Goal: Task Accomplishment & Management: Manage account settings

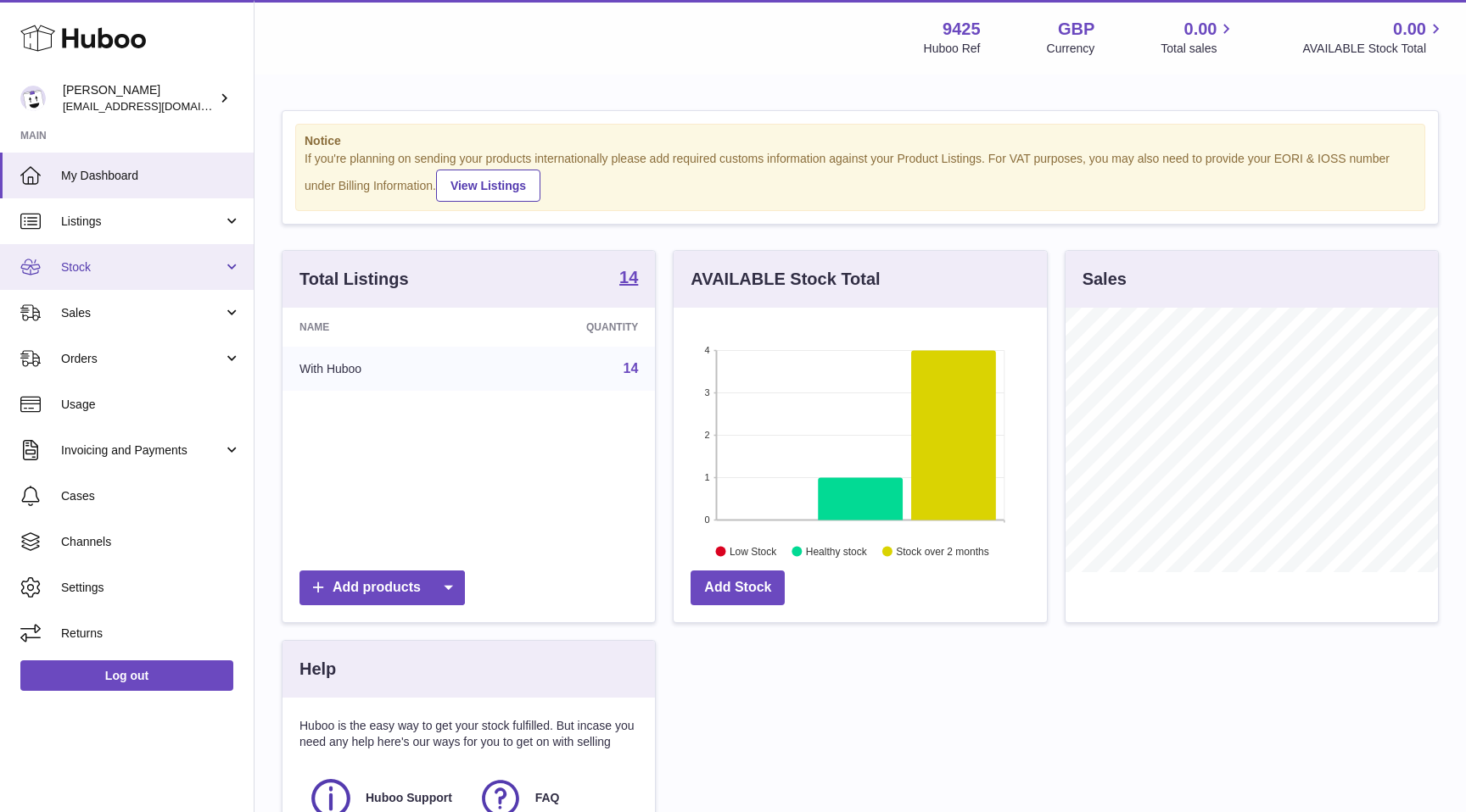
click at [98, 283] on link "Stock" at bounding box center [126, 267] width 254 height 46
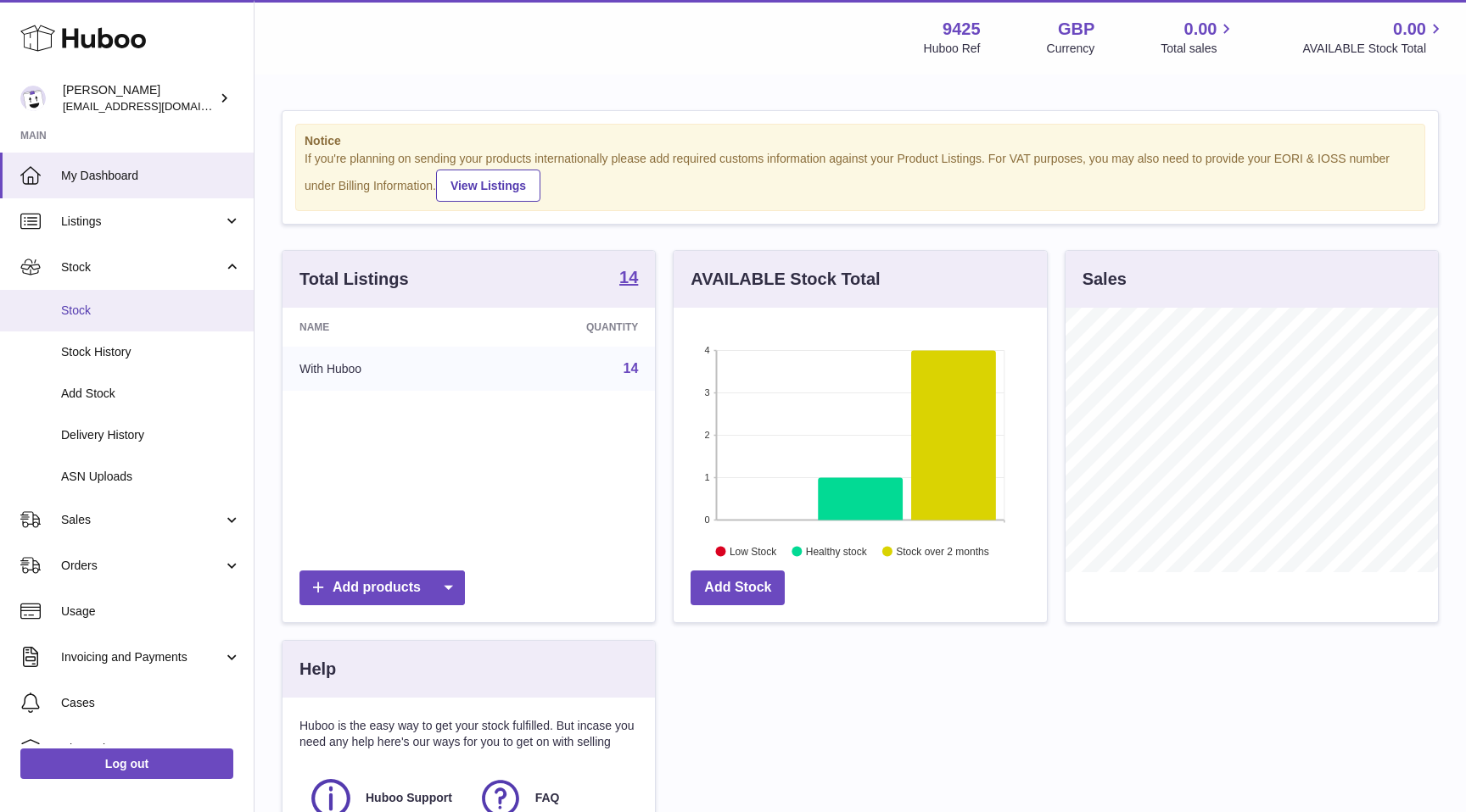
click at [109, 307] on span "Stock" at bounding box center [150, 311] width 180 height 16
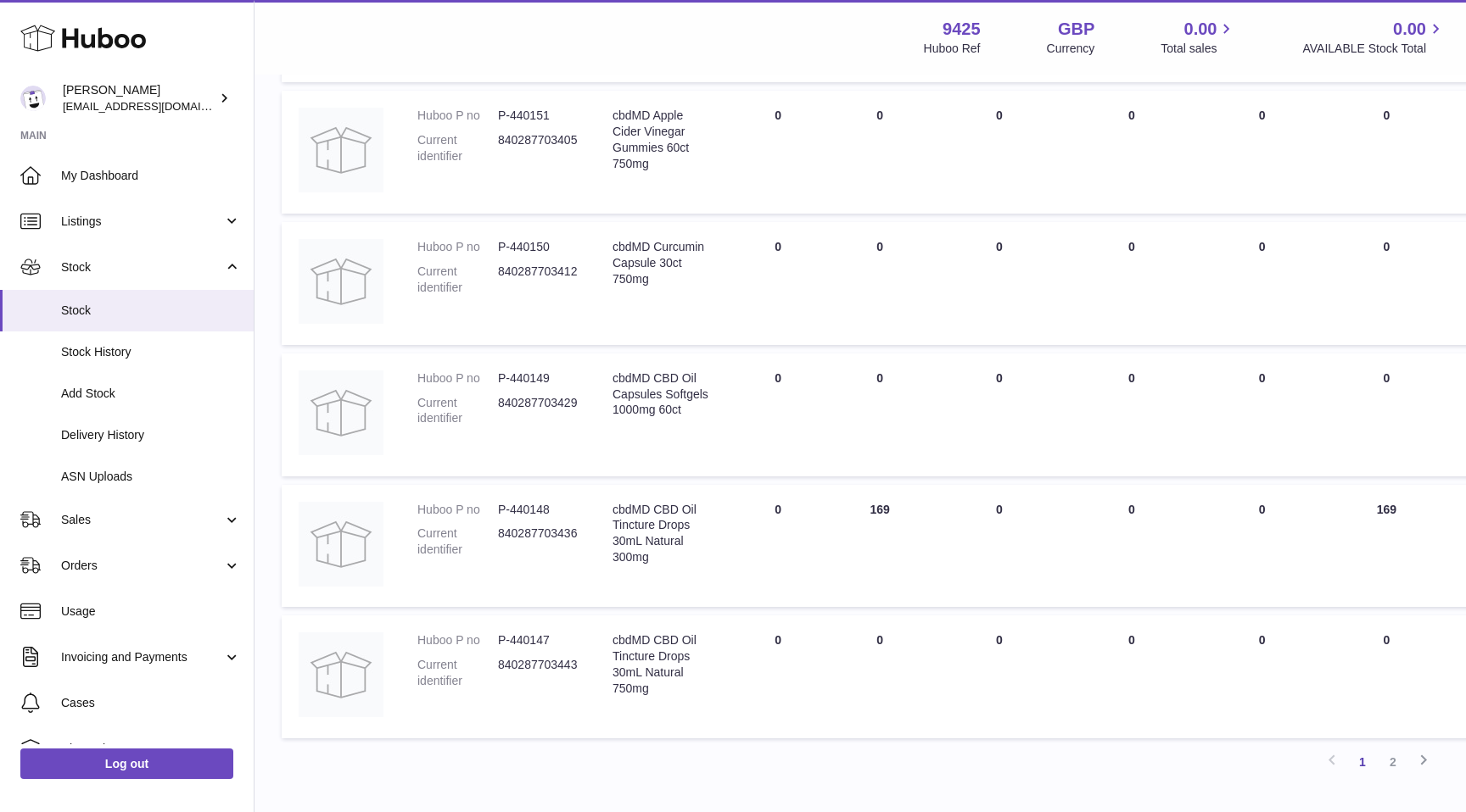
scroll to position [1065, 0]
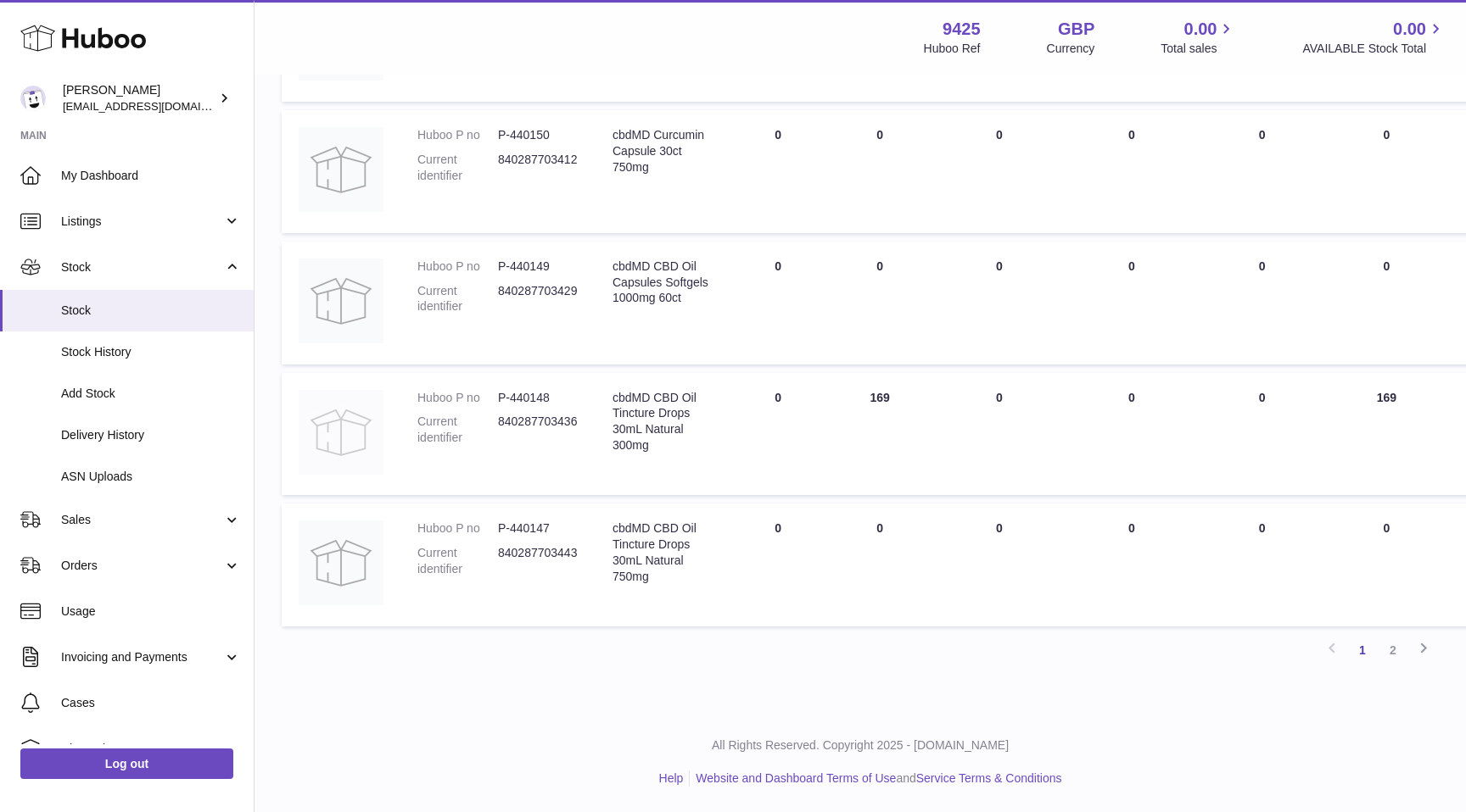
click at [366, 429] on img at bounding box center [340, 432] width 85 height 85
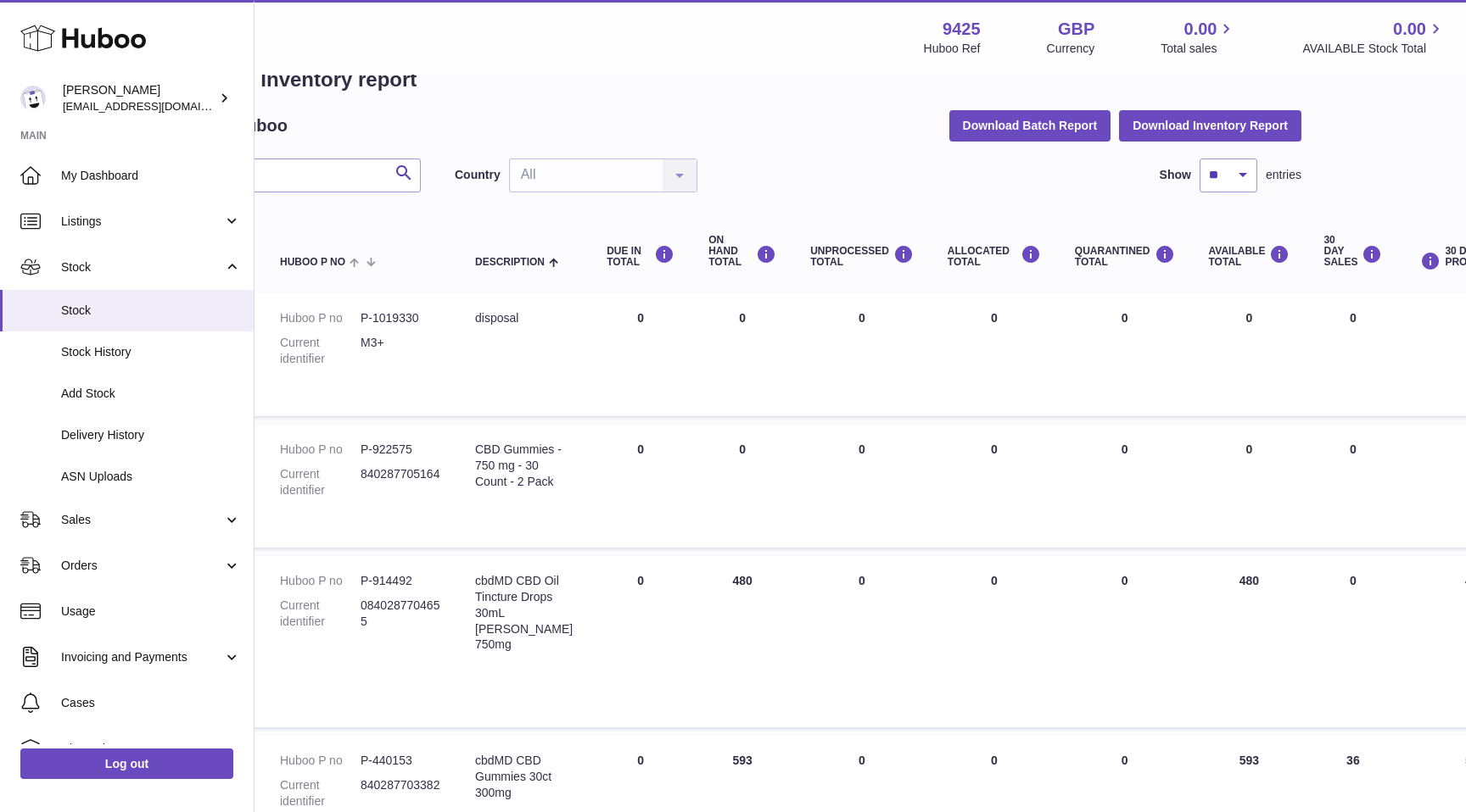
scroll to position [44, 0]
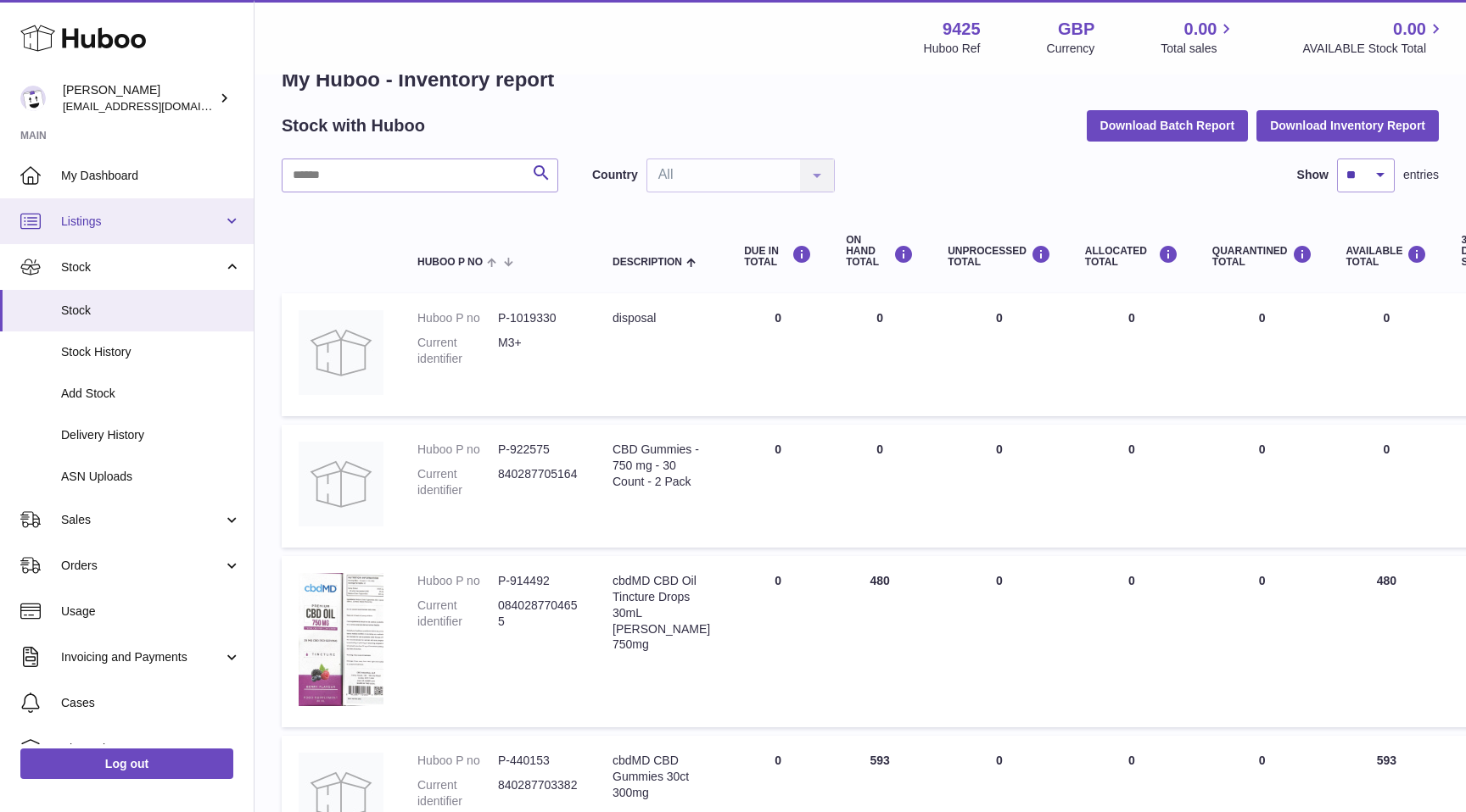
click at [123, 223] on span "Listings" at bounding box center [142, 221] width 162 height 16
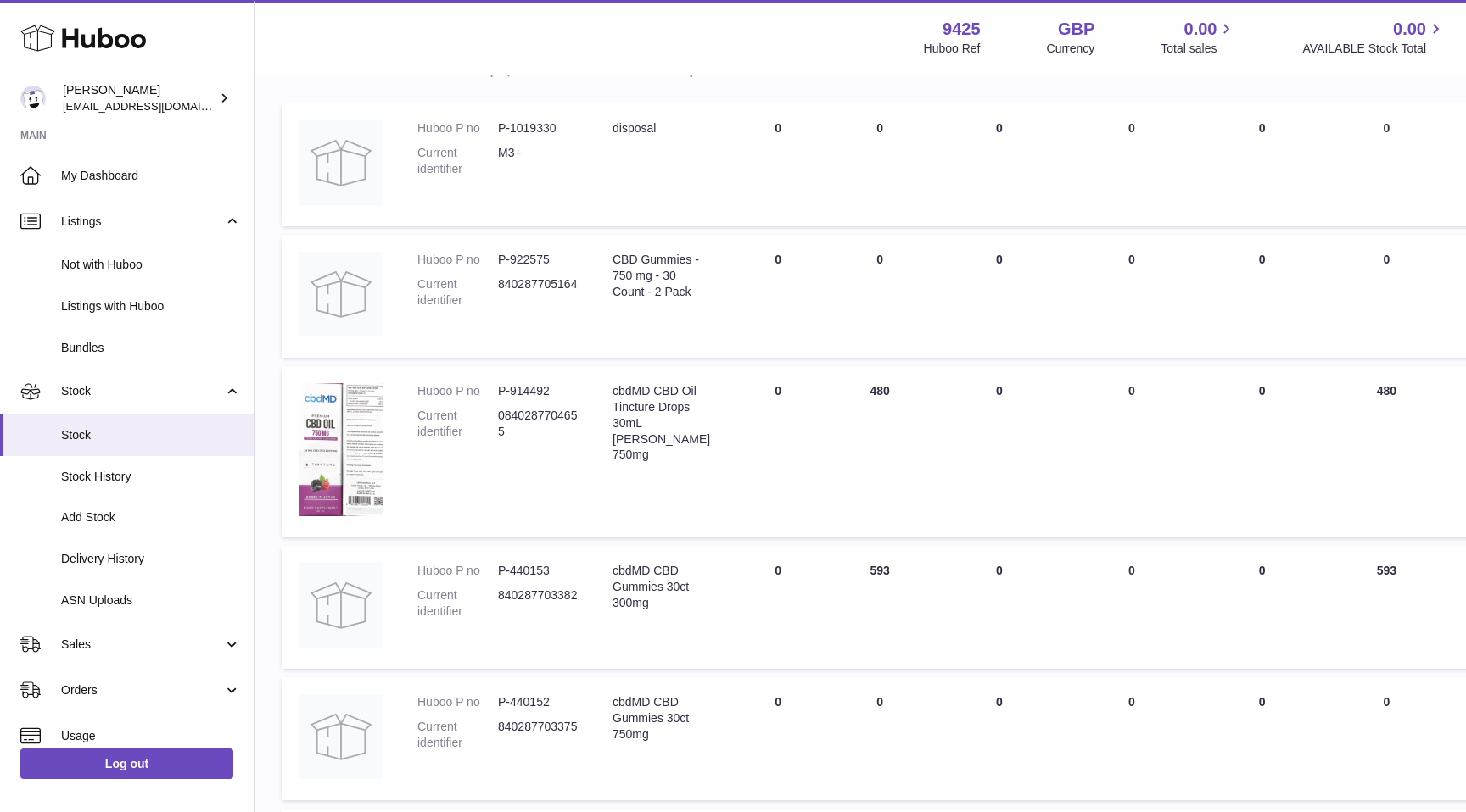
scroll to position [372, 0]
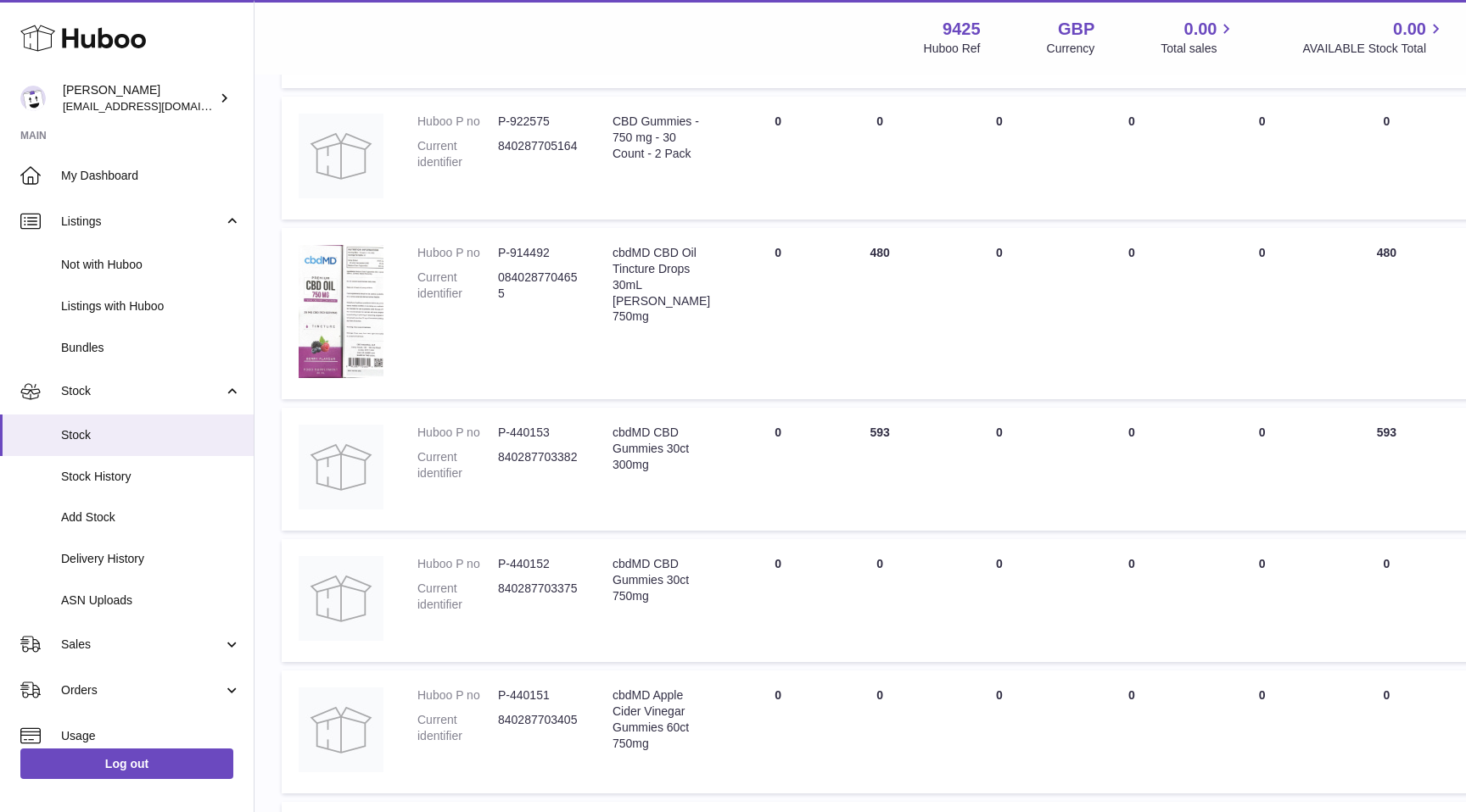
click at [863, 250] on td "ON HAND Total 480" at bounding box center [879, 313] width 102 height 171
click at [618, 281] on div "cbdMD CBD Oil Tincture Drops 30mL Berry 750mg" at bounding box center [661, 285] width 98 height 80
click at [517, 283] on dd "0840287704655" at bounding box center [538, 286] width 81 height 32
click at [352, 287] on img at bounding box center [340, 312] width 85 height 133
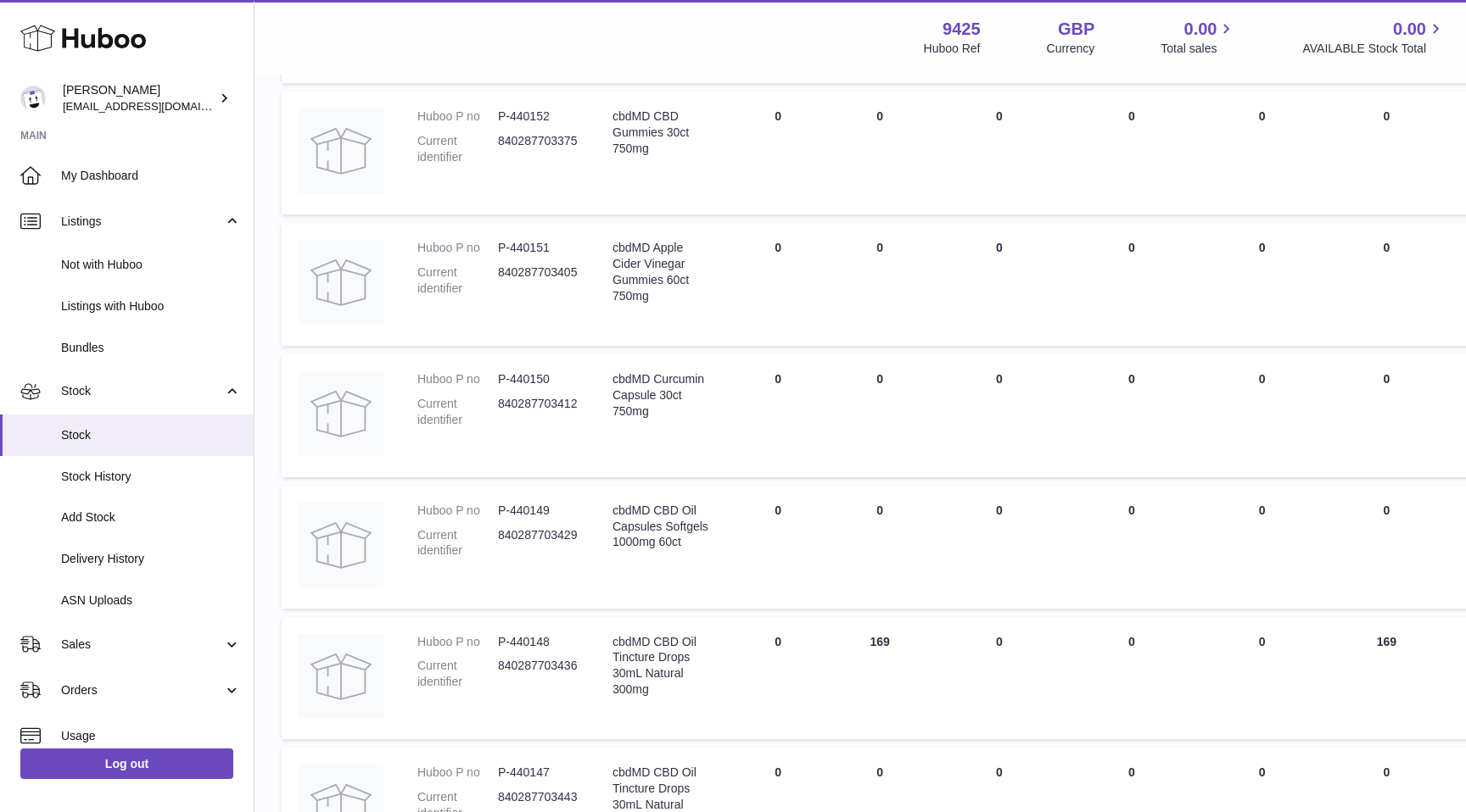
scroll to position [1065, 0]
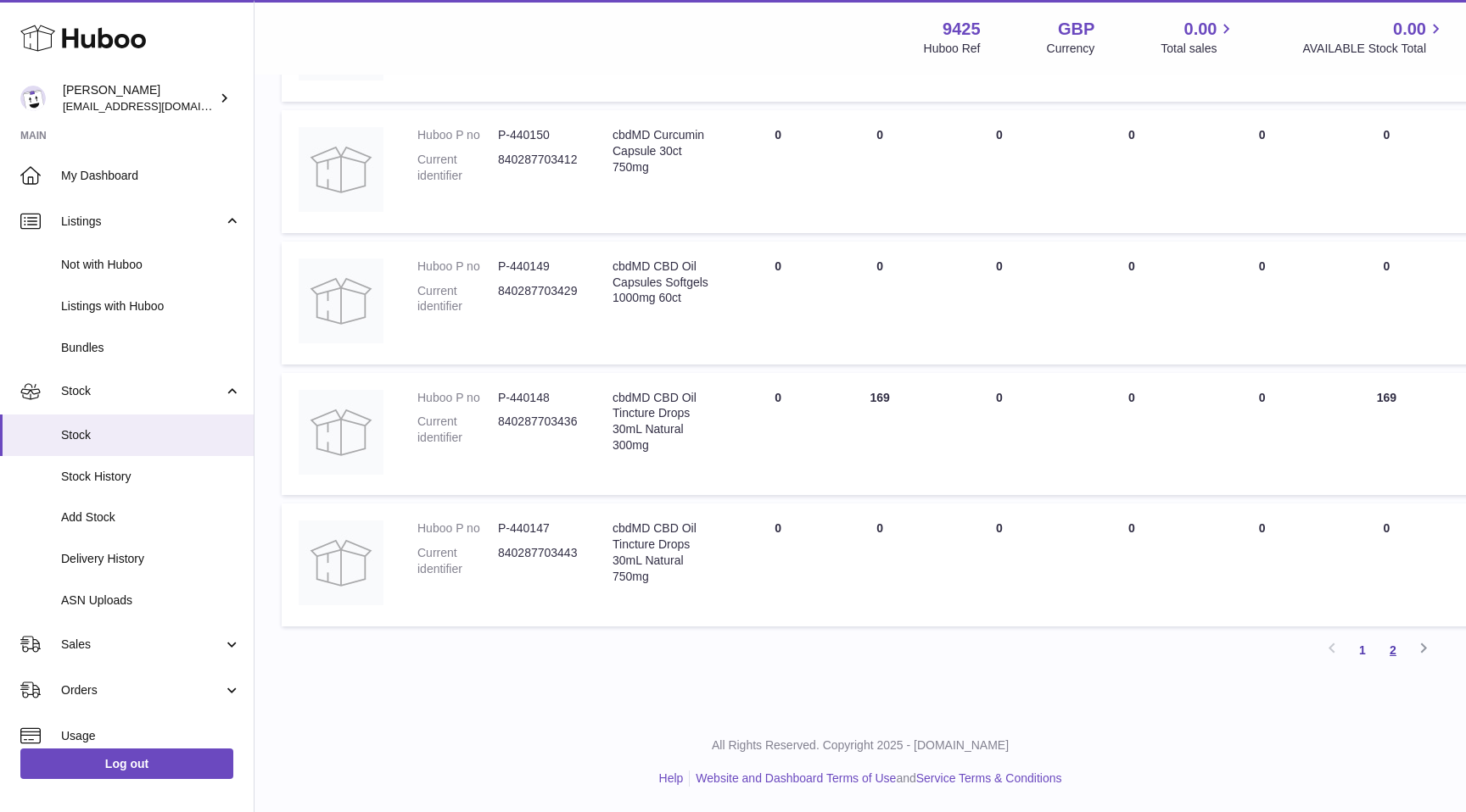
click at [1392, 651] on link "2" at bounding box center [1393, 651] width 30 height 30
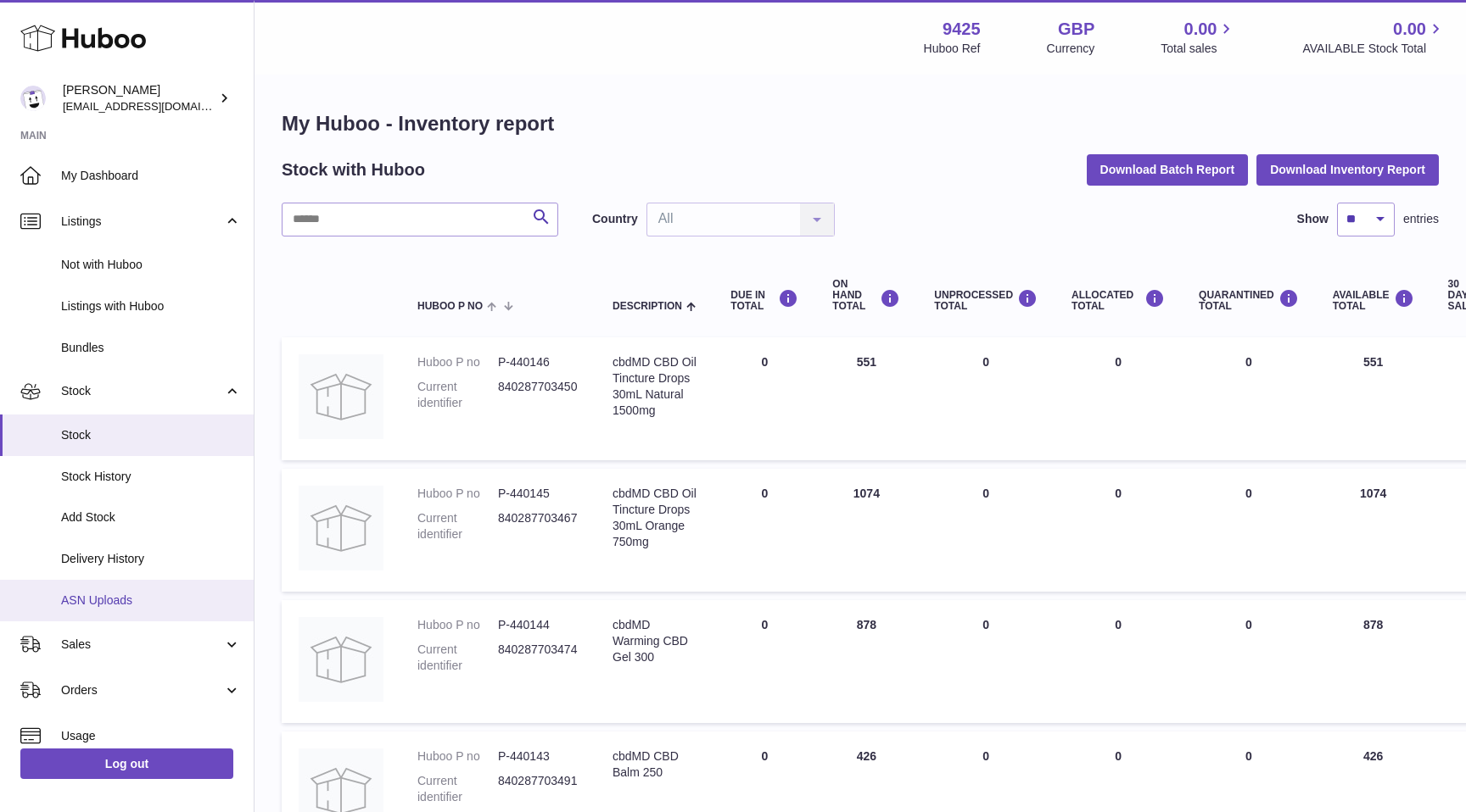
scroll to position [243, 0]
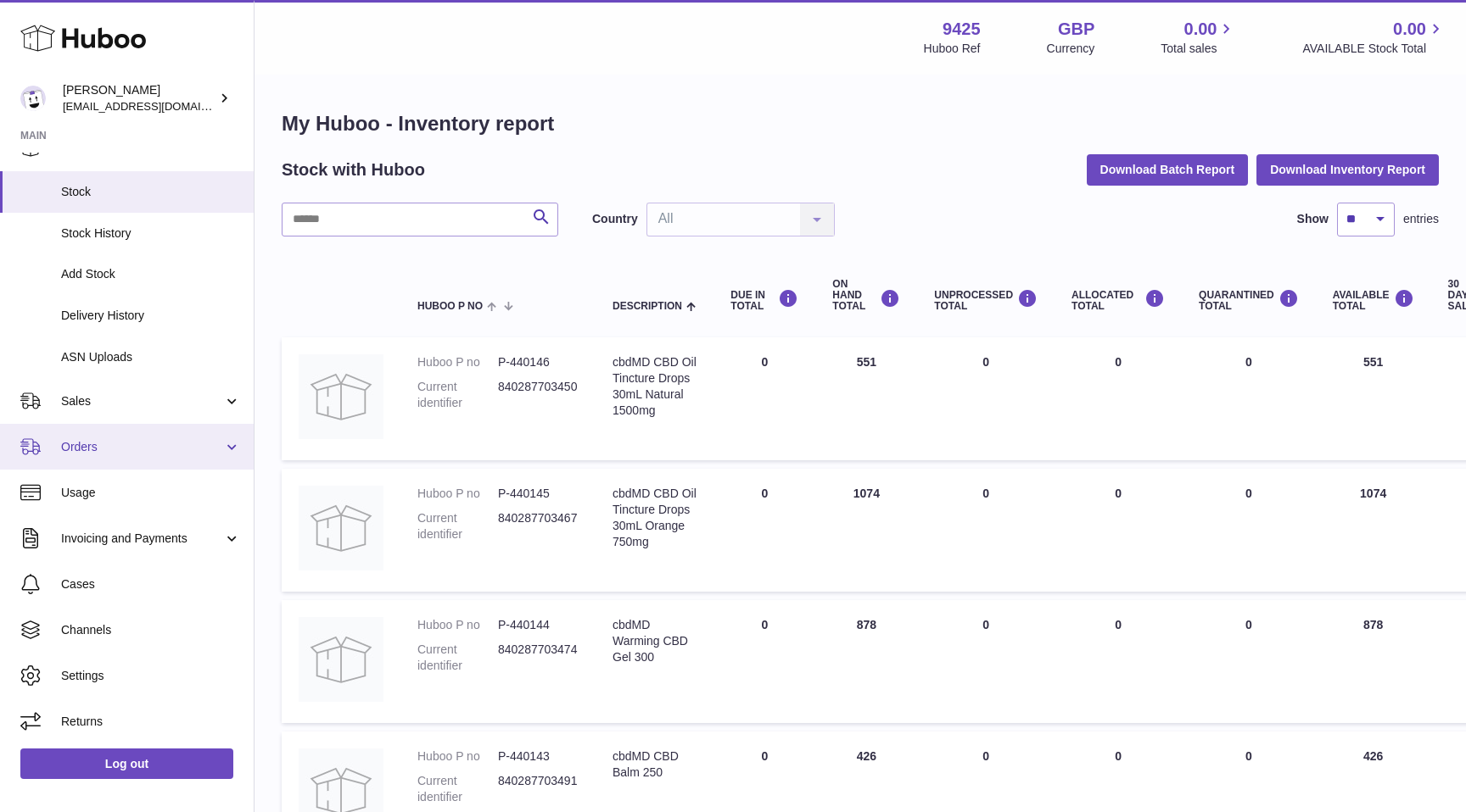
click at [166, 453] on span "Orders" at bounding box center [142, 447] width 162 height 16
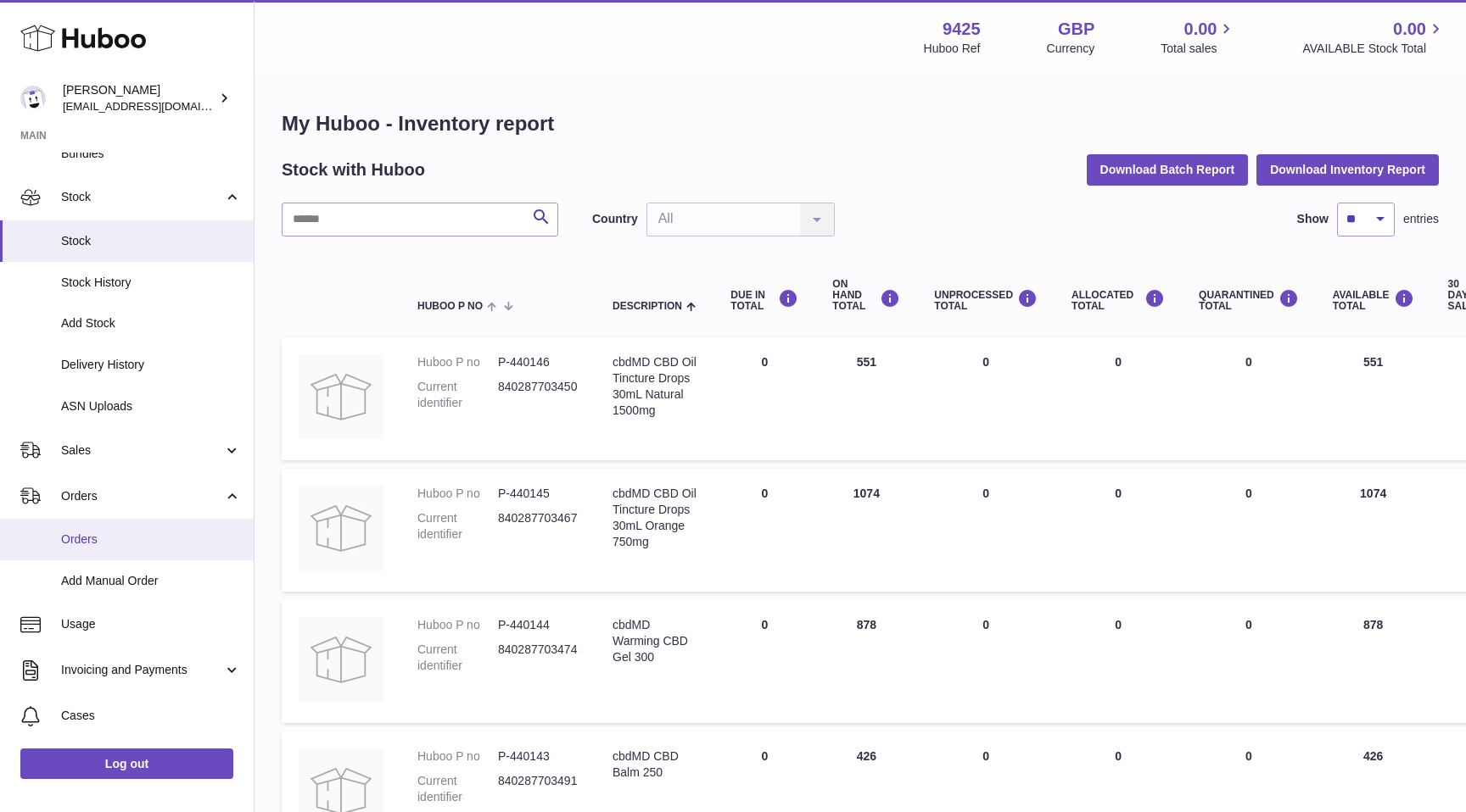
scroll to position [168, 0]
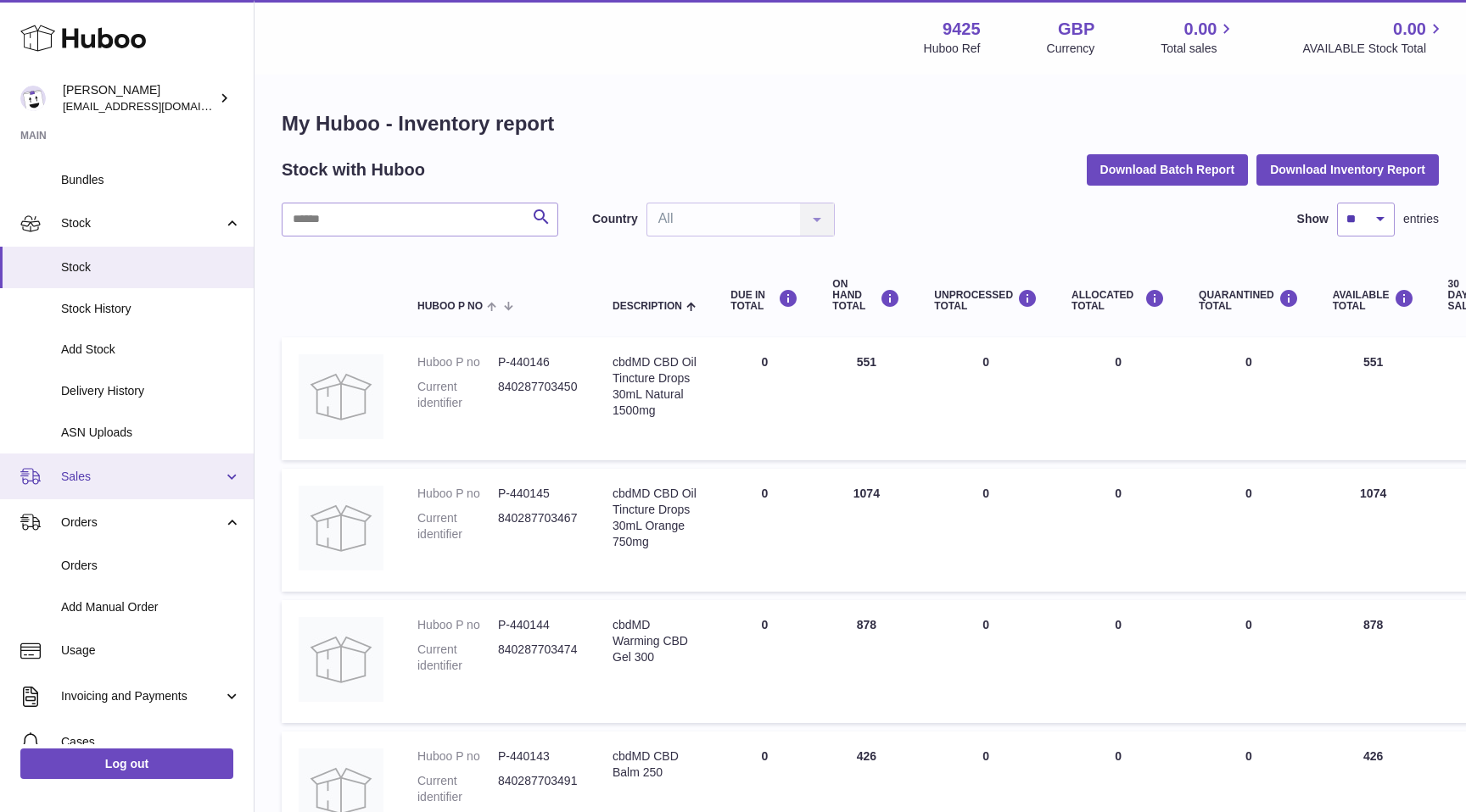
click at [152, 479] on span "Sales" at bounding box center [142, 477] width 162 height 16
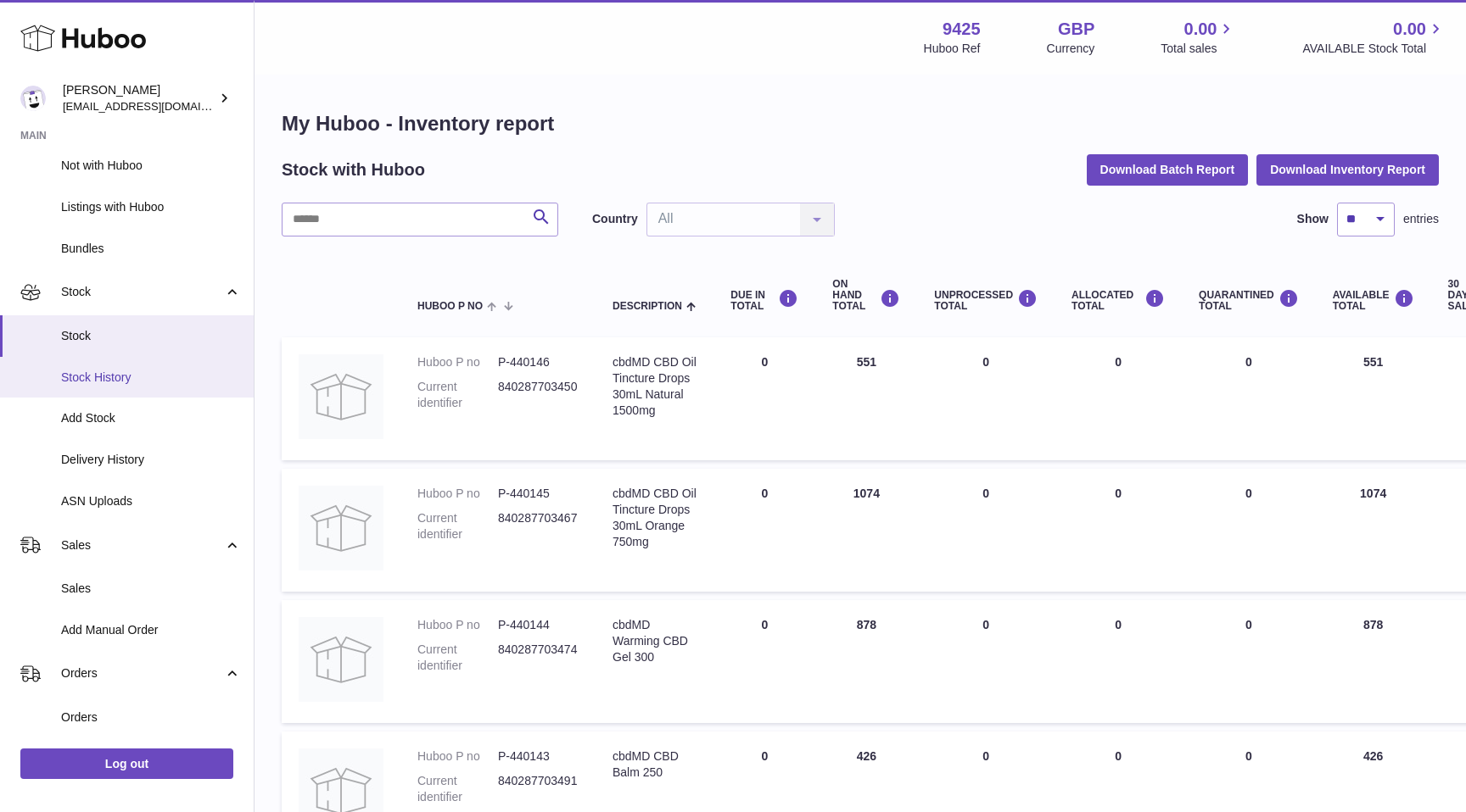
scroll to position [85, 0]
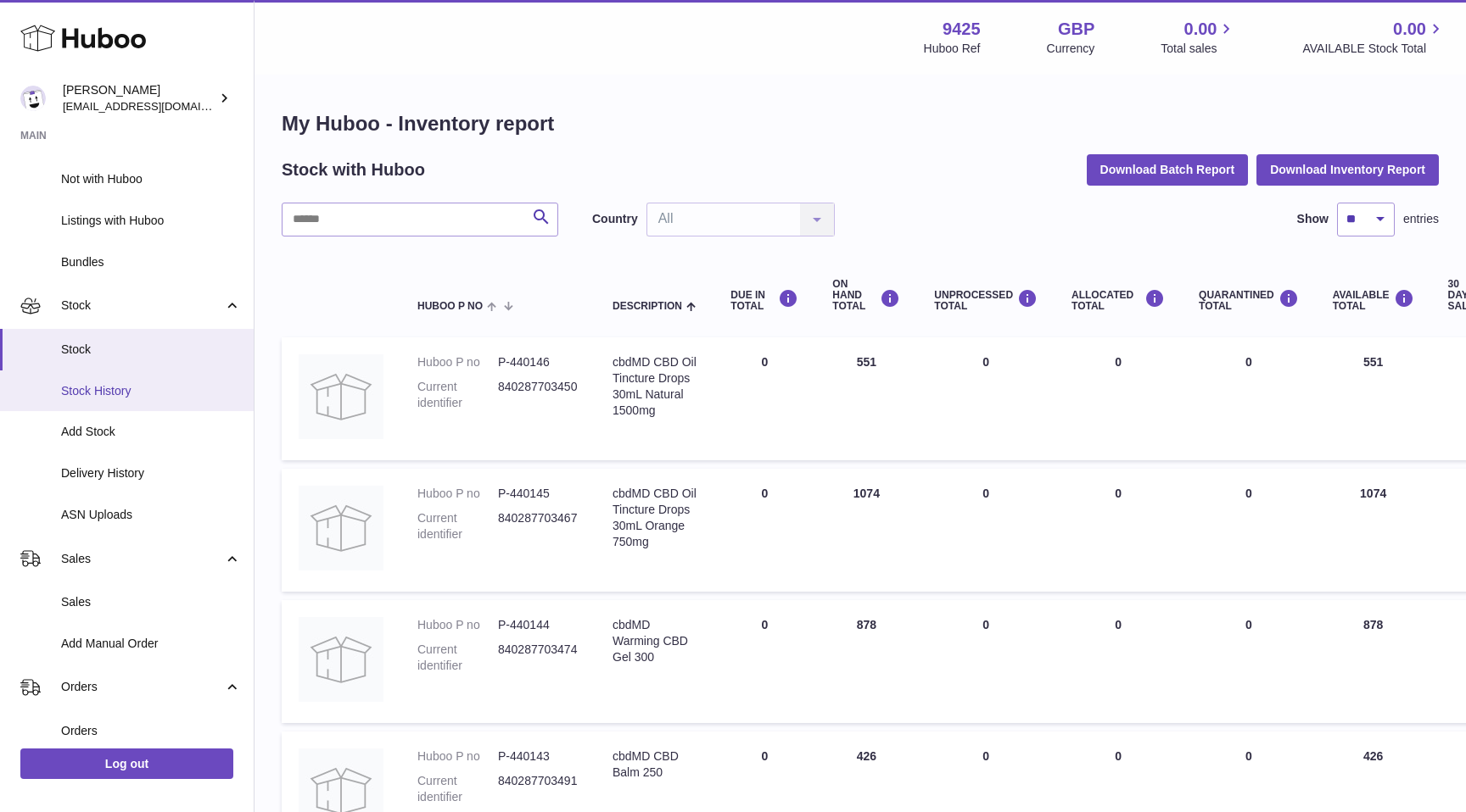
click at [131, 384] on span "Stock History" at bounding box center [150, 391] width 180 height 16
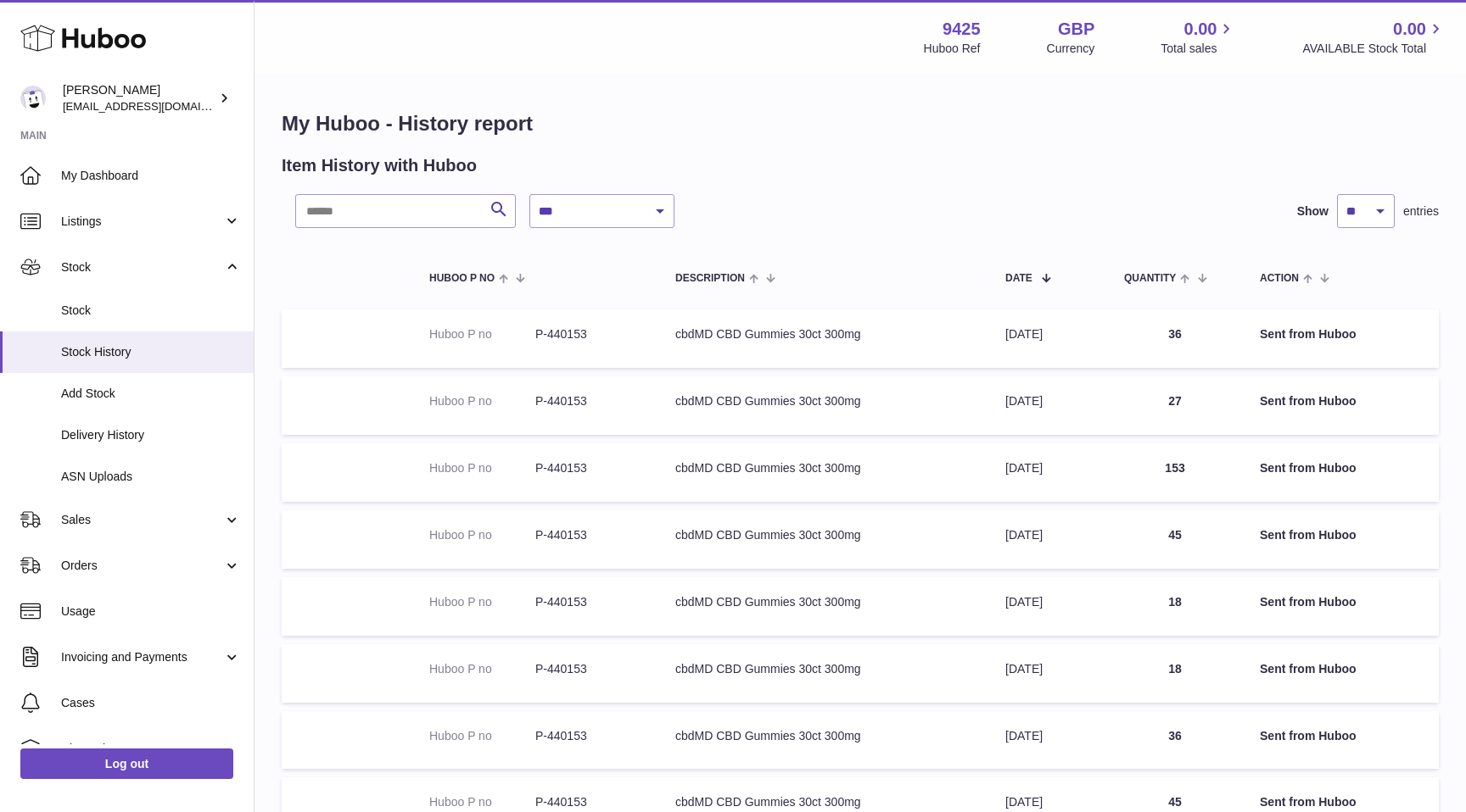
click at [552, 336] on dd "P-440153" at bounding box center [588, 334] width 106 height 16
click at [447, 330] on dt "Huboo P no" at bounding box center [483, 334] width 106 height 16
click at [1058, 339] on td "Date 11th Sep 2025" at bounding box center [1047, 339] width 119 height 59
click at [1179, 330] on td "Quantity 36" at bounding box center [1174, 339] width 136 height 59
click at [1309, 333] on strong "Sent from Huboo" at bounding box center [1308, 334] width 97 height 13
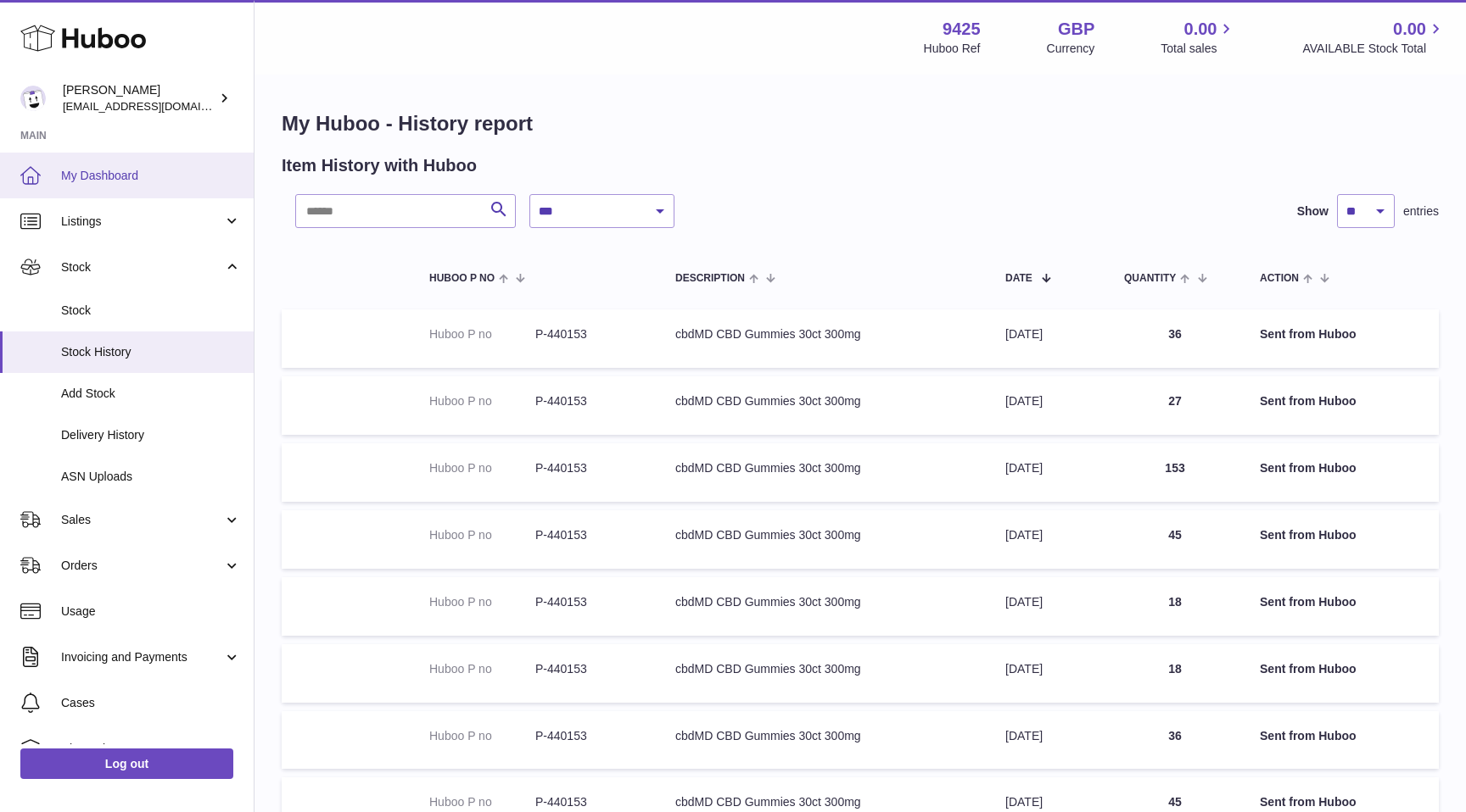
click at [148, 166] on link "My Dashboard" at bounding box center [126, 176] width 254 height 46
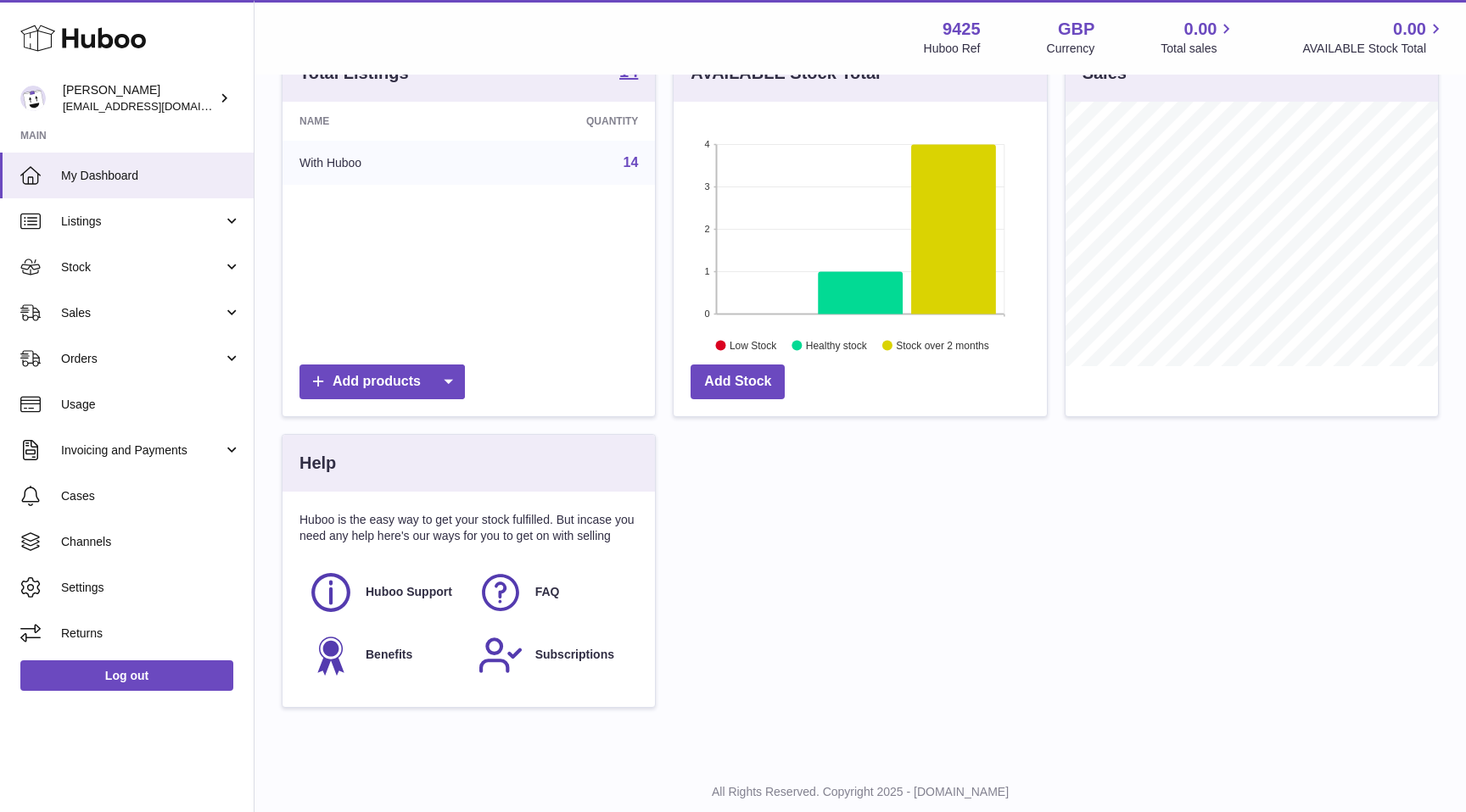
scroll to position [252, 0]
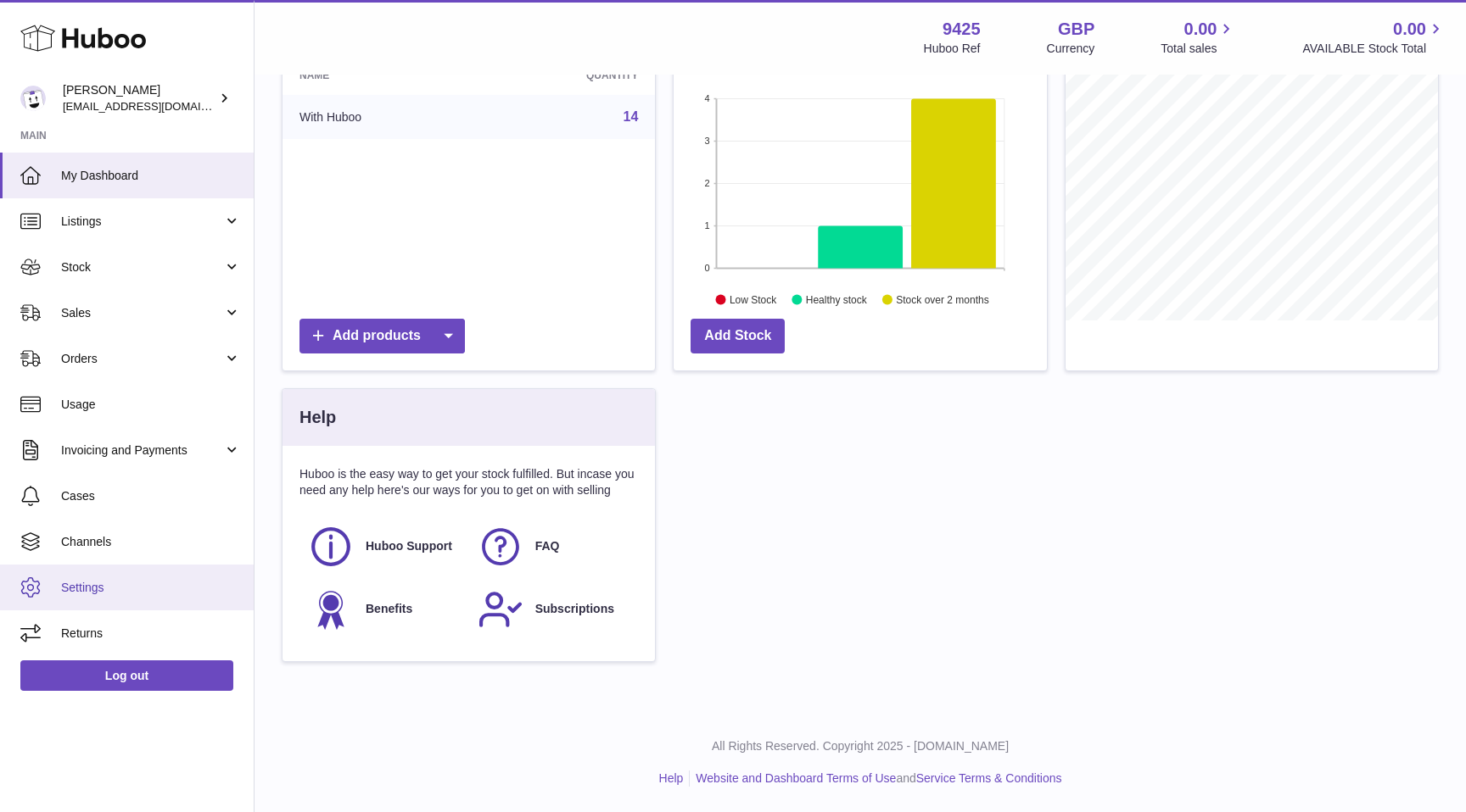
click at [104, 587] on span "Settings" at bounding box center [150, 588] width 180 height 16
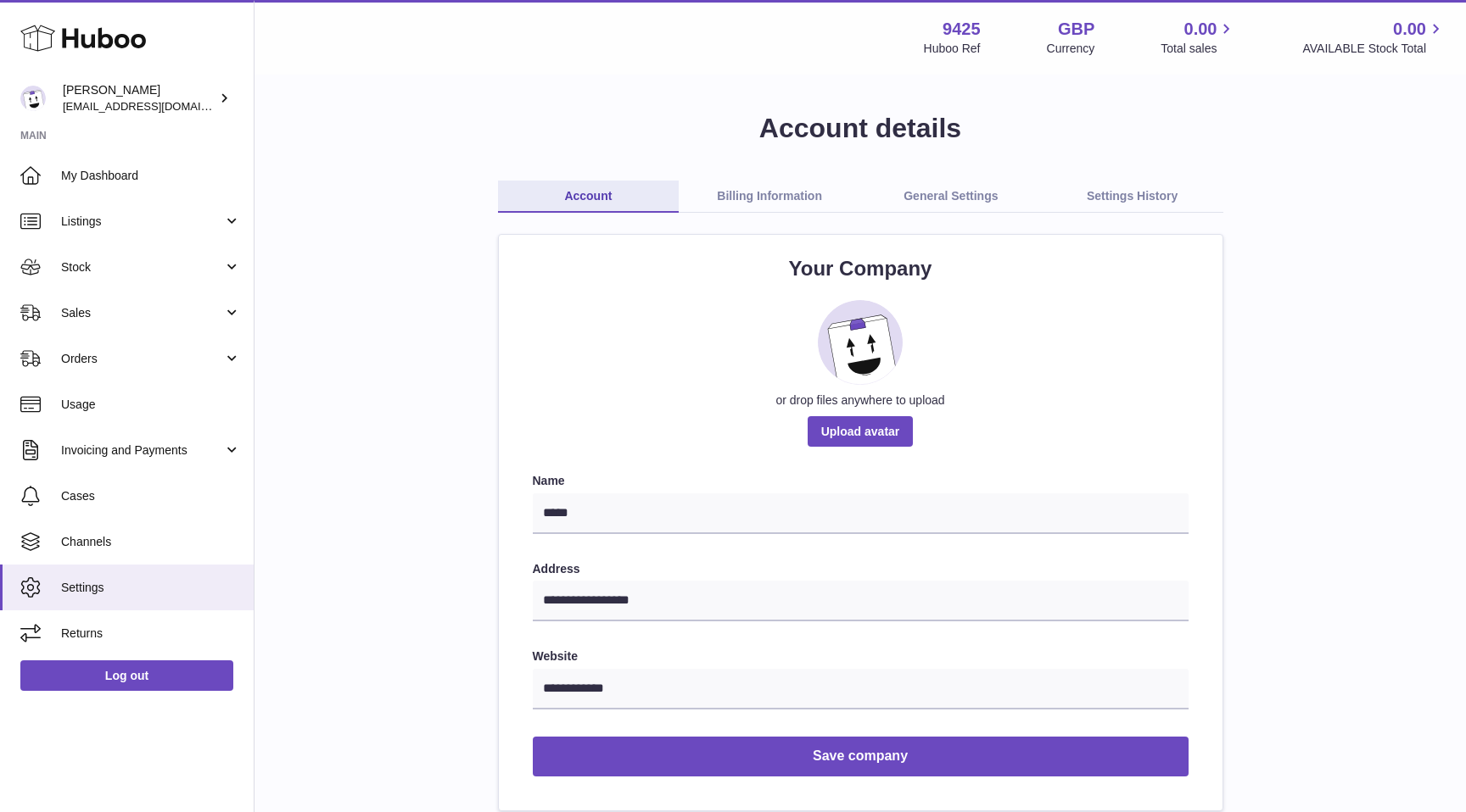
click at [753, 209] on link "Billing Information" at bounding box center [769, 197] width 181 height 32
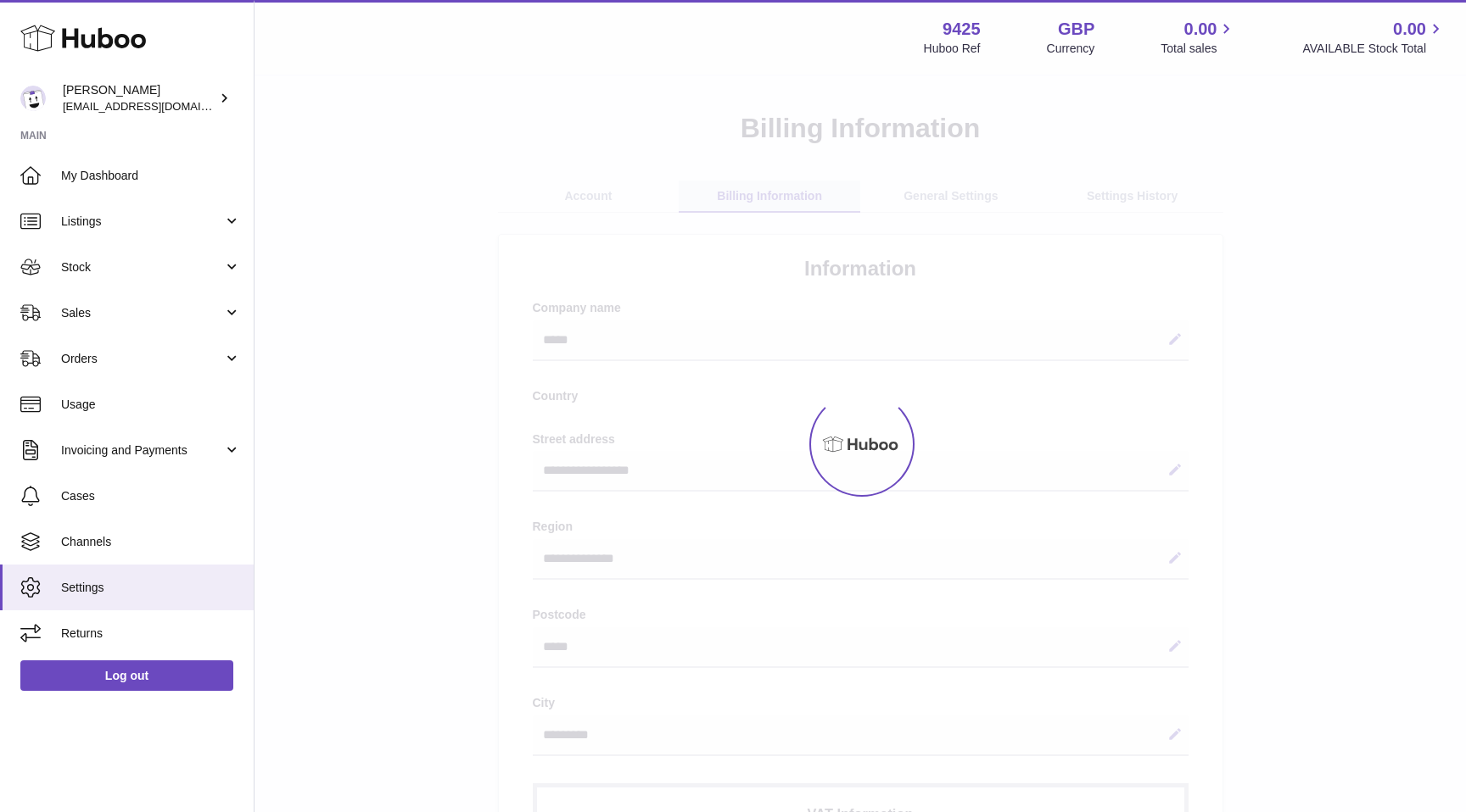
select select "**"
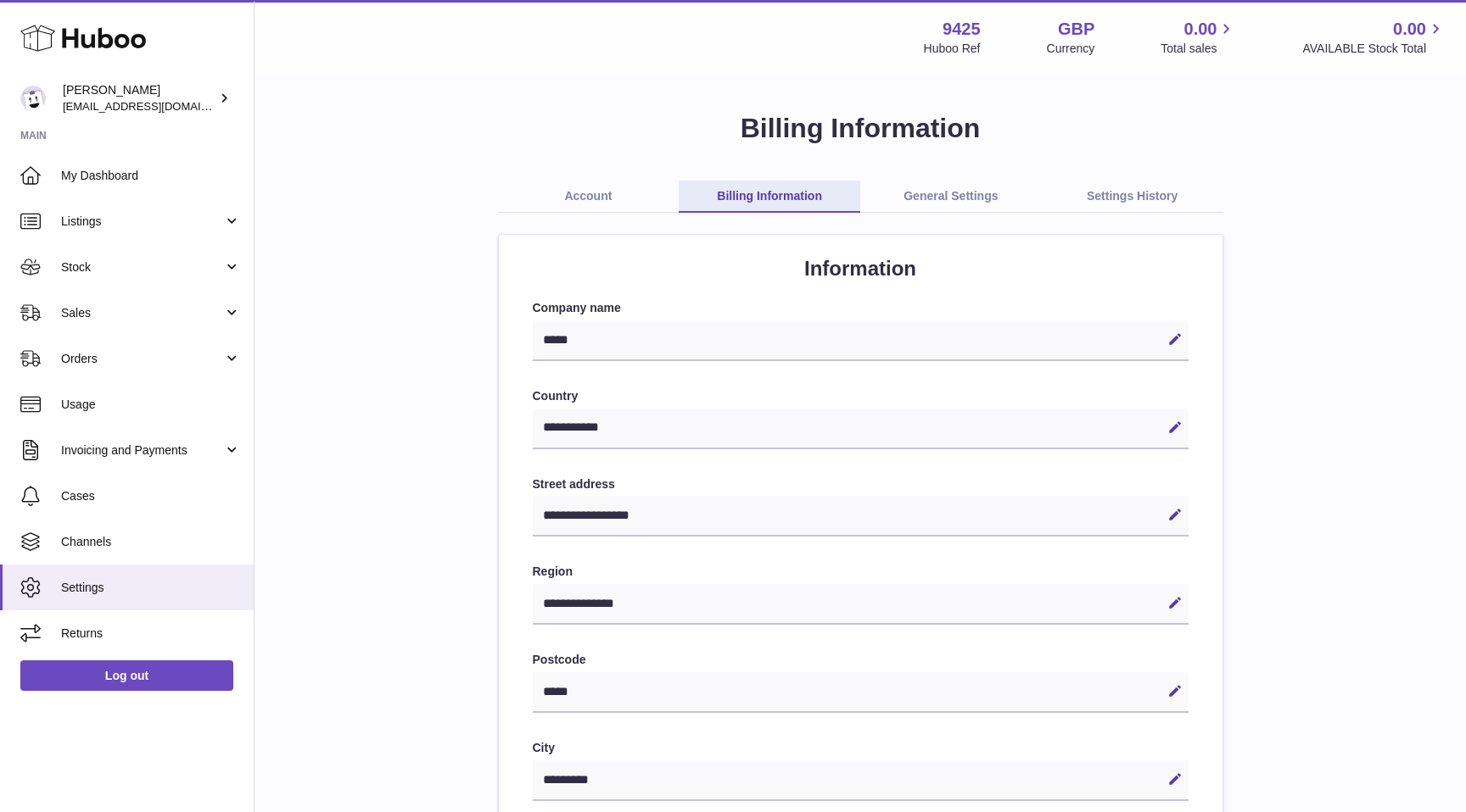
click at [960, 197] on link "General Settings" at bounding box center [950, 197] width 181 height 32
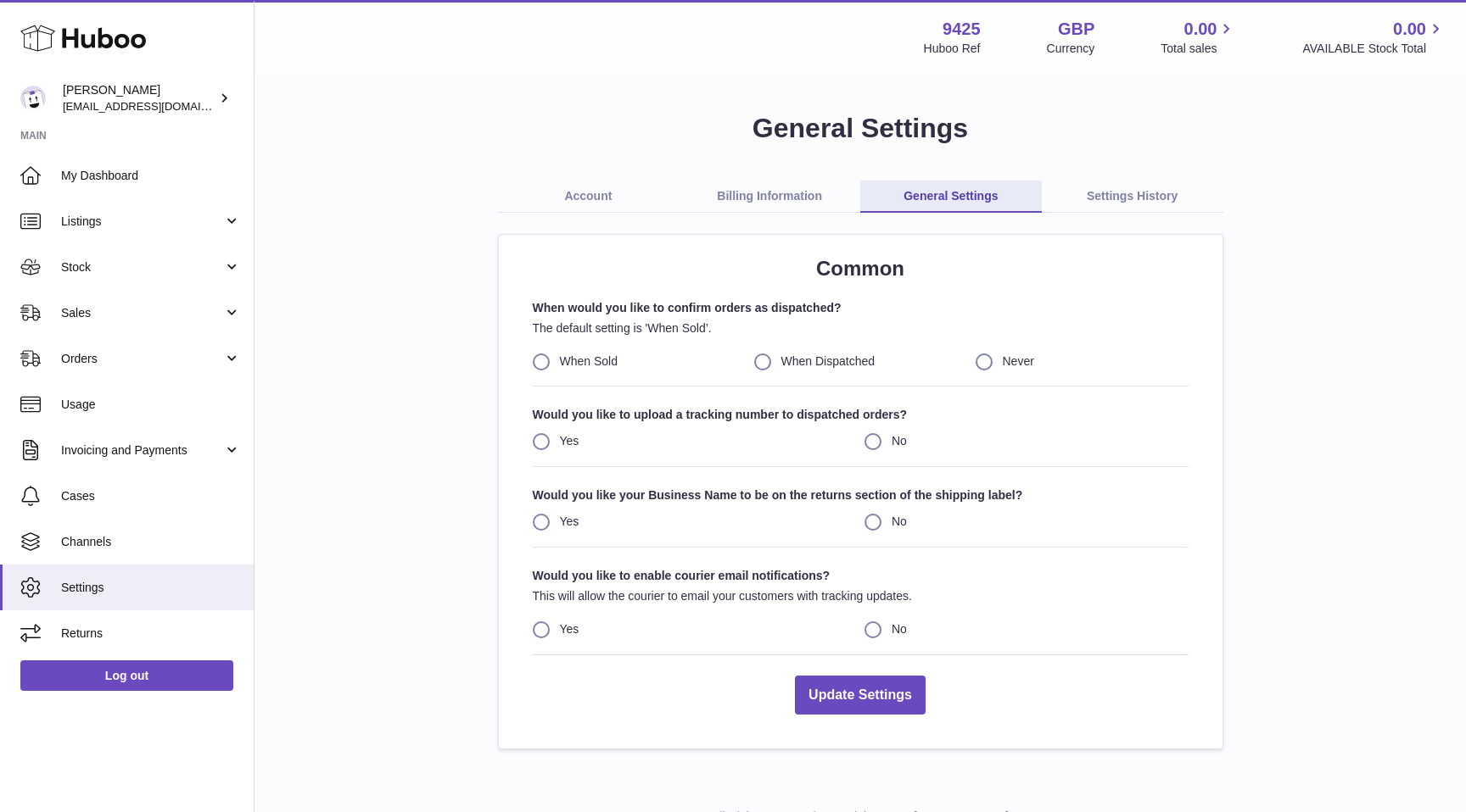
click at [1134, 192] on link "Settings History" at bounding box center [1133, 197] width 181 height 32
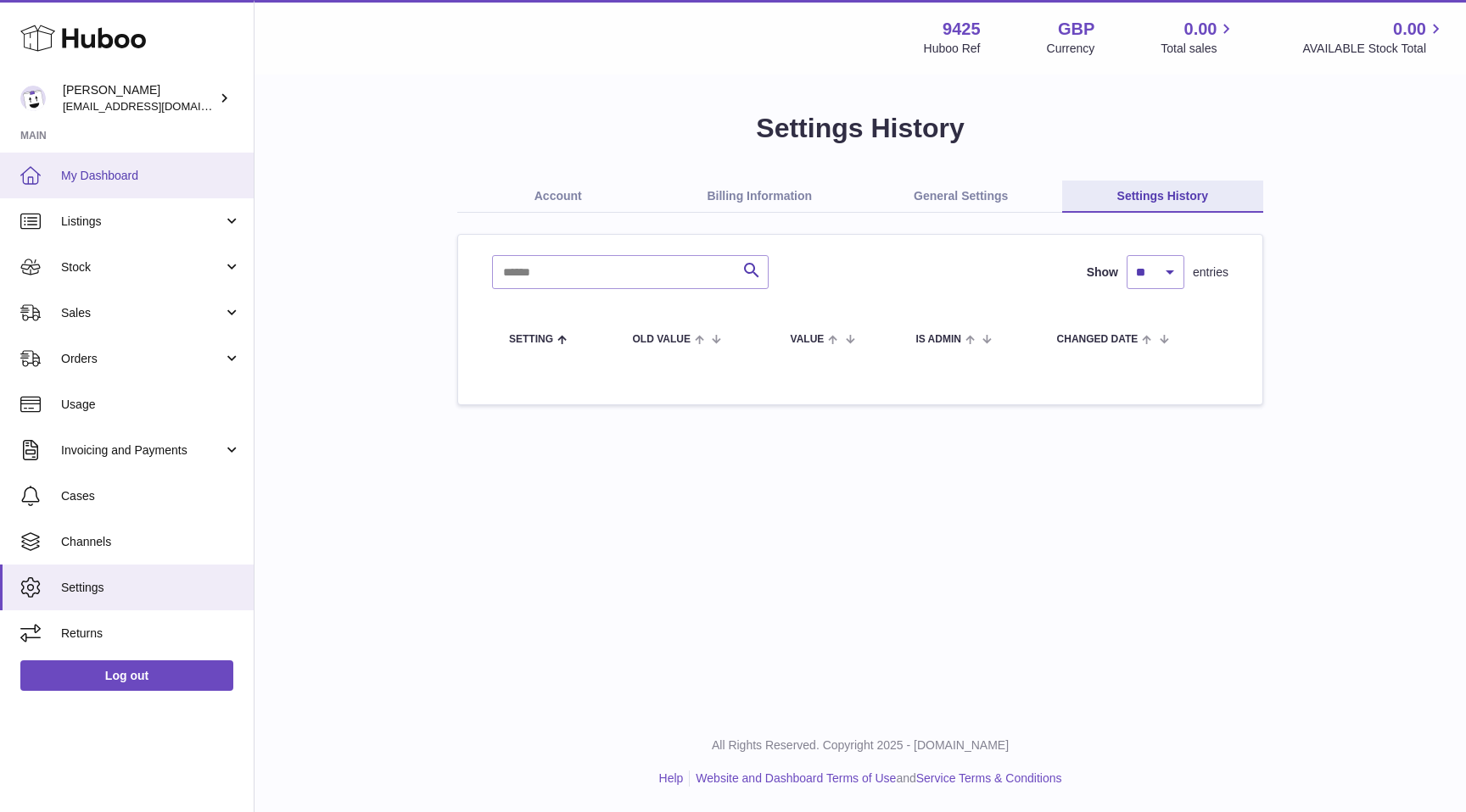
click at [108, 160] on link "My Dashboard" at bounding box center [126, 176] width 254 height 46
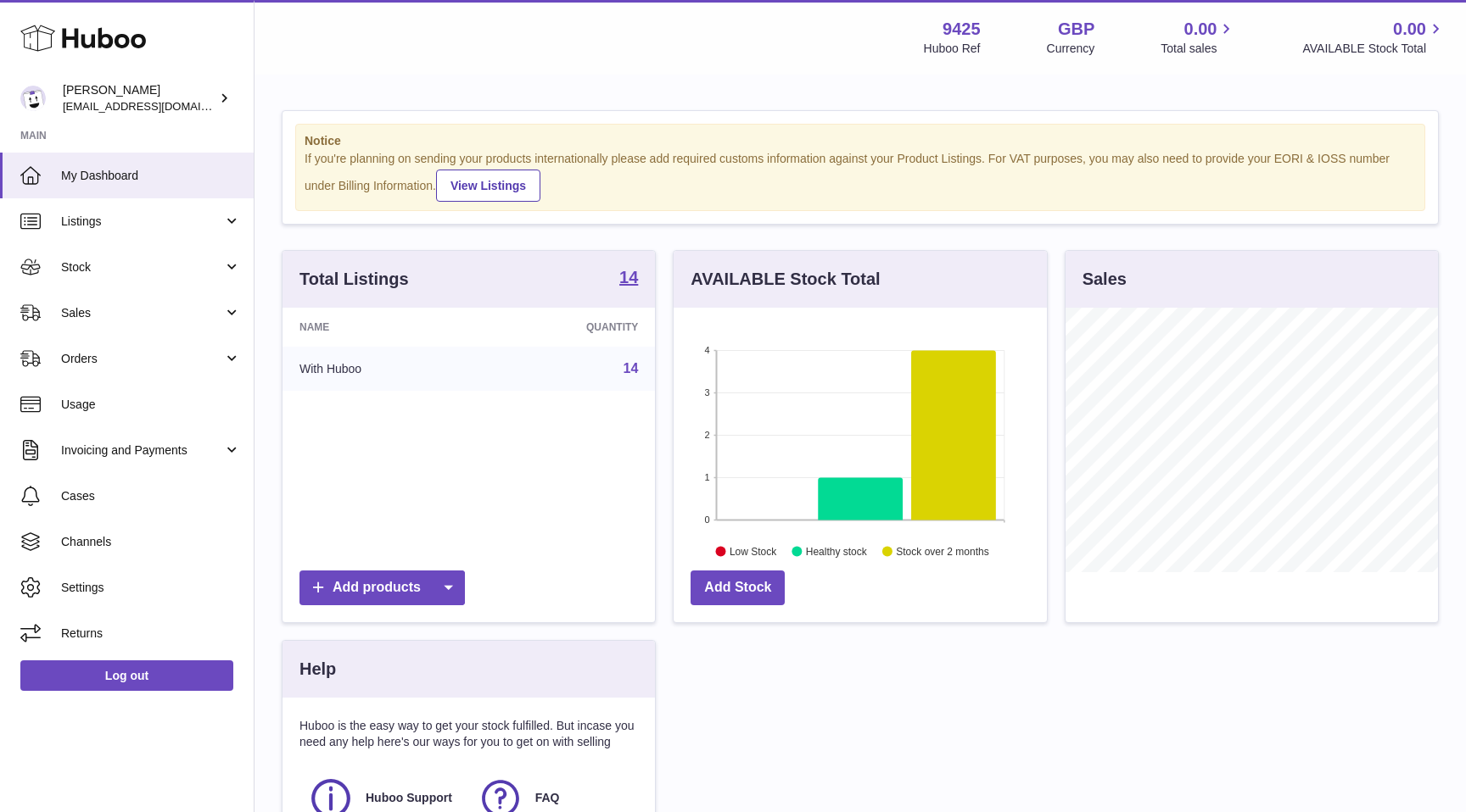
scroll to position [265, 372]
click at [452, 591] on icon at bounding box center [448, 588] width 34 height 35
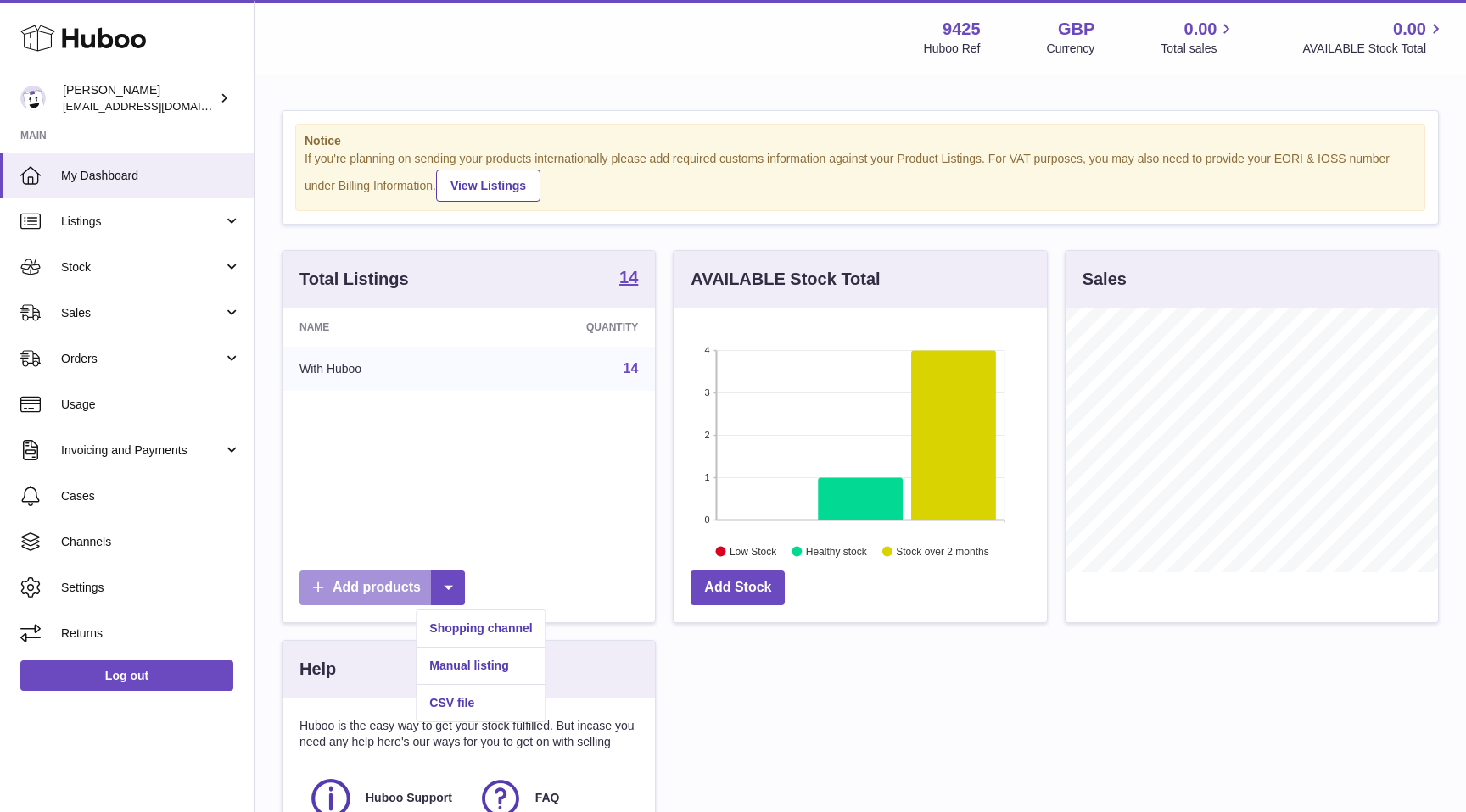
click at [371, 586] on link "Add products" at bounding box center [382, 588] width 165 height 35
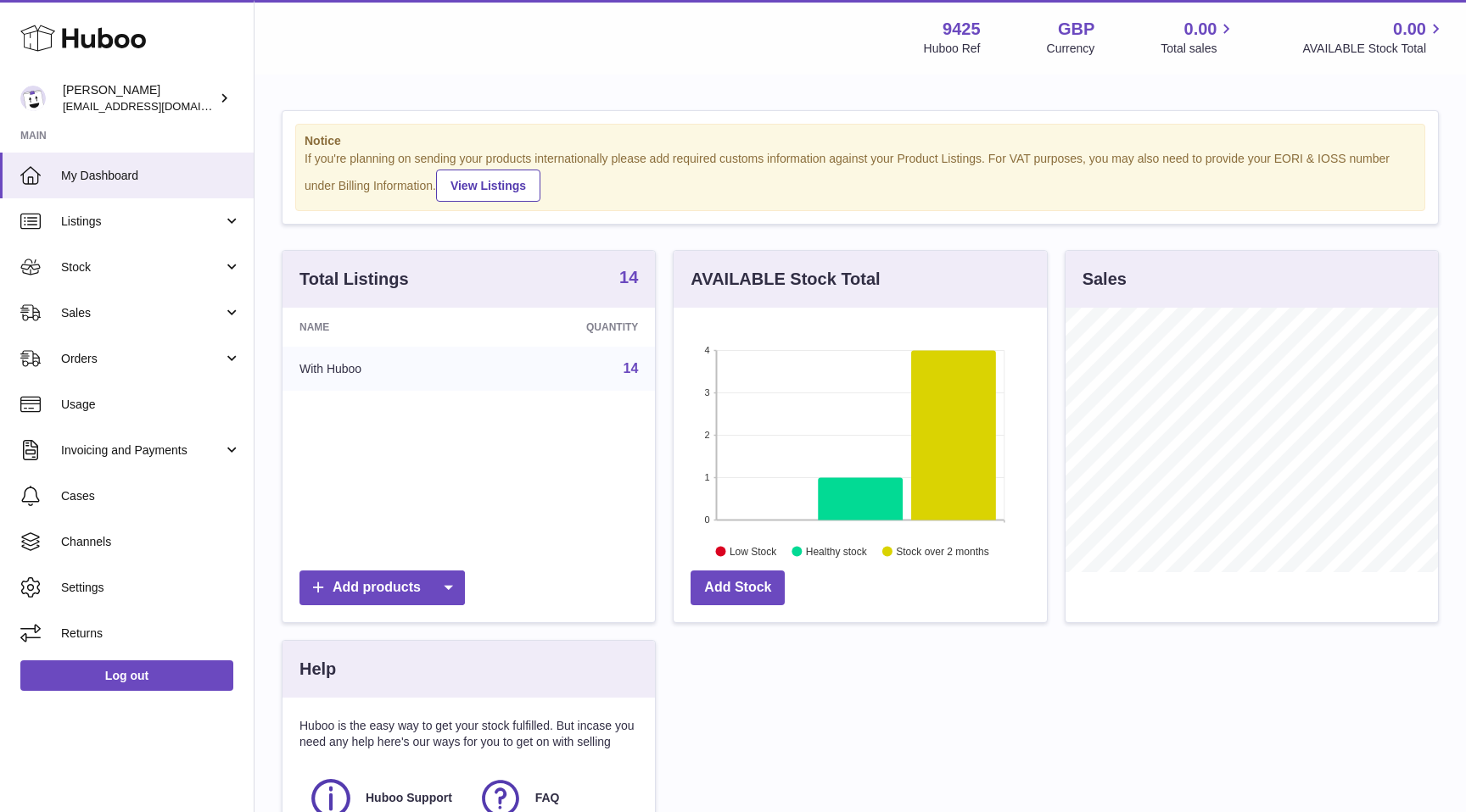
click at [622, 274] on strong "14" at bounding box center [629, 277] width 19 height 17
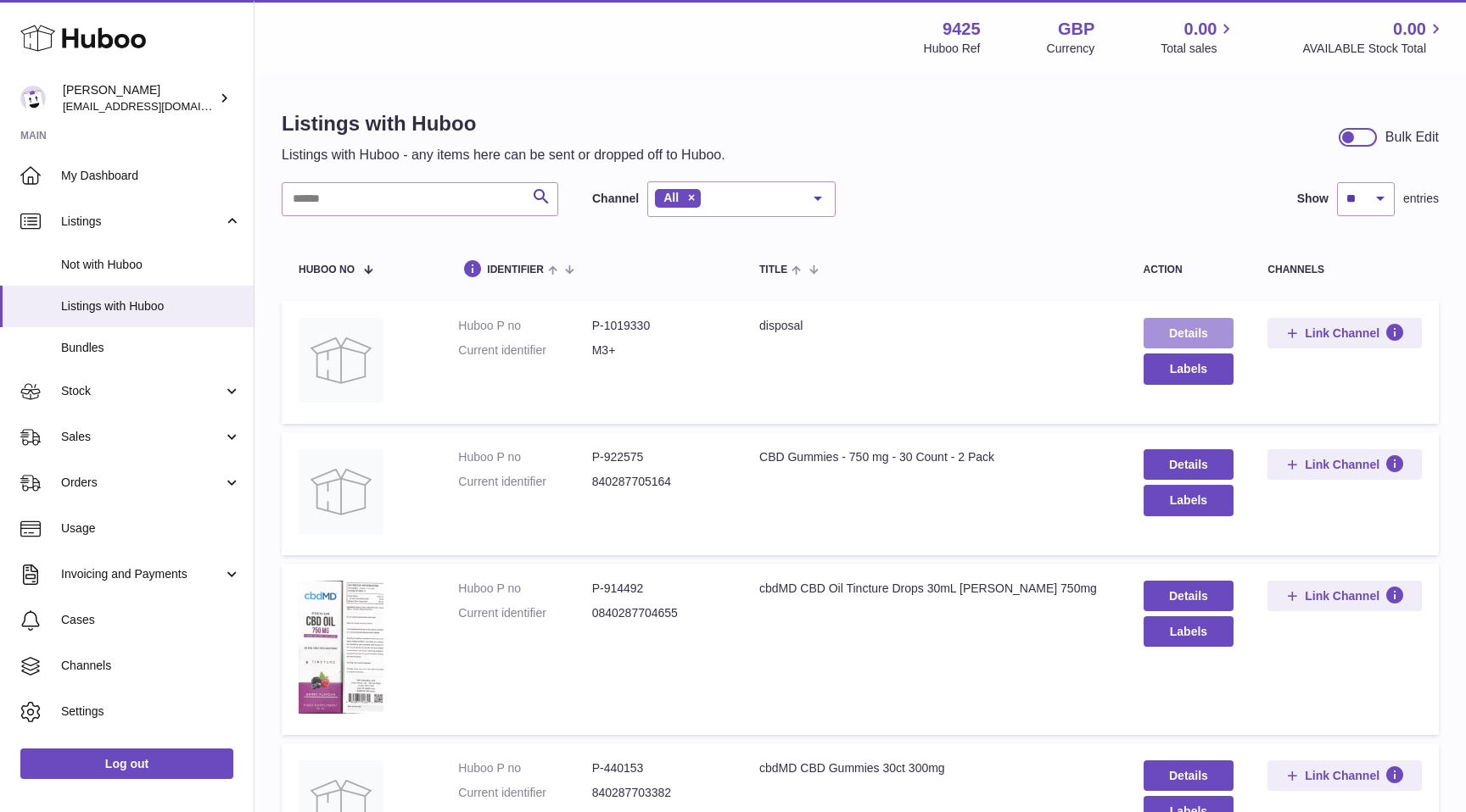
click at [1202, 333] on link "Details" at bounding box center [1190, 333] width 91 height 30
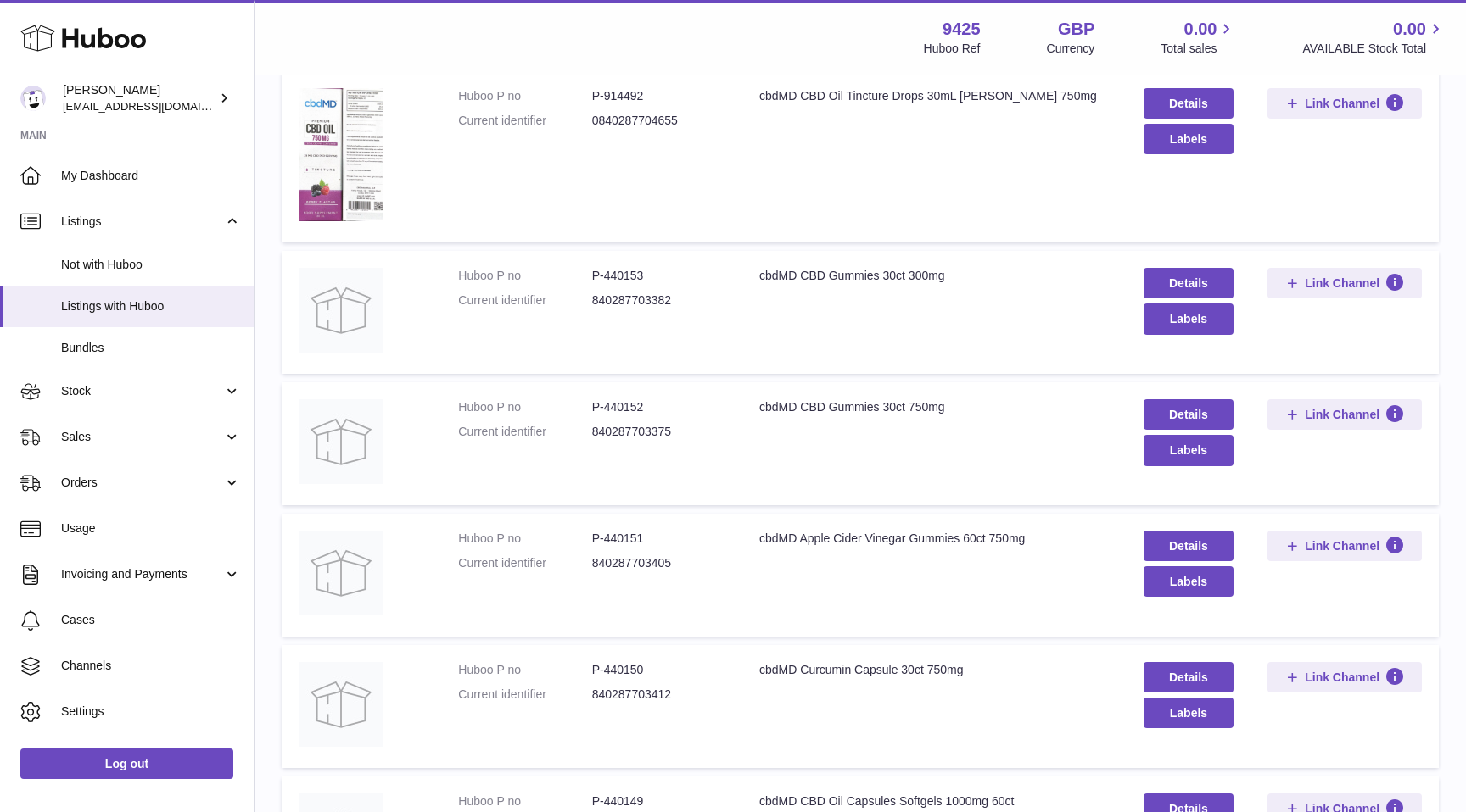
scroll to position [510, 0]
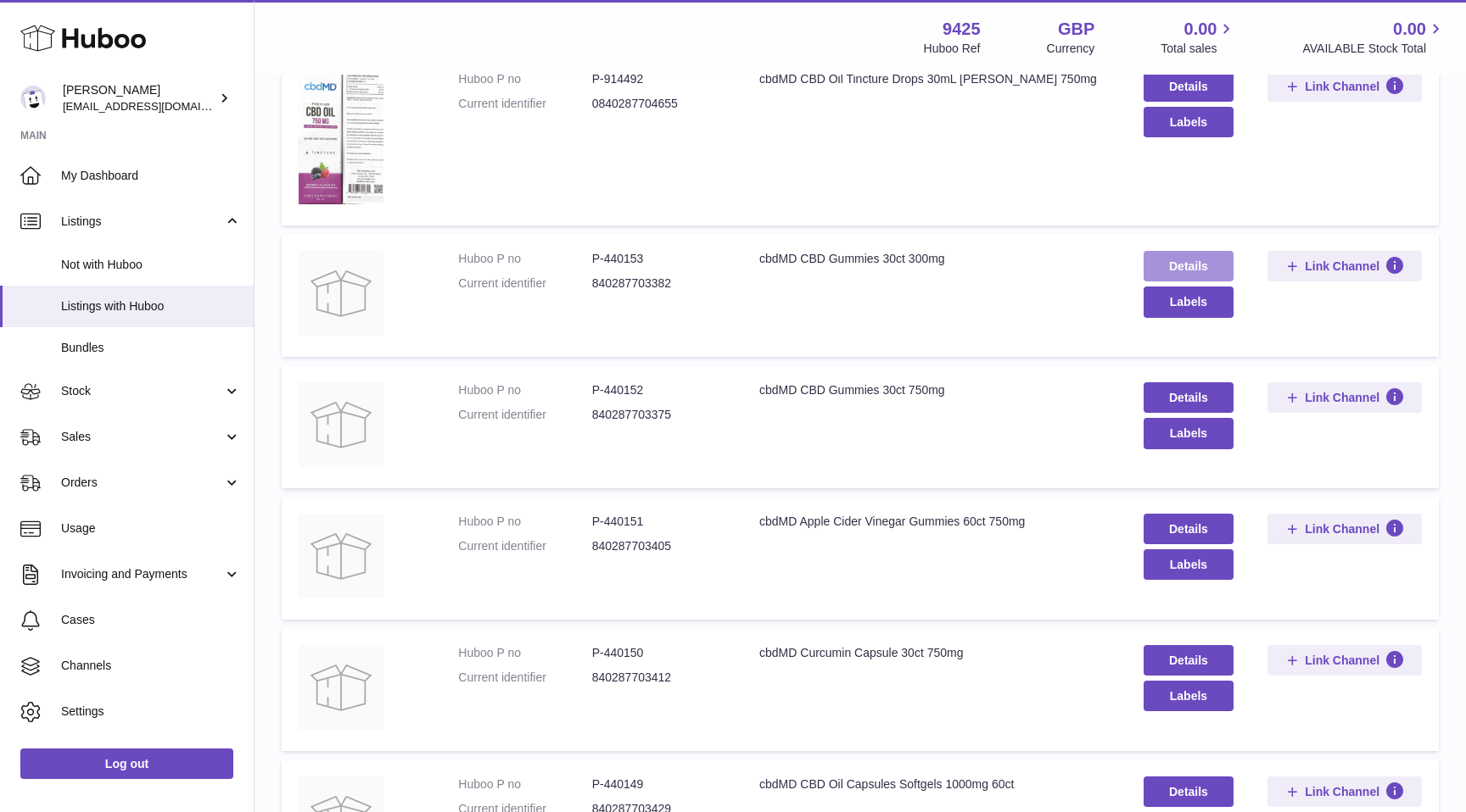
click at [1167, 265] on link "Details" at bounding box center [1190, 266] width 91 height 30
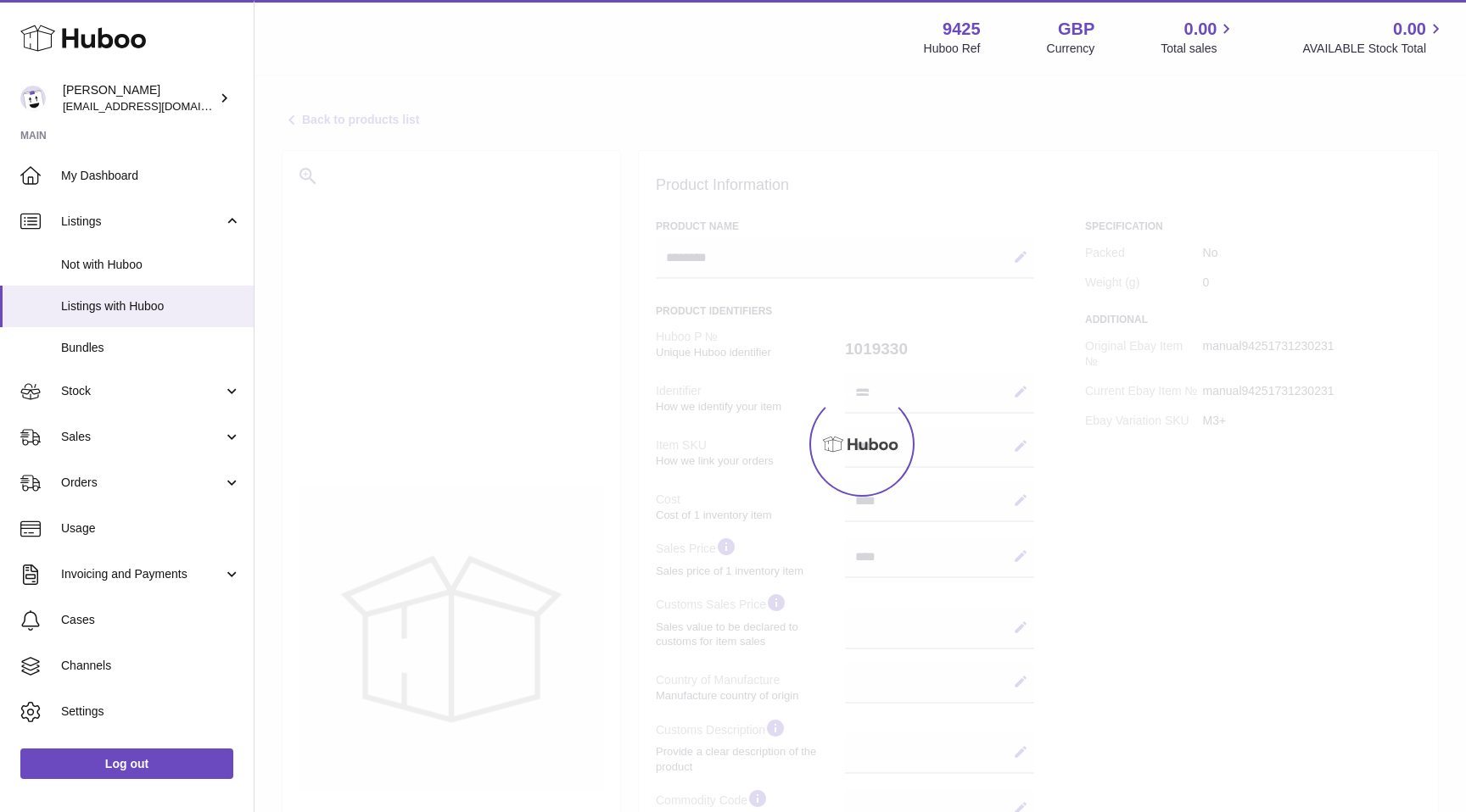
select select
select select "****"
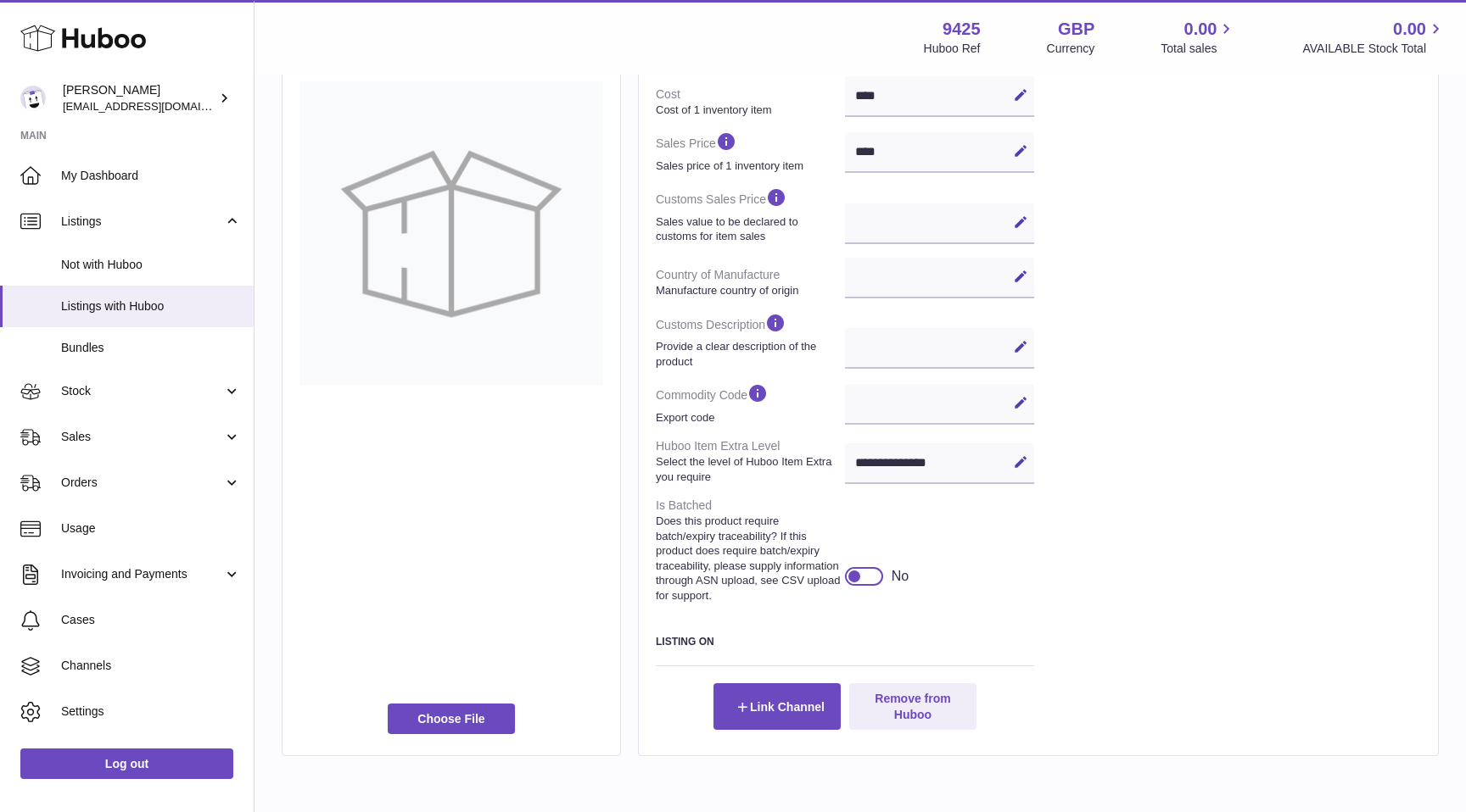
scroll to position [406, 0]
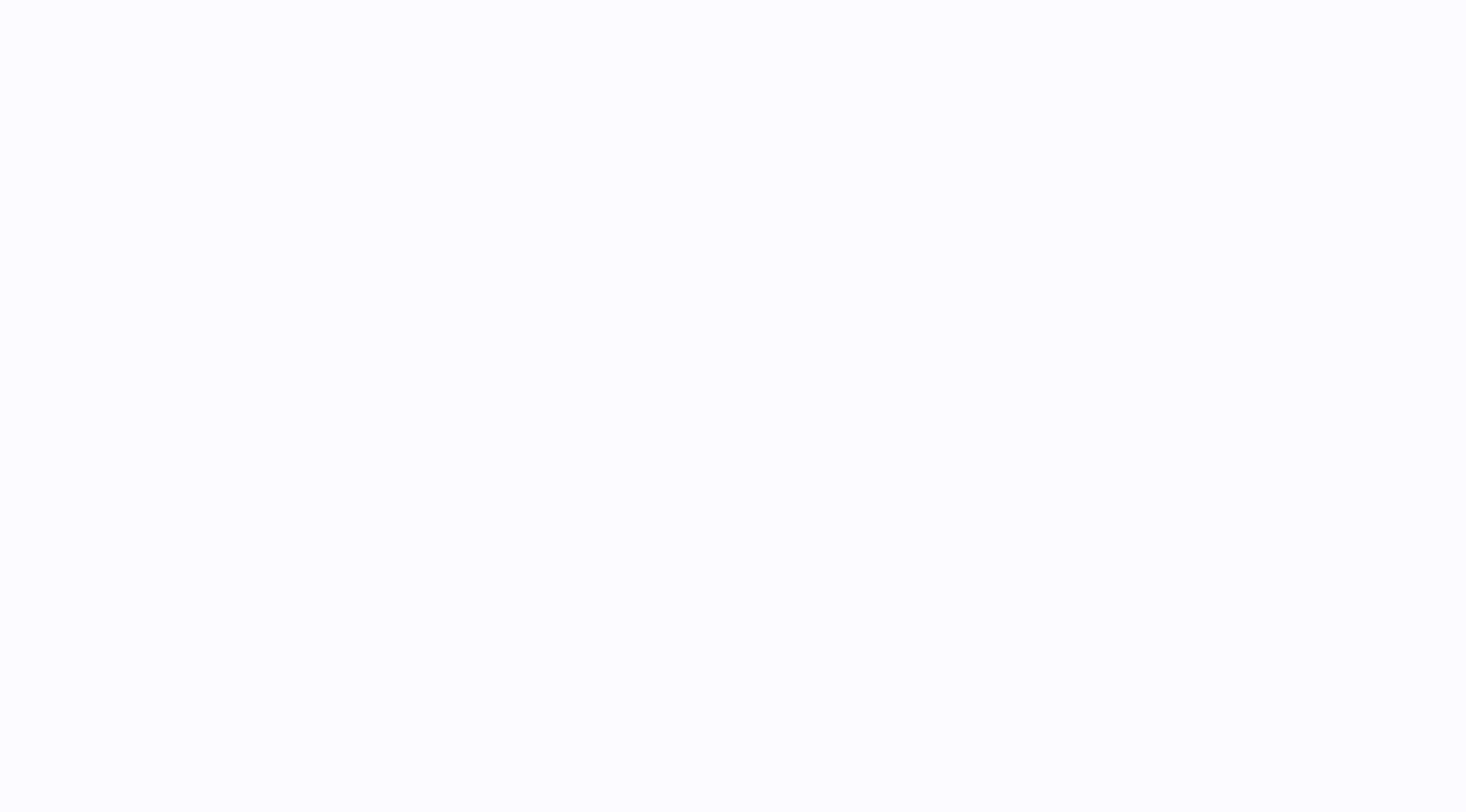
select select
select select "****"
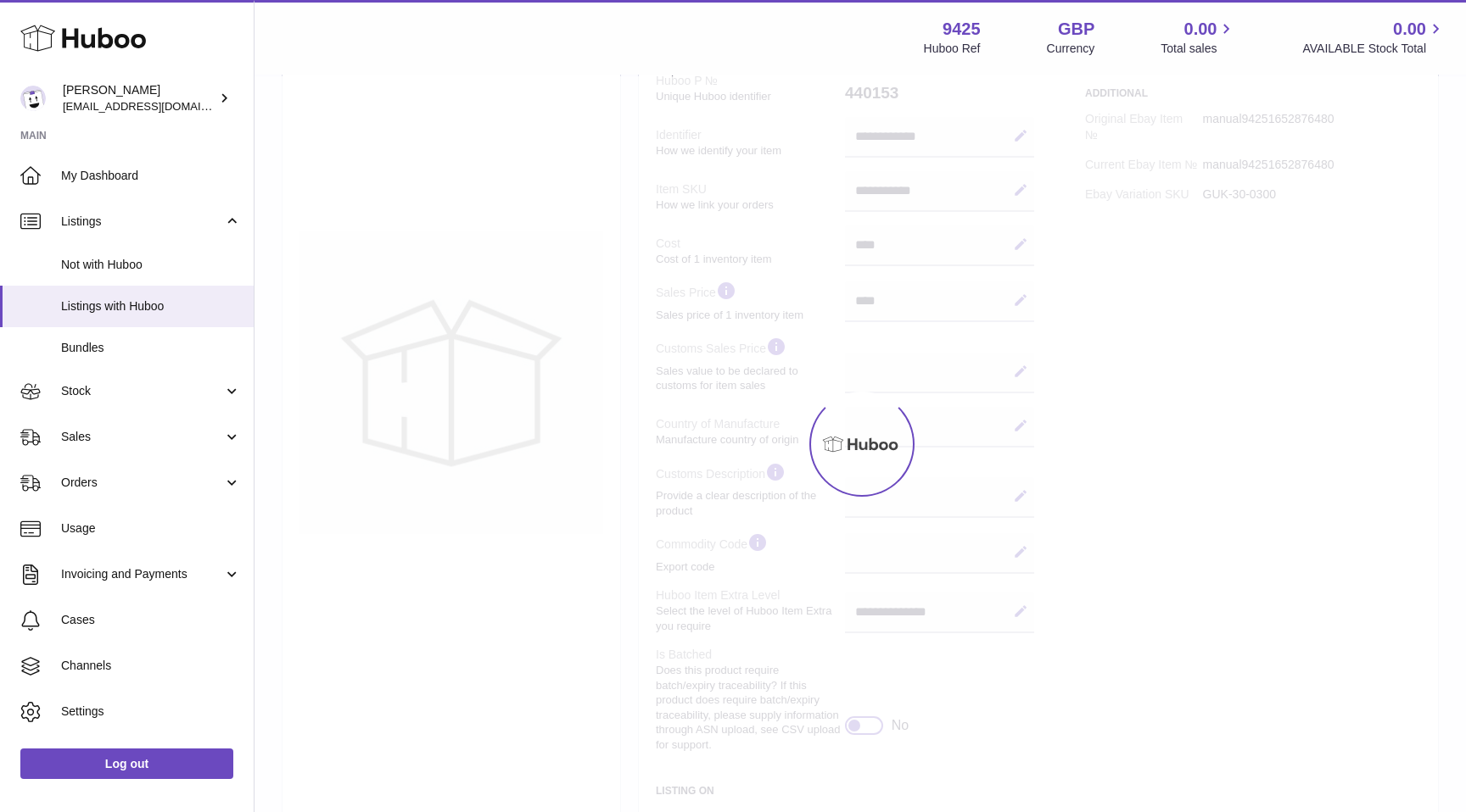
scroll to position [483, 0]
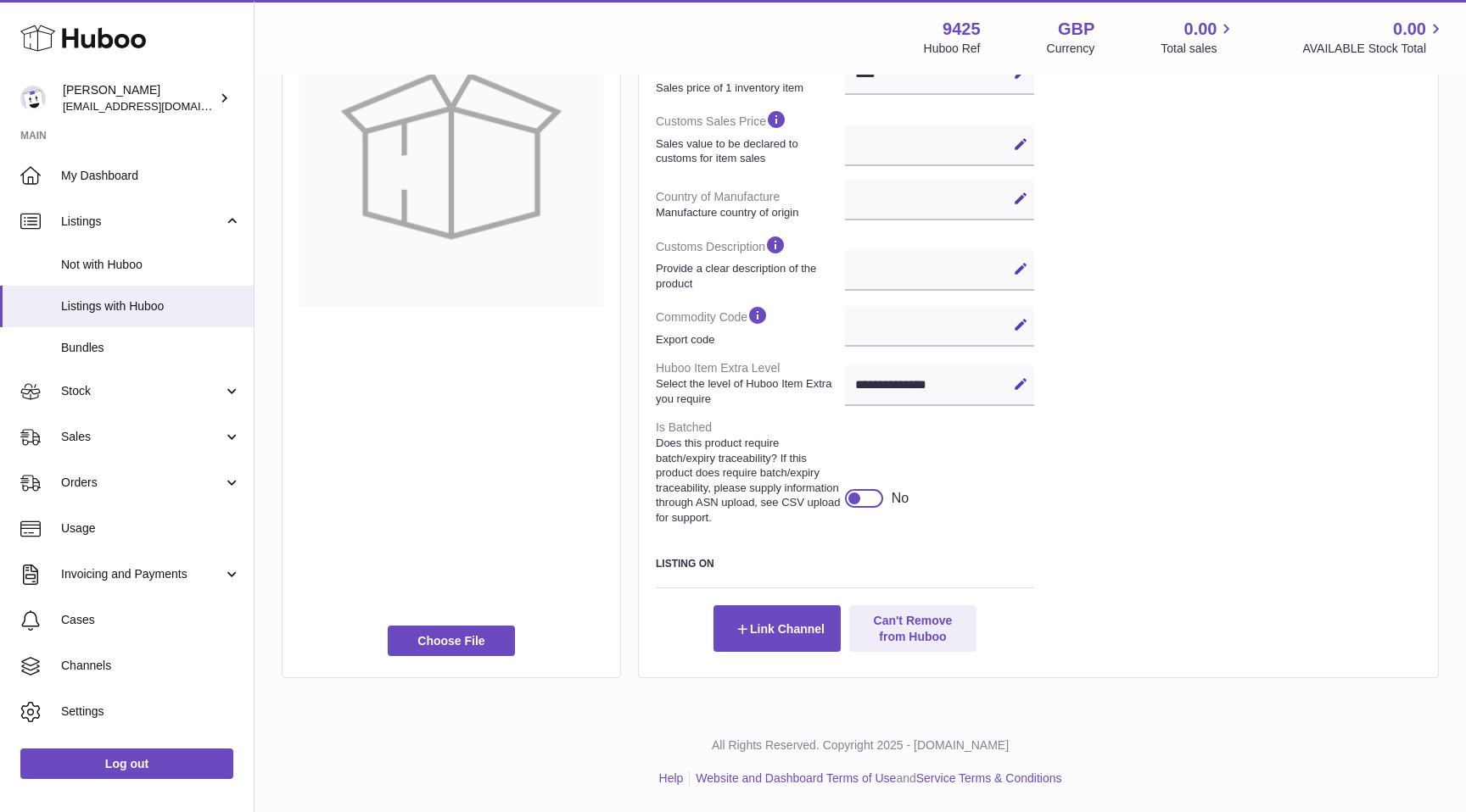
click at [867, 496] on div at bounding box center [864, 499] width 38 height 19
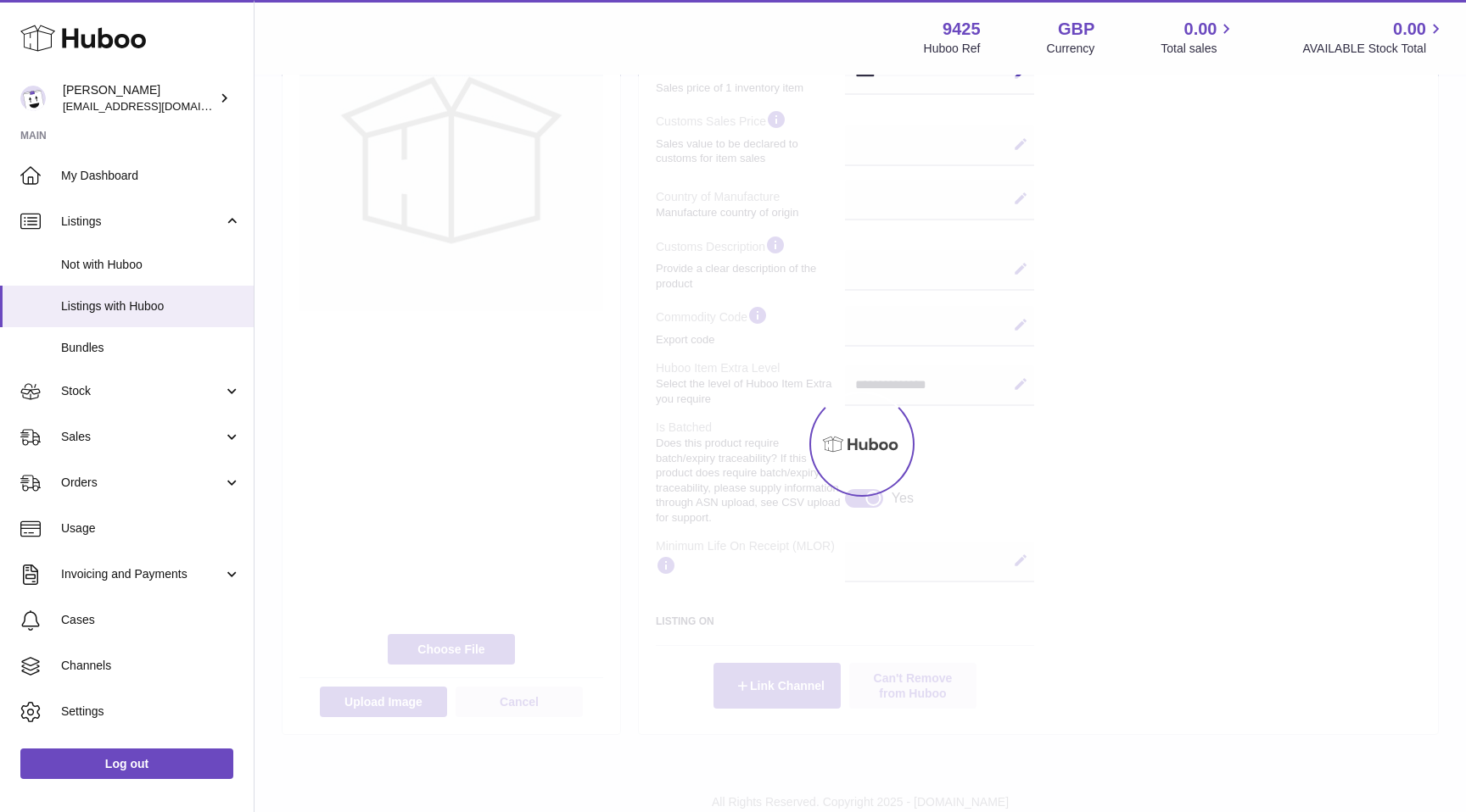
scroll to position [487, 0]
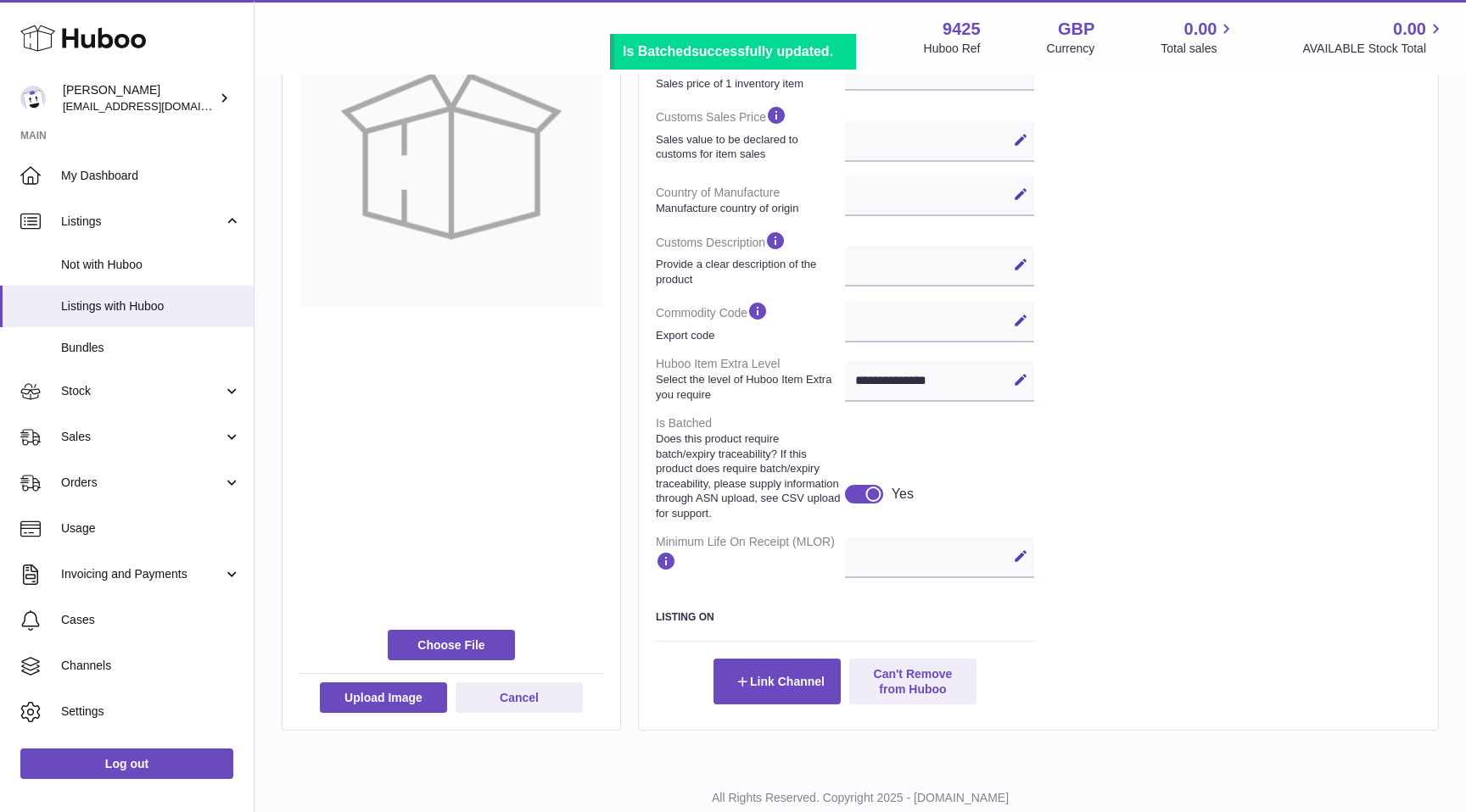
click at [900, 564] on div "Edit Cancel Save" at bounding box center [939, 557] width 189 height 41
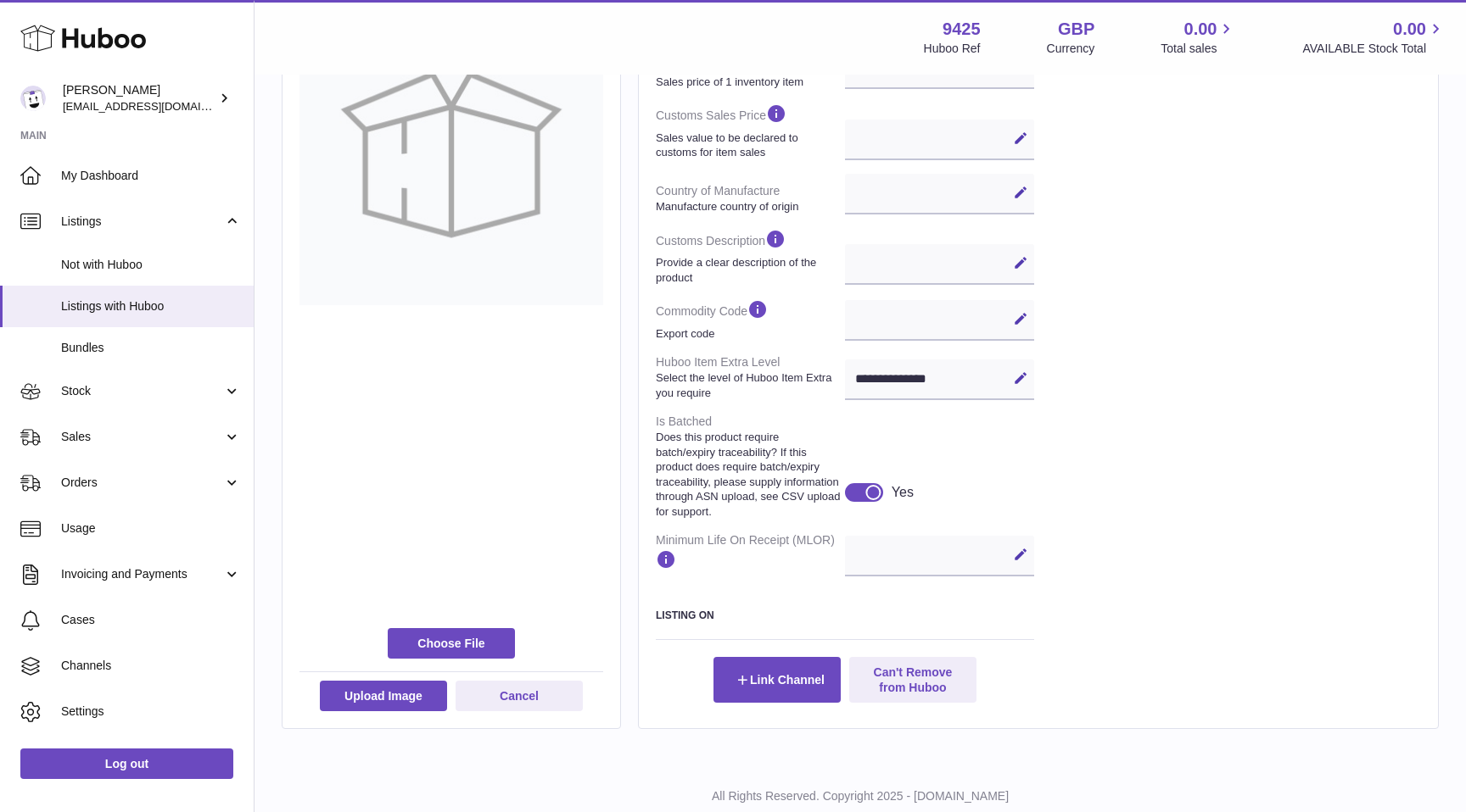
click at [895, 554] on div "Edit Cancel Save" at bounding box center [939, 556] width 189 height 41
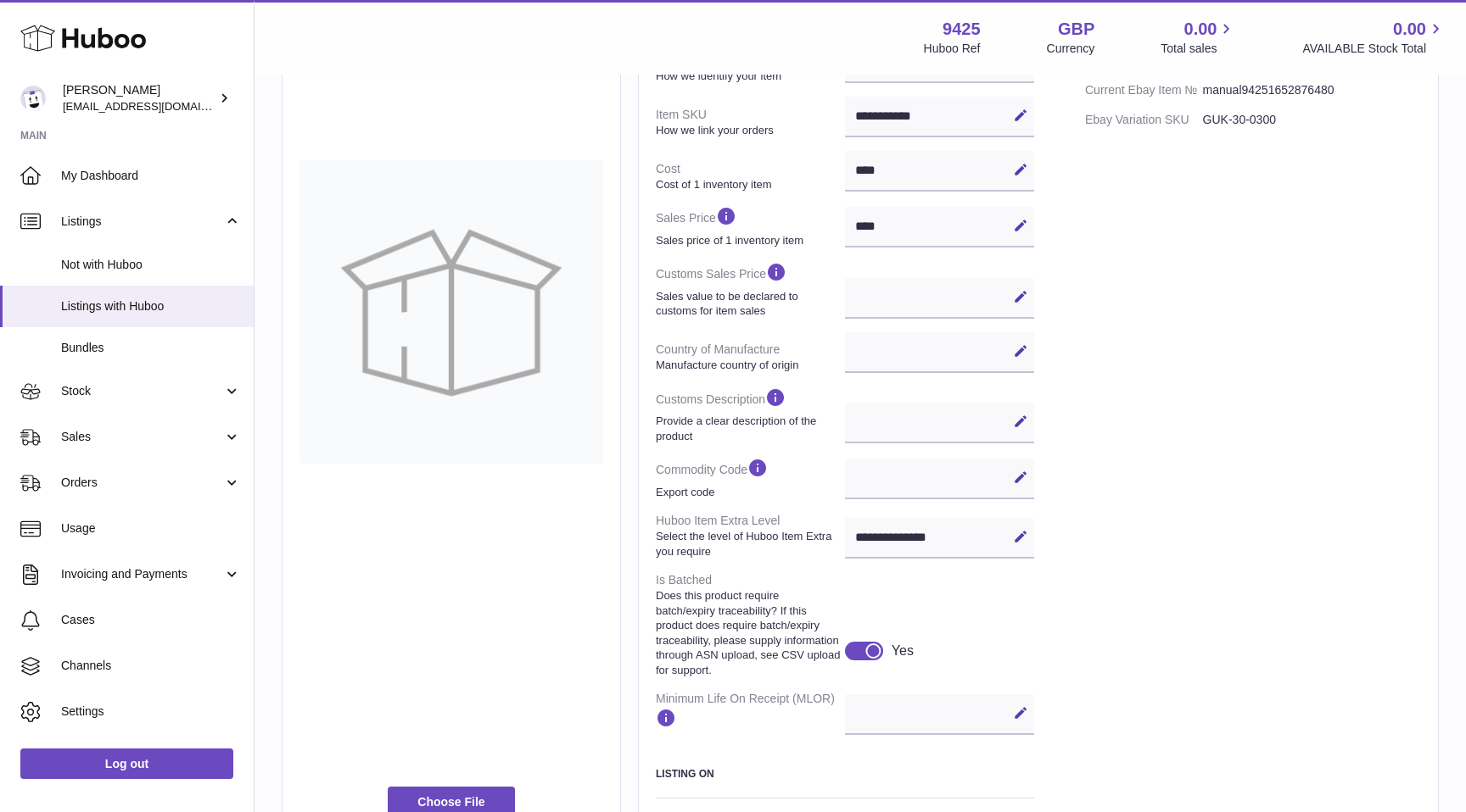
scroll to position [0, 0]
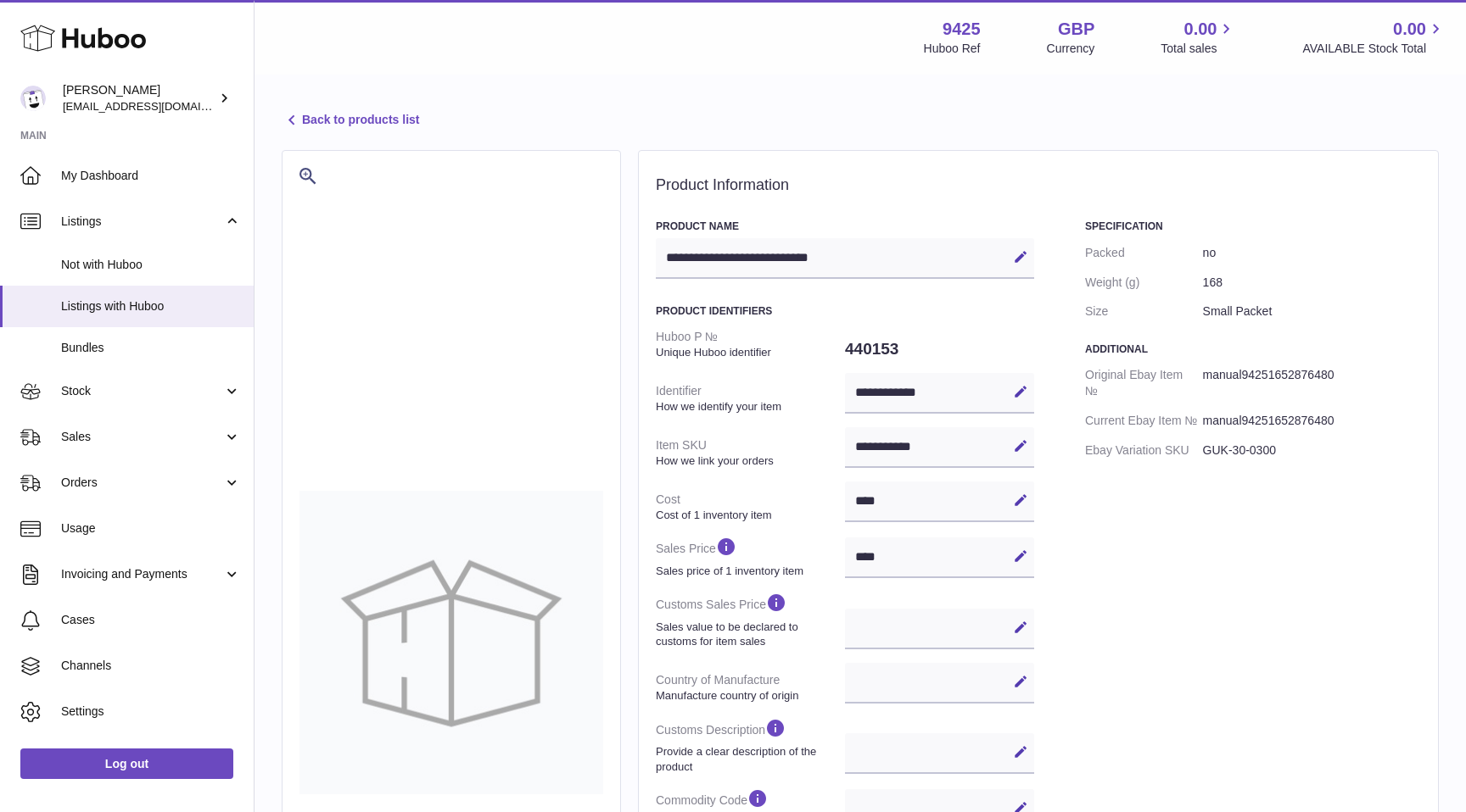
click at [365, 120] on link "Back to products list" at bounding box center [350, 120] width 138 height 20
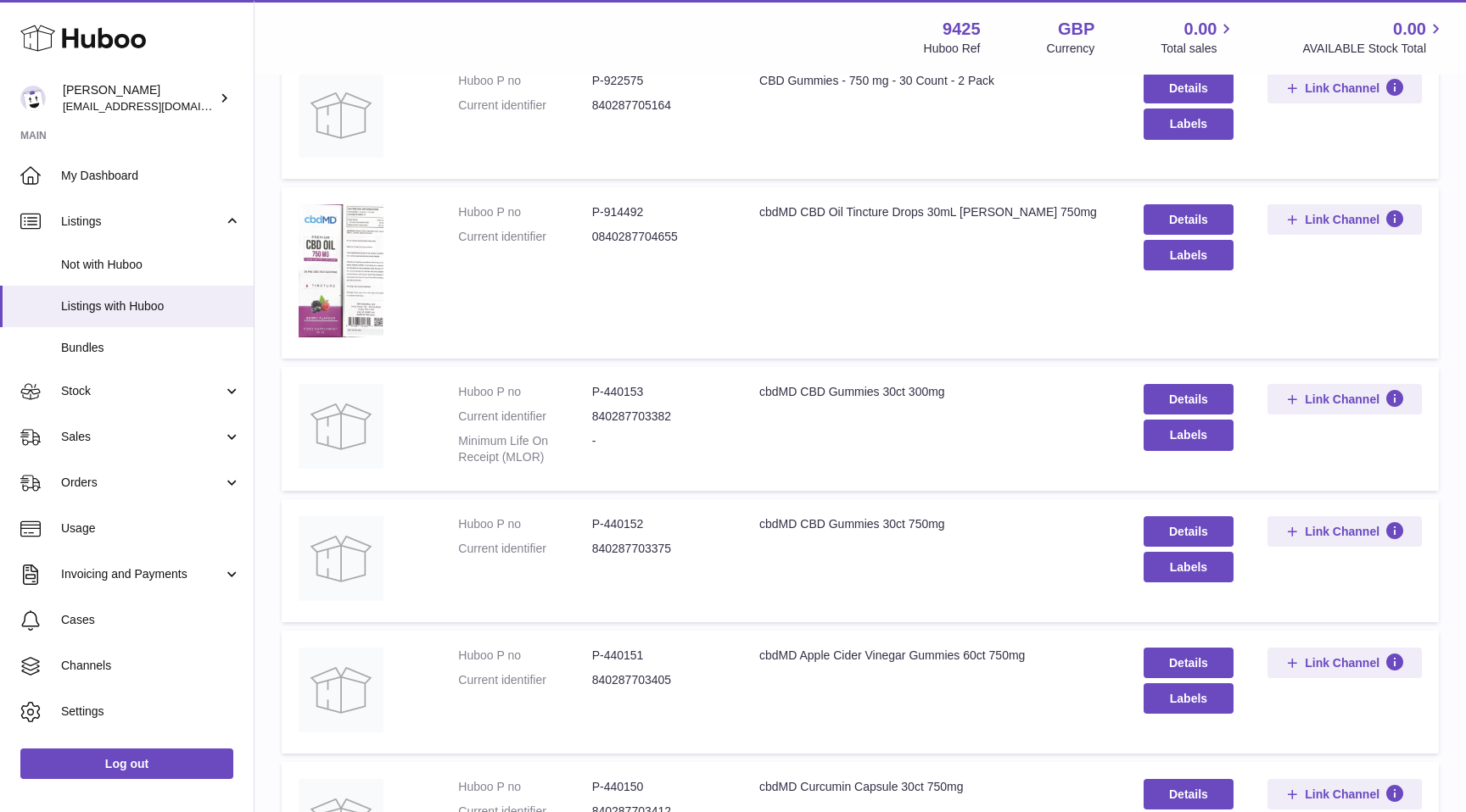
scroll to position [387, 0]
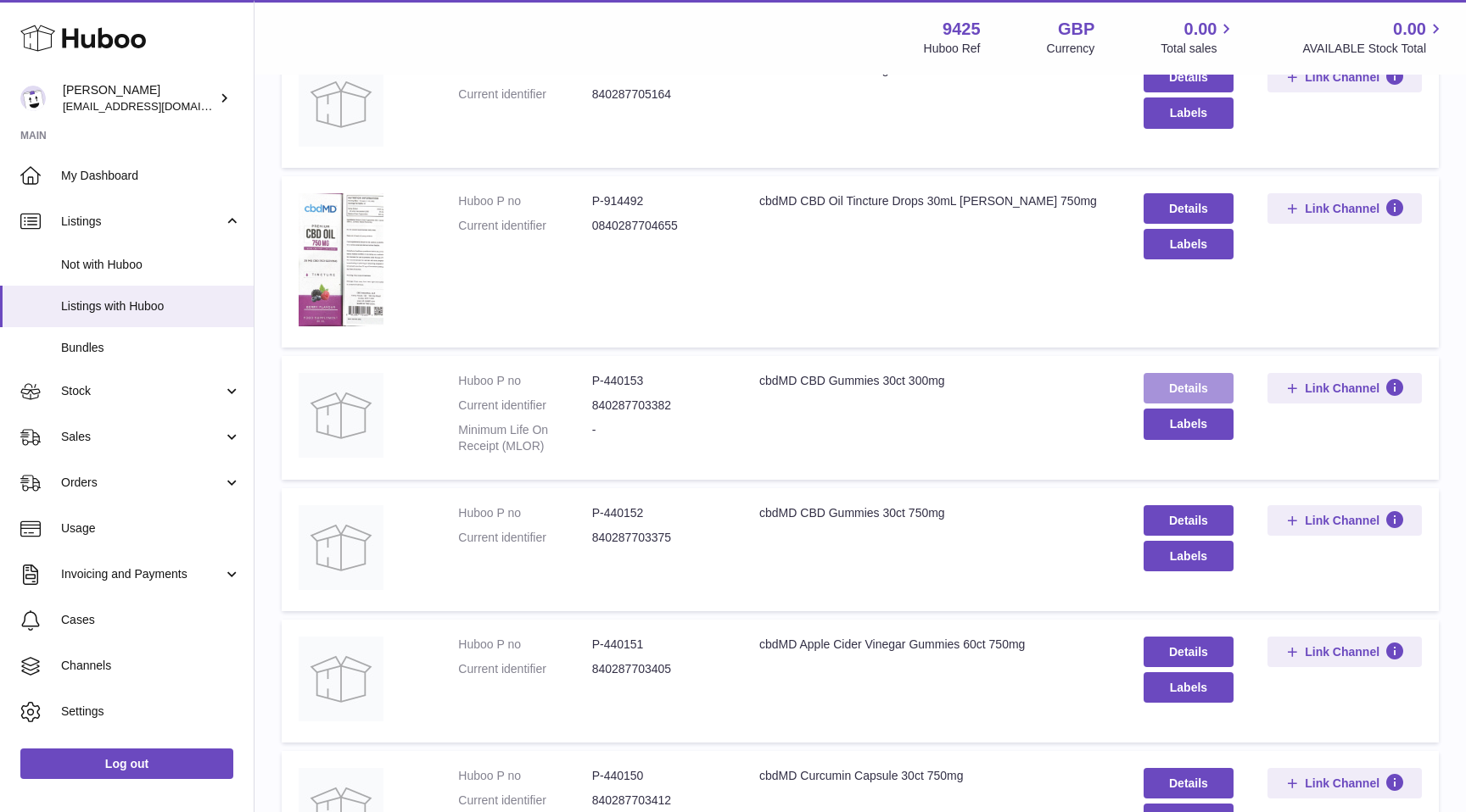
click at [1201, 388] on link "Details" at bounding box center [1190, 388] width 91 height 30
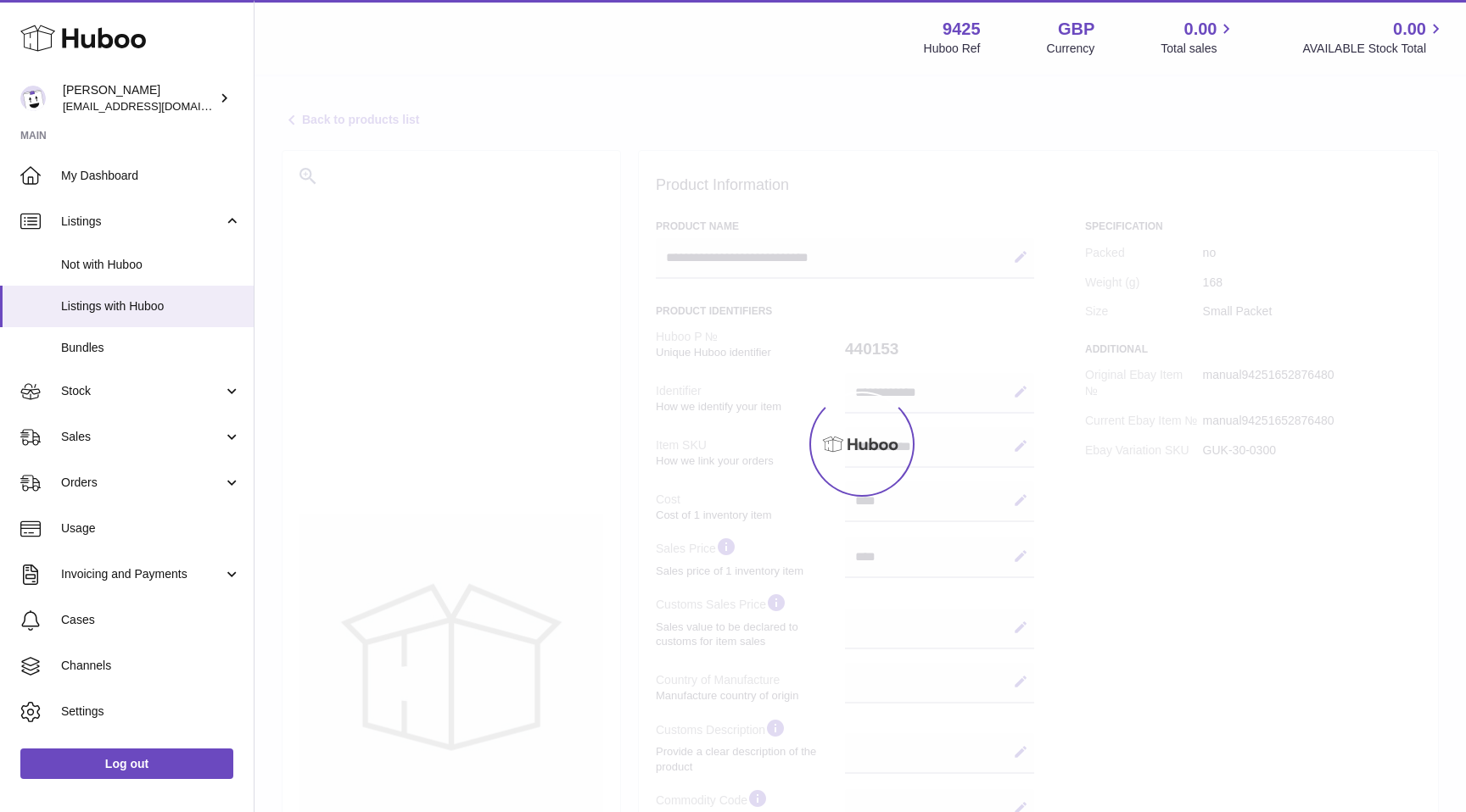
select select
select select "****"
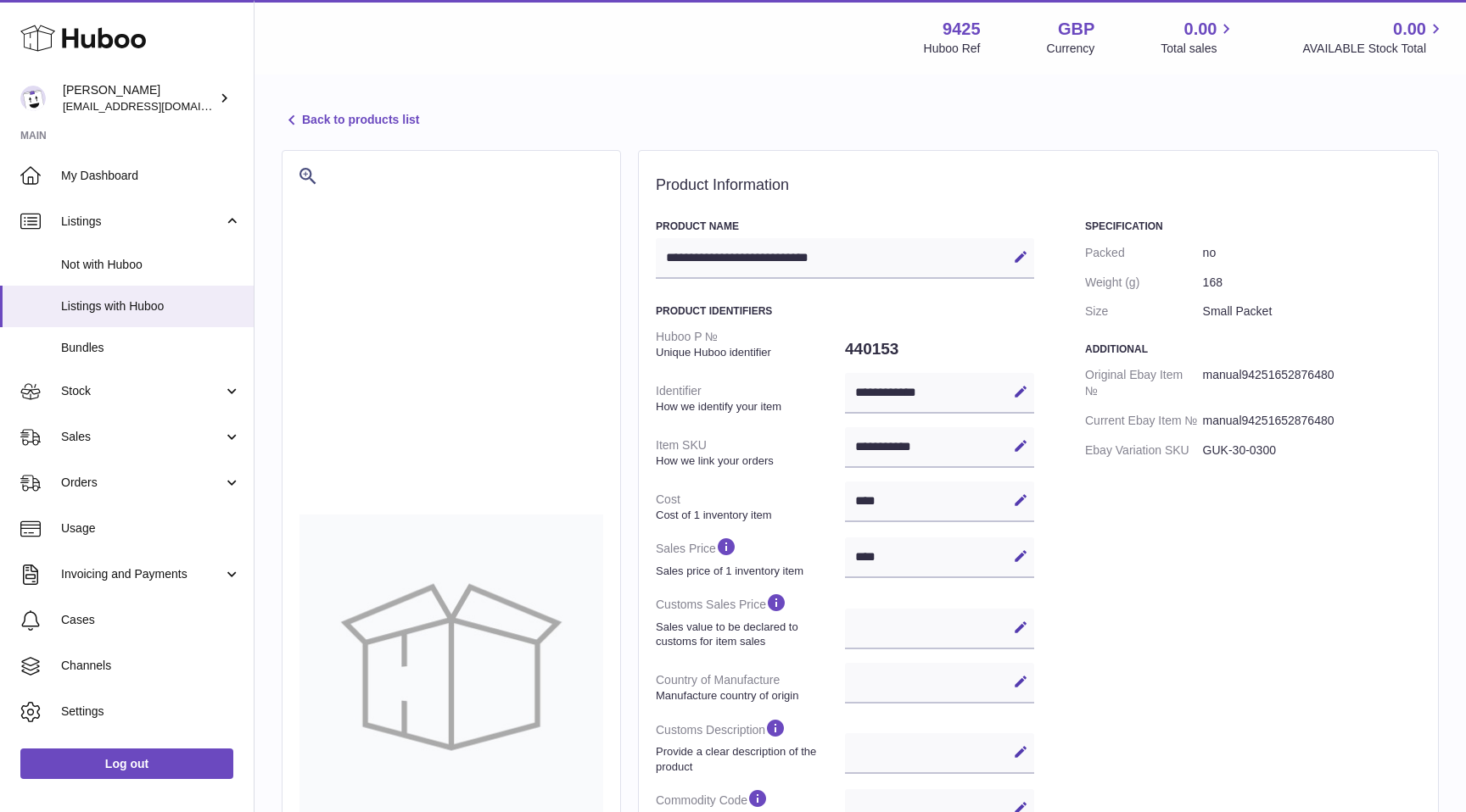
click at [290, 132] on div "Back to products list" at bounding box center [860, 122] width 1157 height 23
click at [293, 123] on icon at bounding box center [291, 120] width 20 height 20
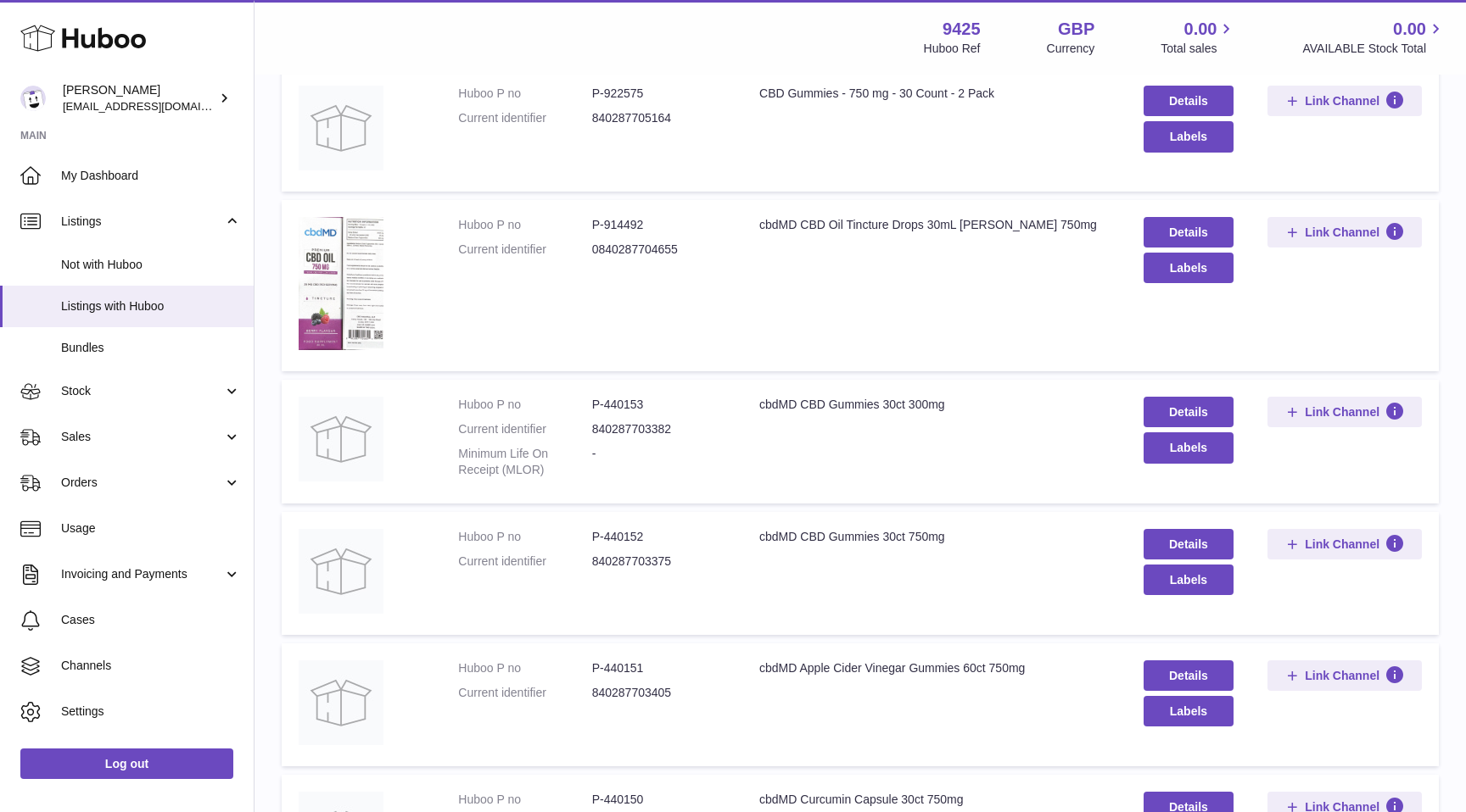
scroll to position [400, 0]
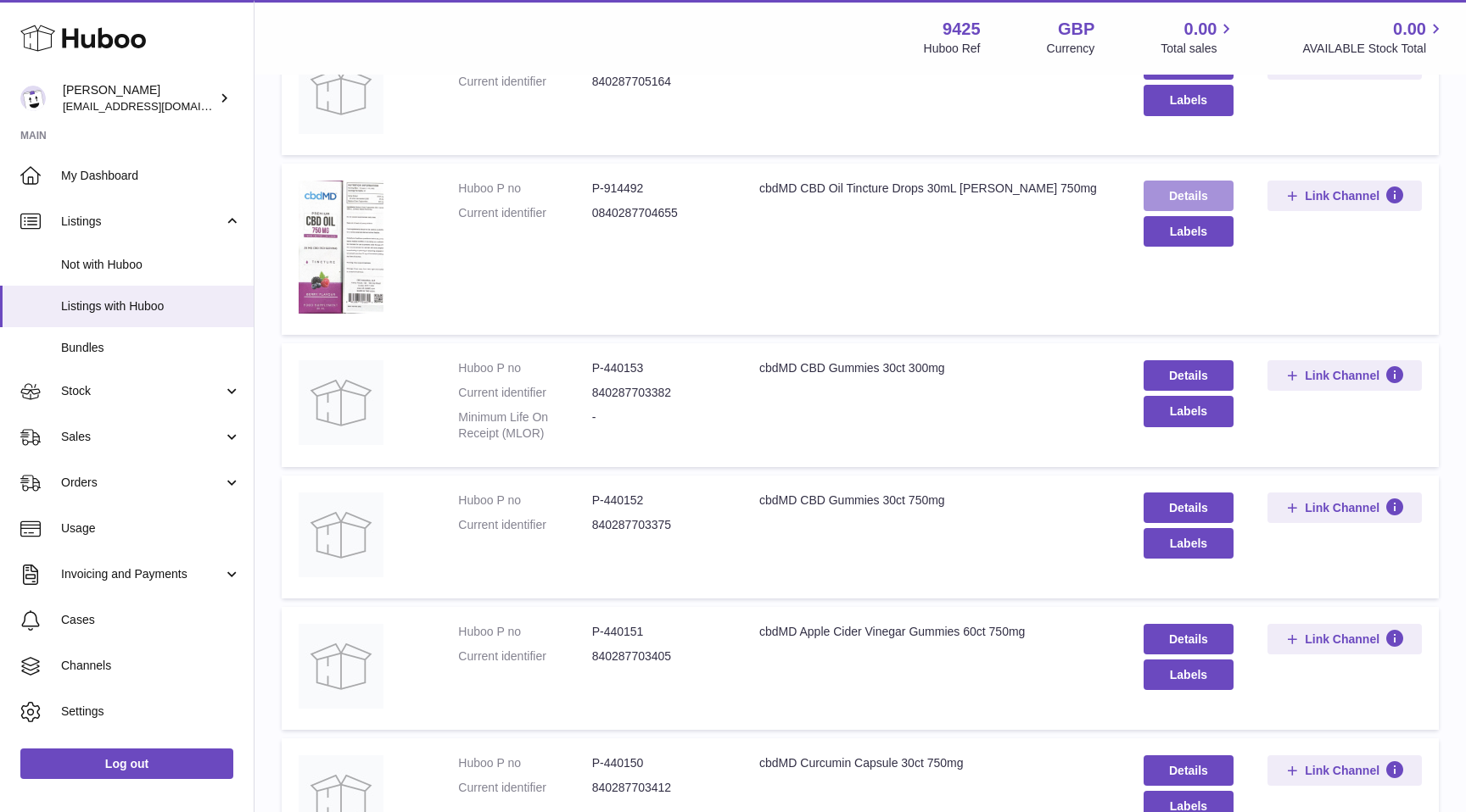
click at [1161, 198] on link "Details" at bounding box center [1190, 196] width 91 height 30
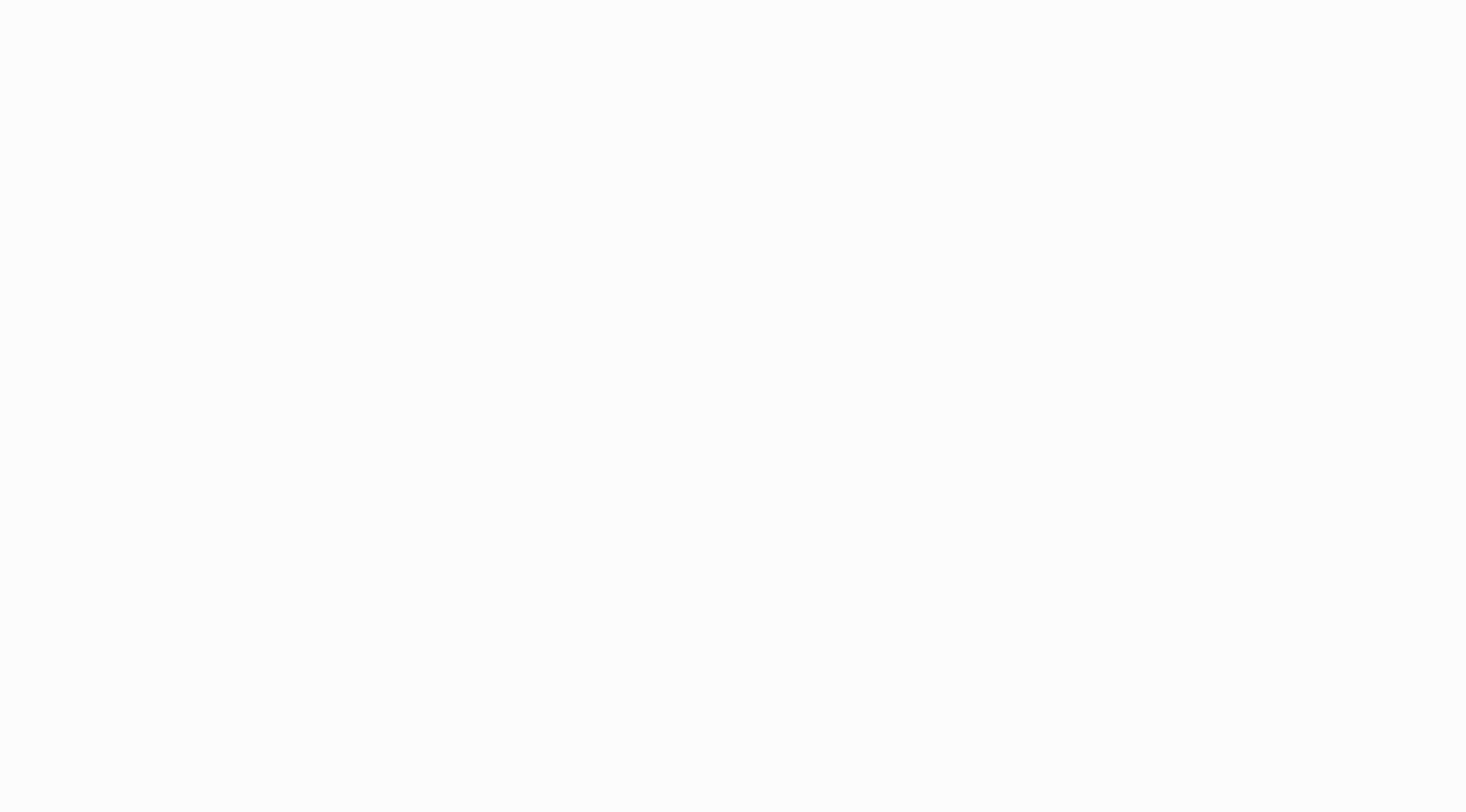
select select
select select "****"
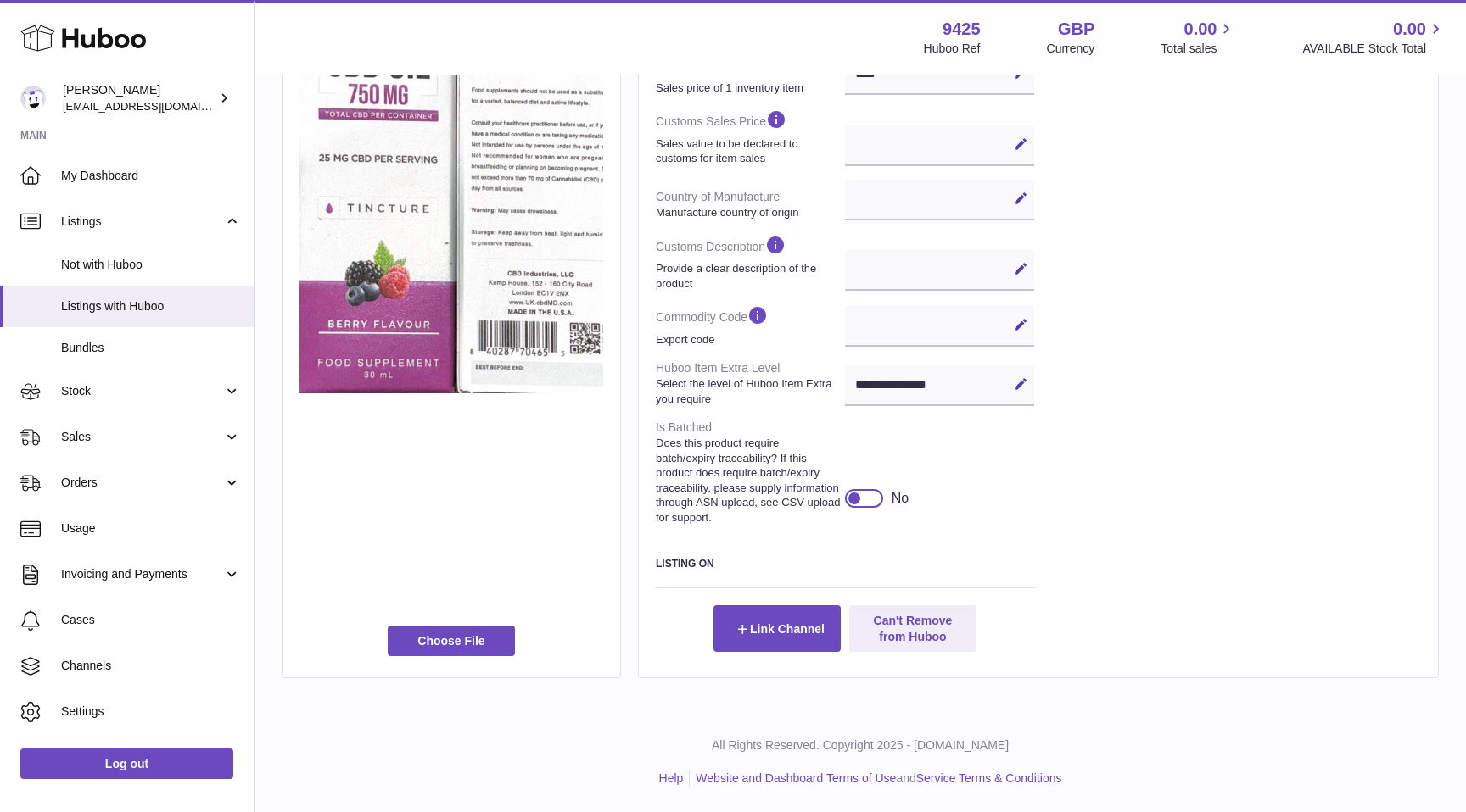
click at [857, 506] on div at bounding box center [864, 499] width 38 height 19
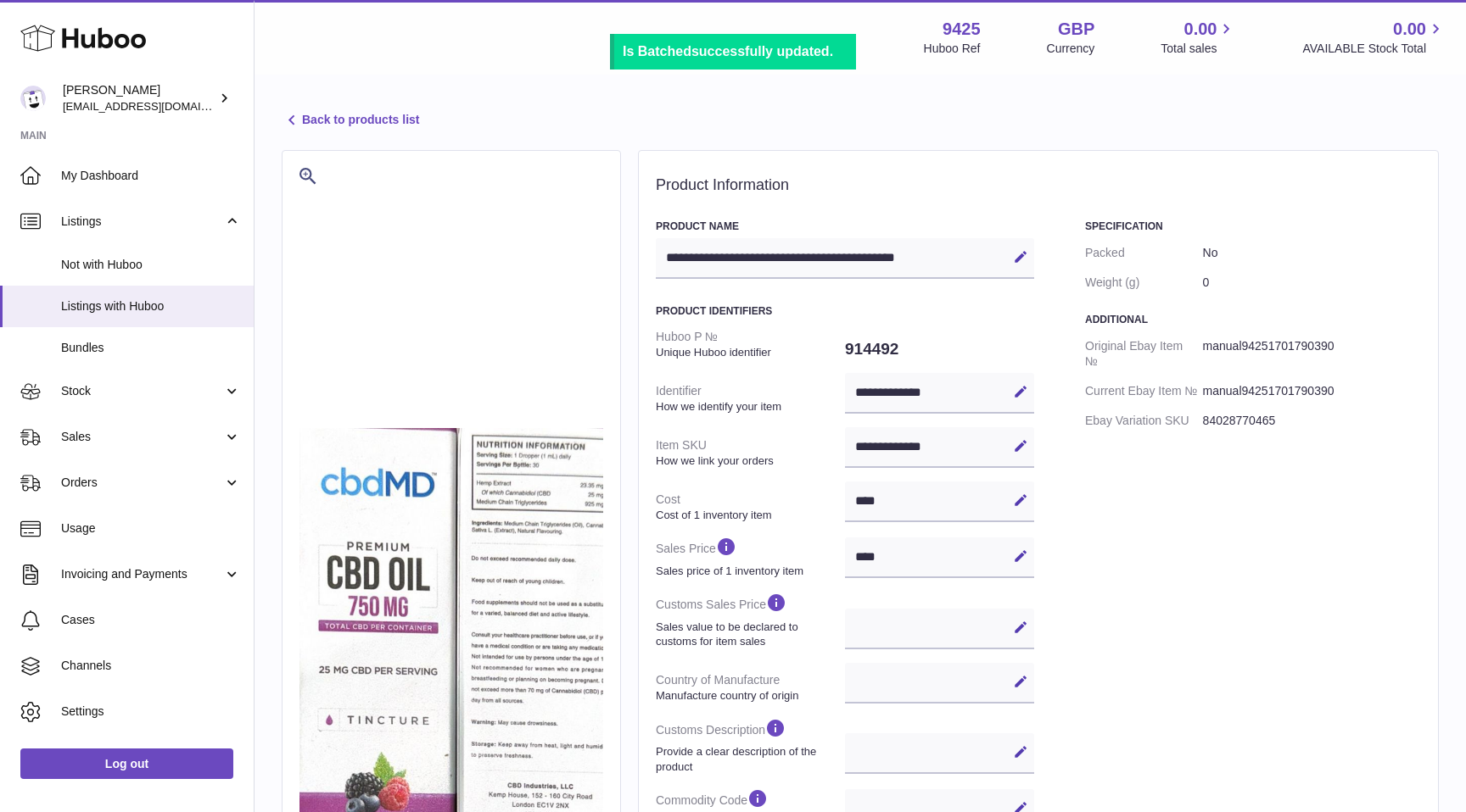
click at [375, 113] on link "Back to products list" at bounding box center [350, 120] width 138 height 20
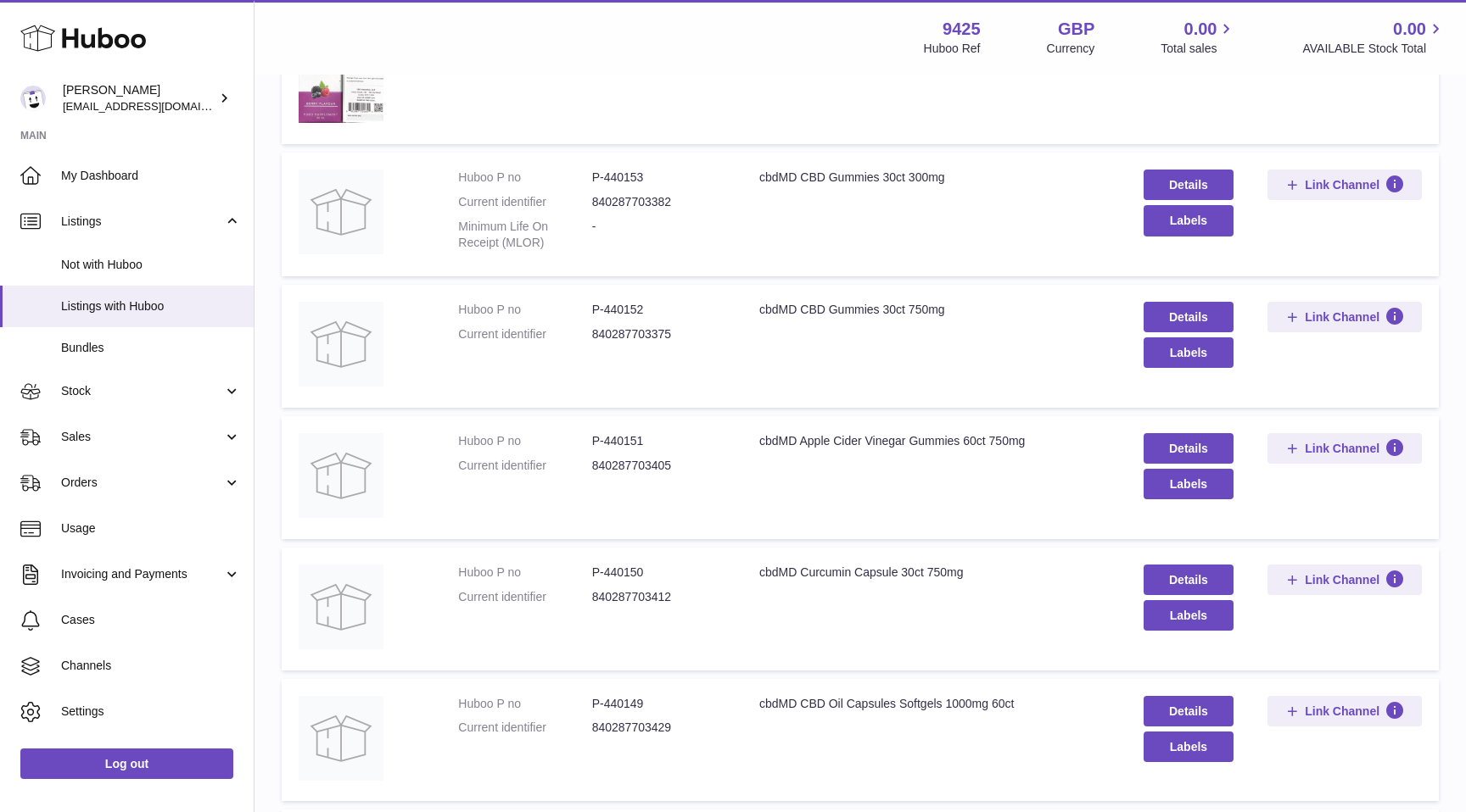
scroll to position [635, 0]
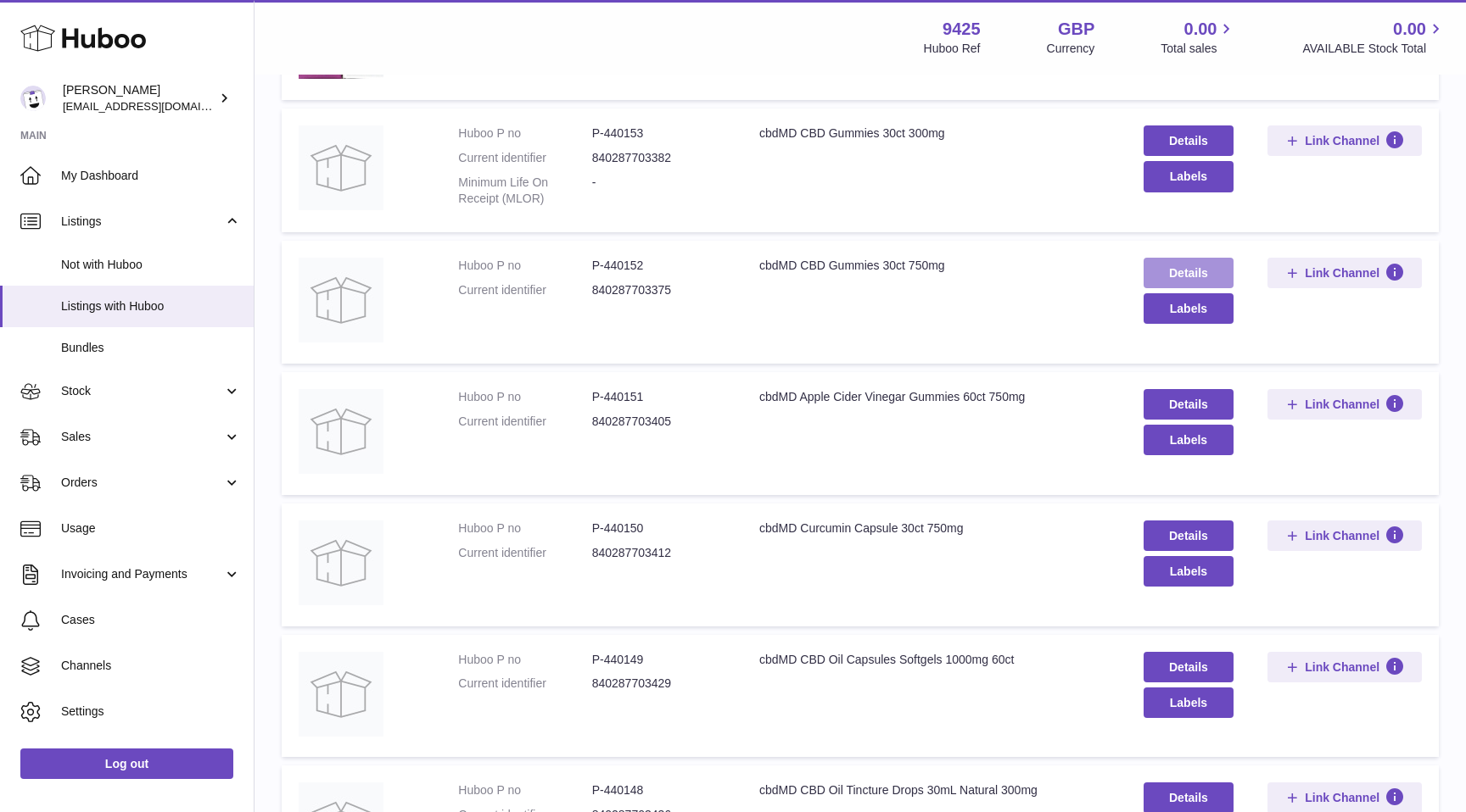
click at [1190, 265] on link "Details" at bounding box center [1190, 273] width 91 height 30
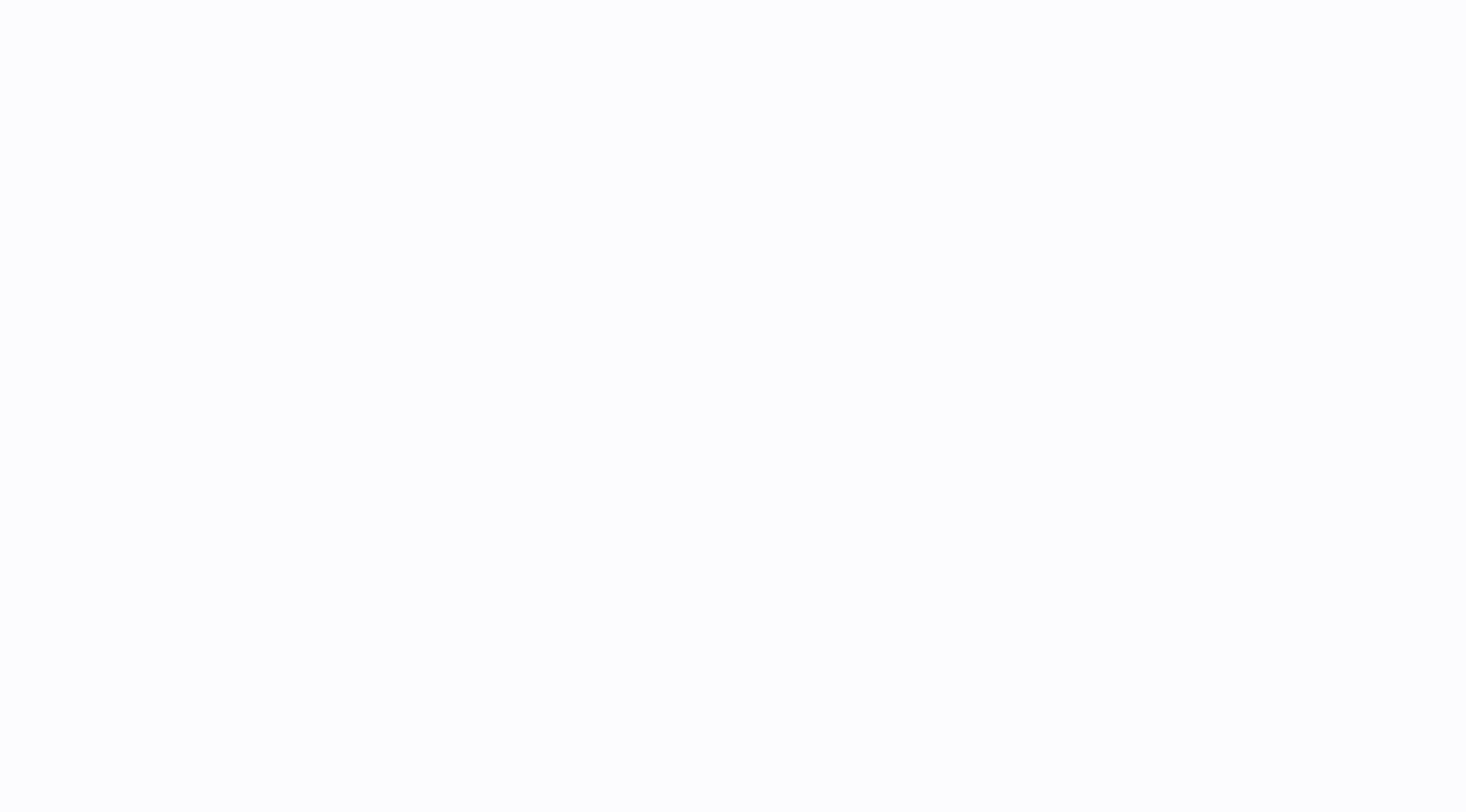
select select
select select "****"
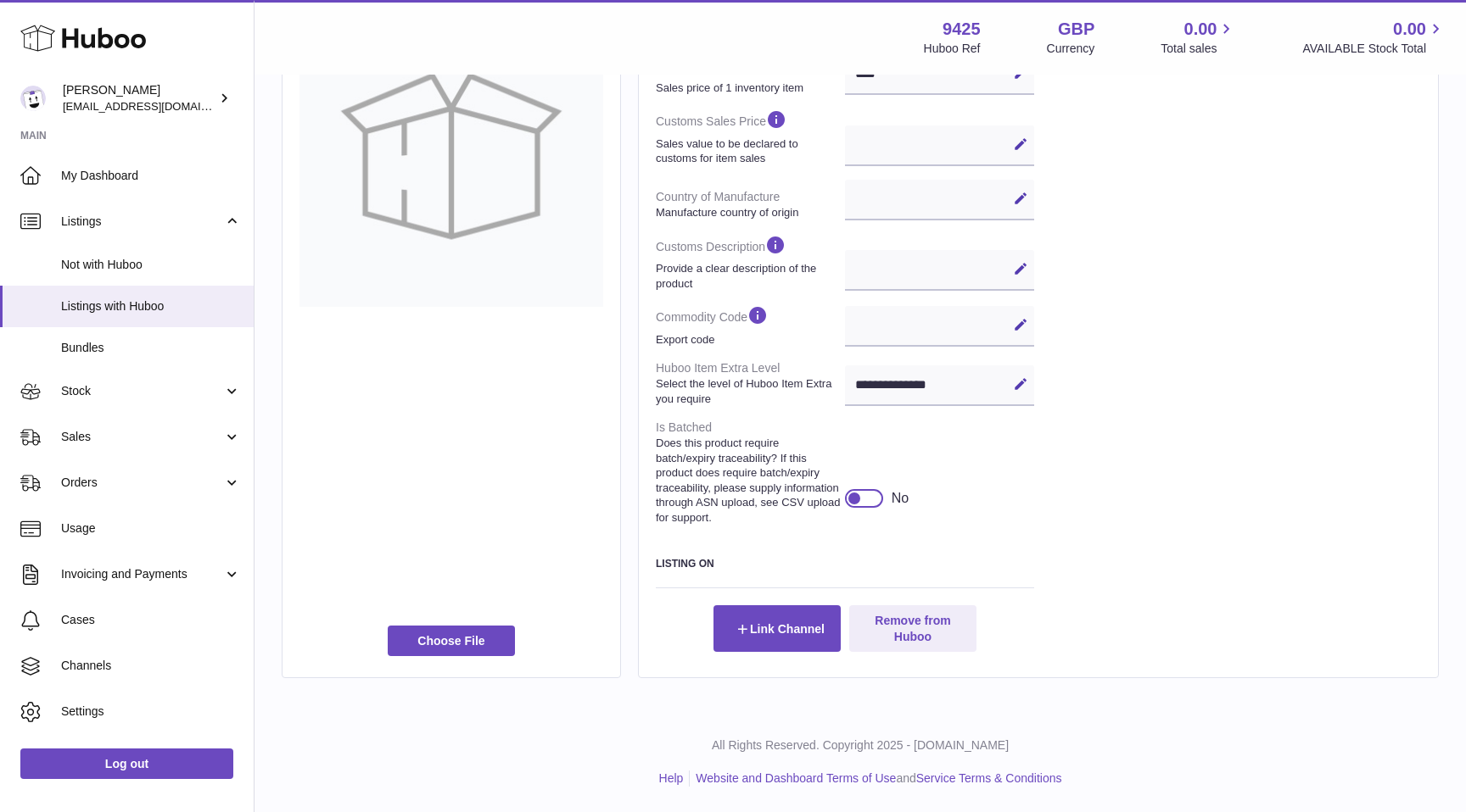
click at [853, 500] on div at bounding box center [854, 499] width 15 height 15
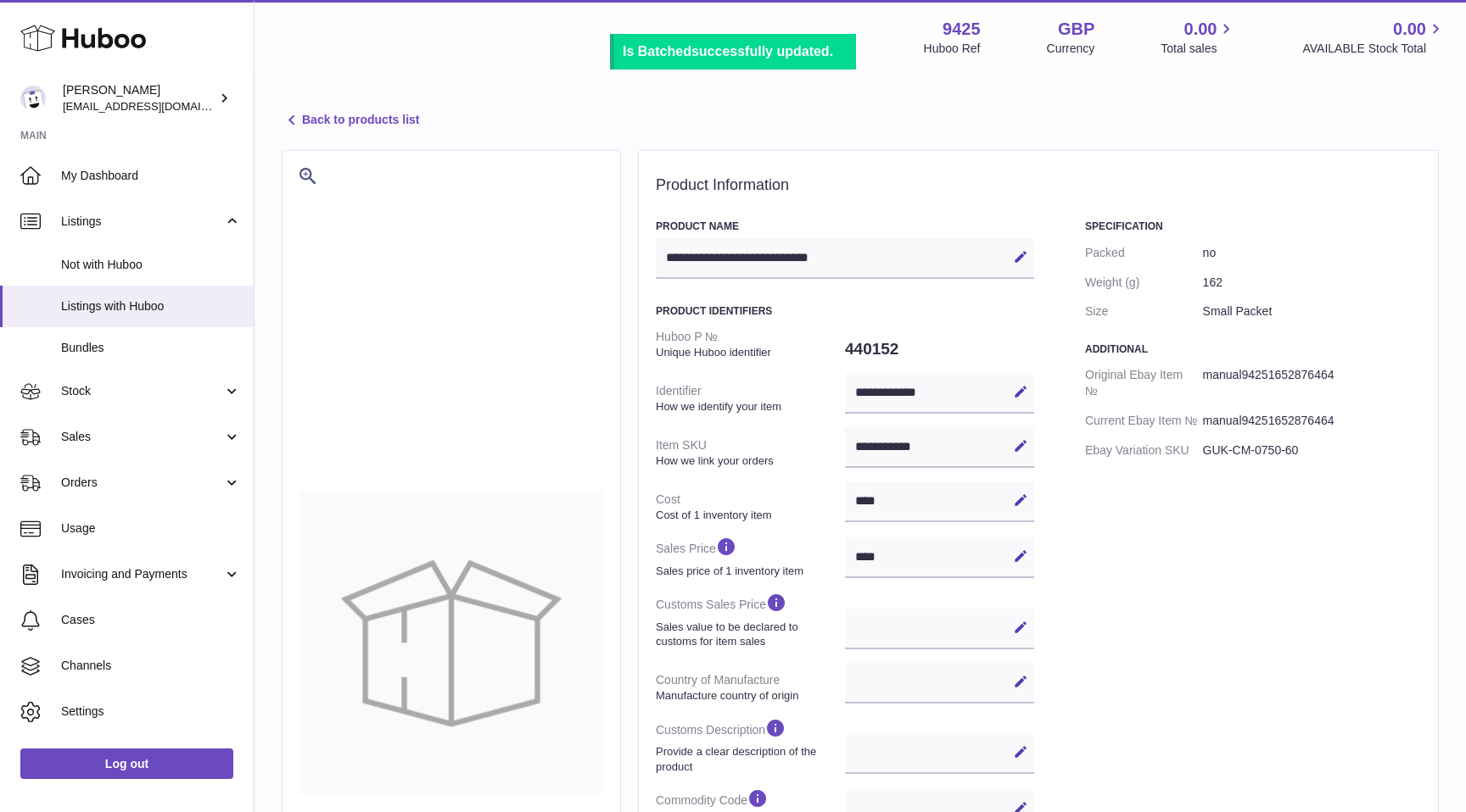
click at [318, 123] on link "Back to products list" at bounding box center [350, 120] width 138 height 20
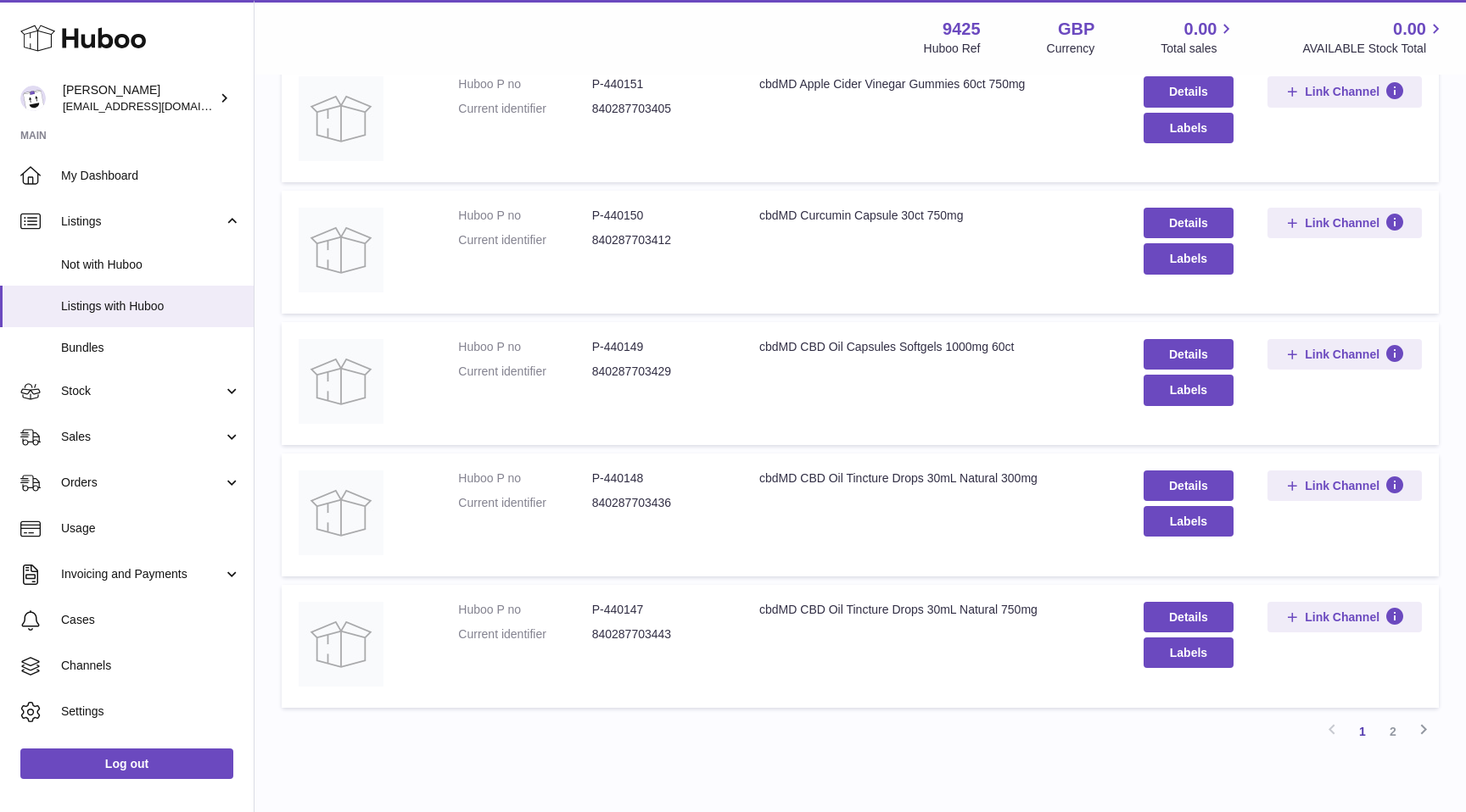
scroll to position [1021, 0]
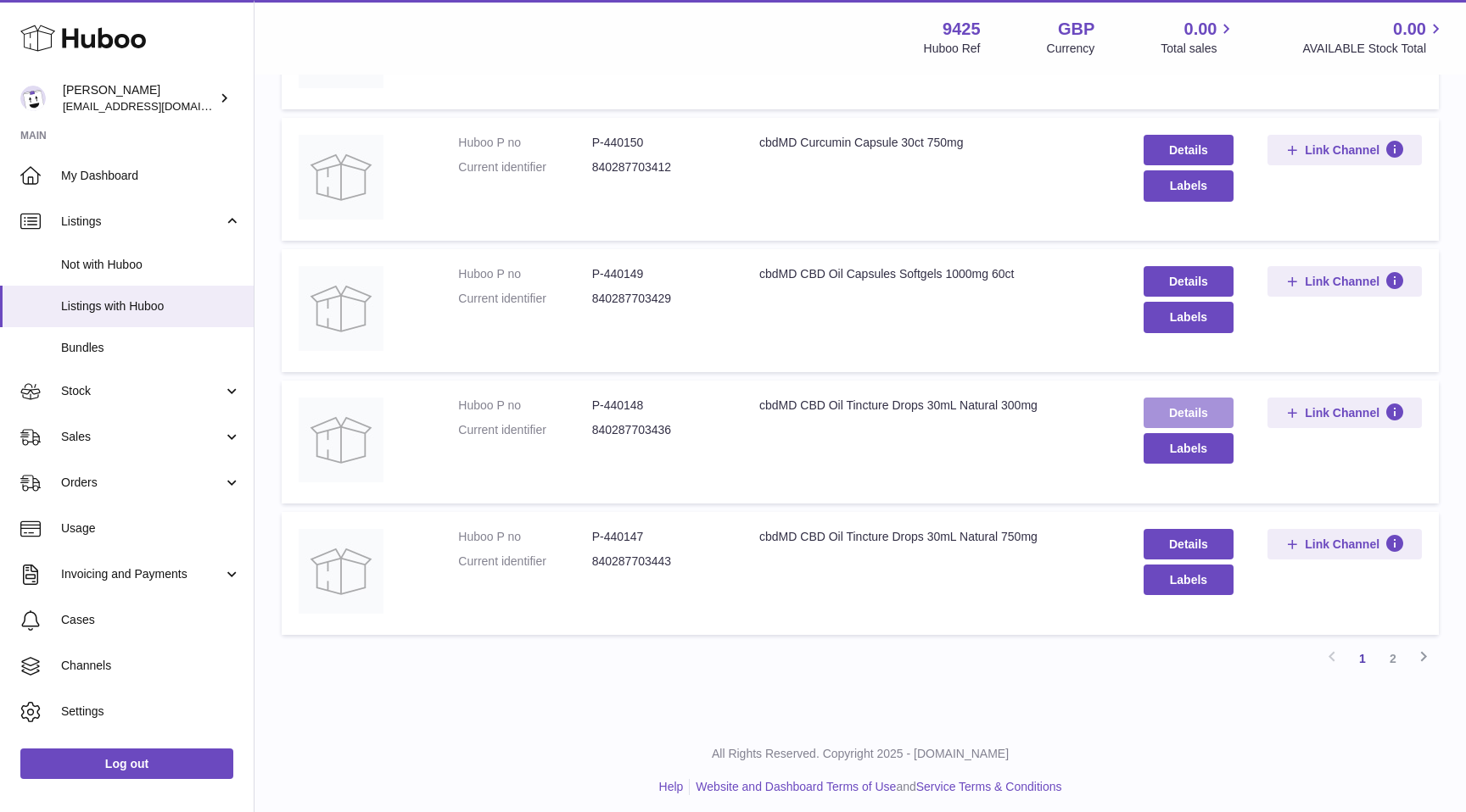
click at [1195, 414] on link "Details" at bounding box center [1190, 413] width 91 height 30
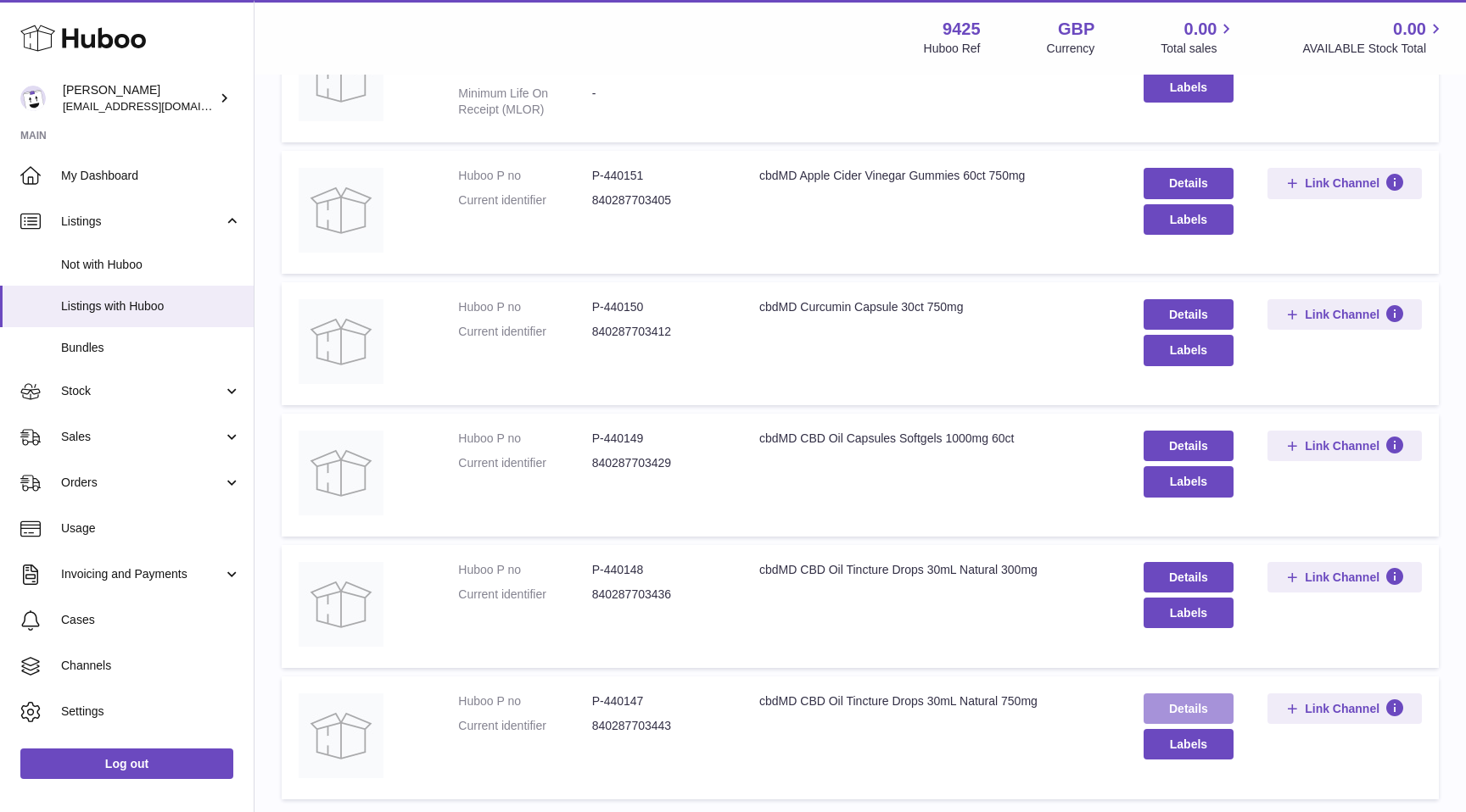
scroll to position [1029, 0]
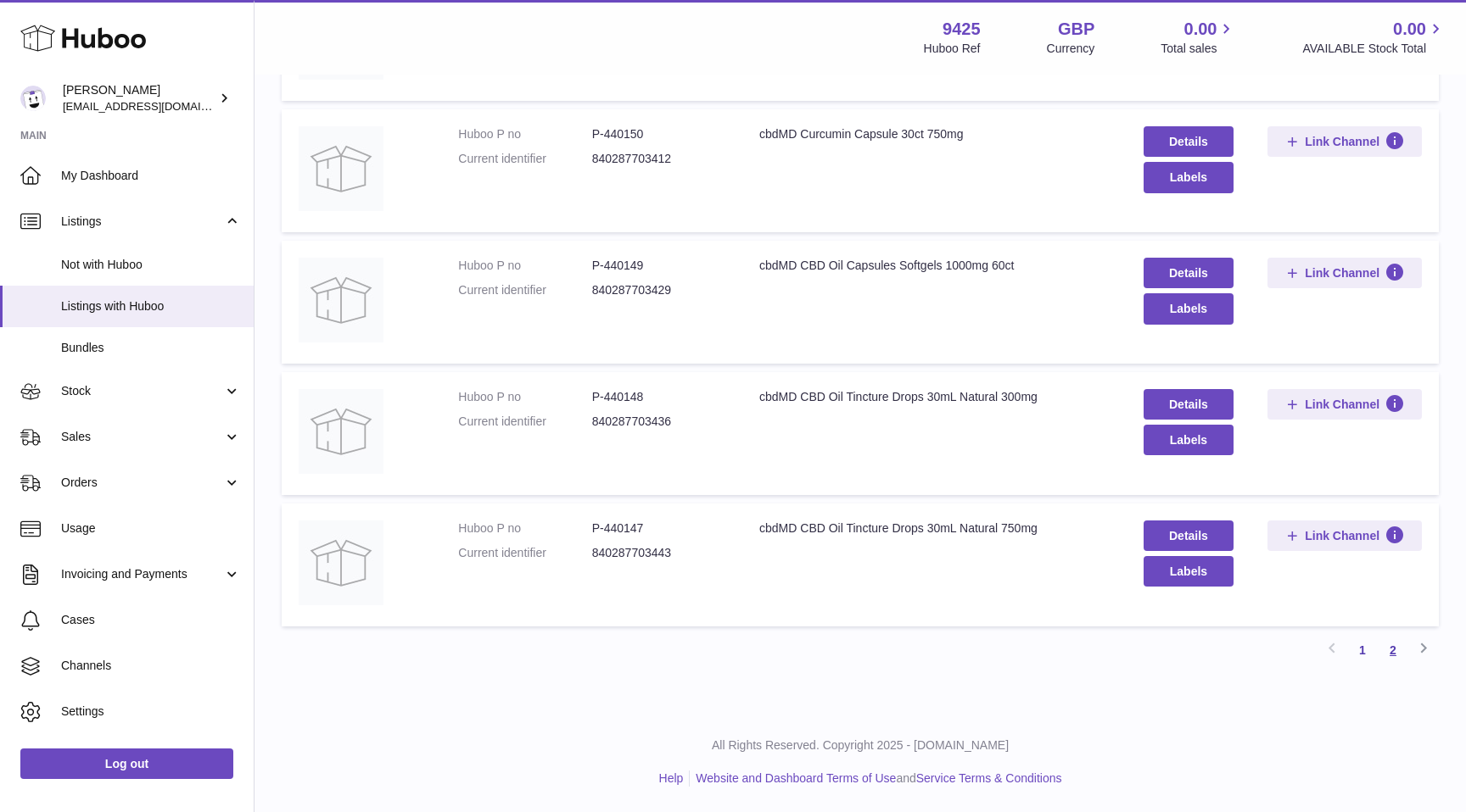
click at [1399, 650] on link "2" at bounding box center [1393, 651] width 30 height 30
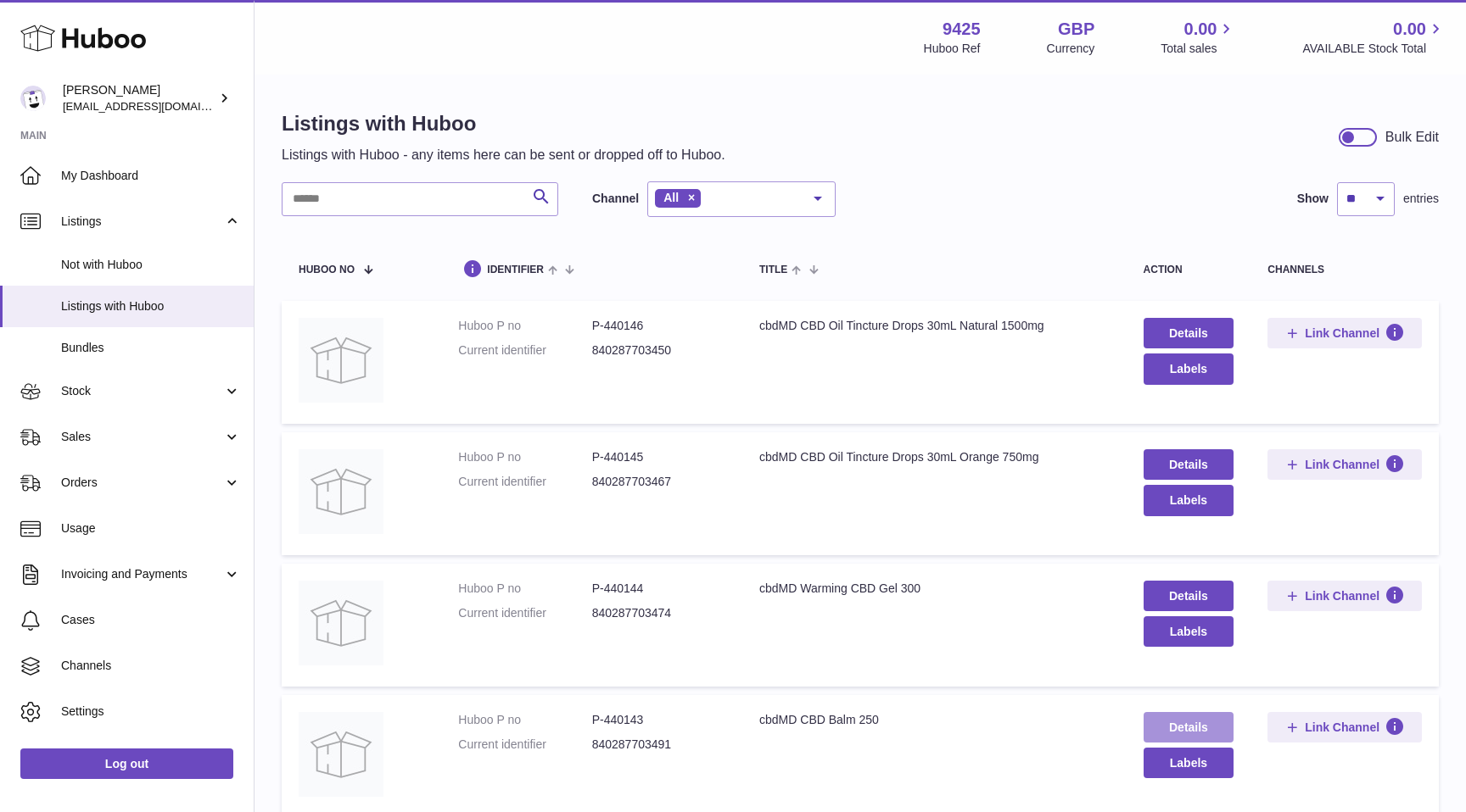
scroll to position [192, 0]
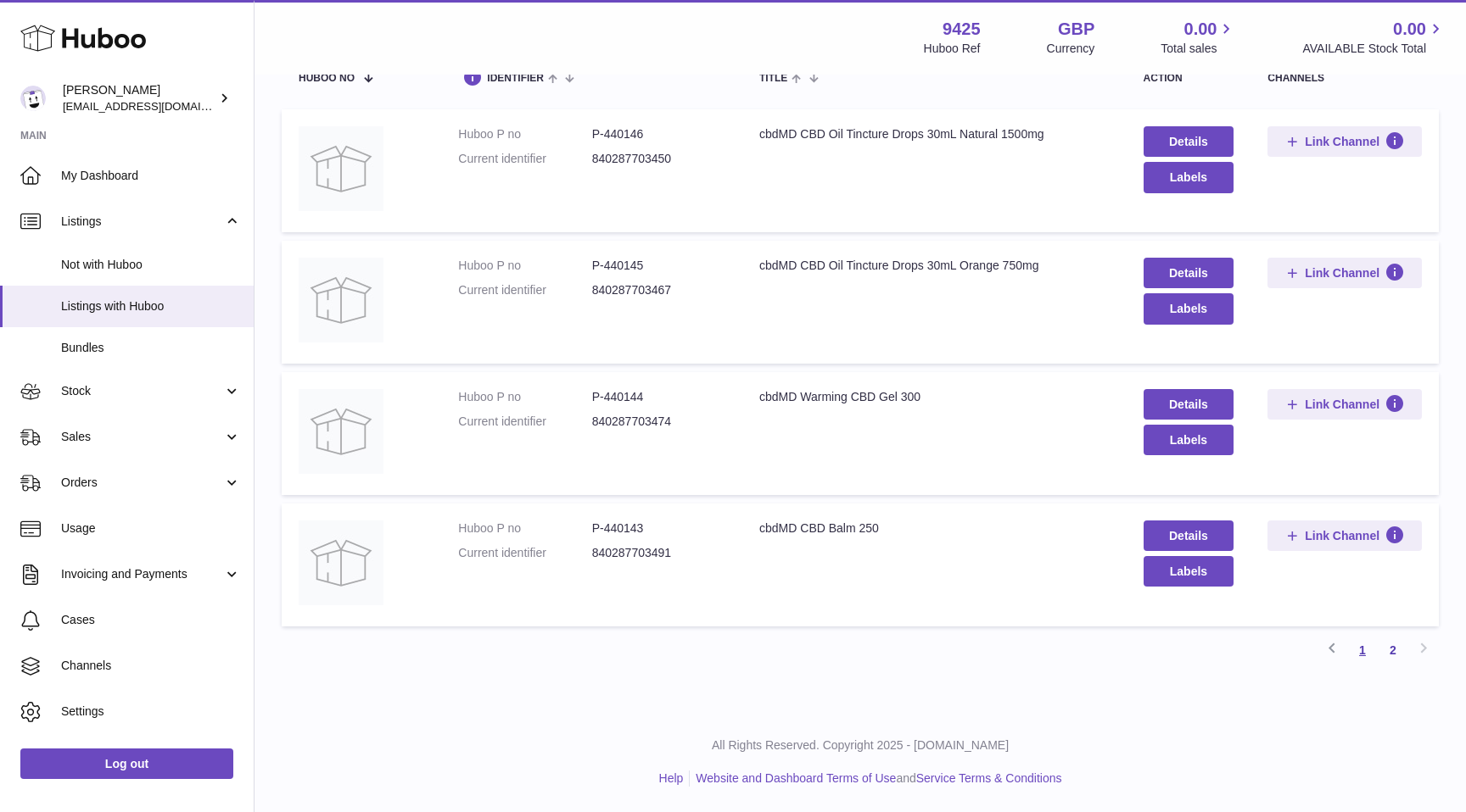
click at [1358, 649] on link "1" at bounding box center [1362, 651] width 30 height 30
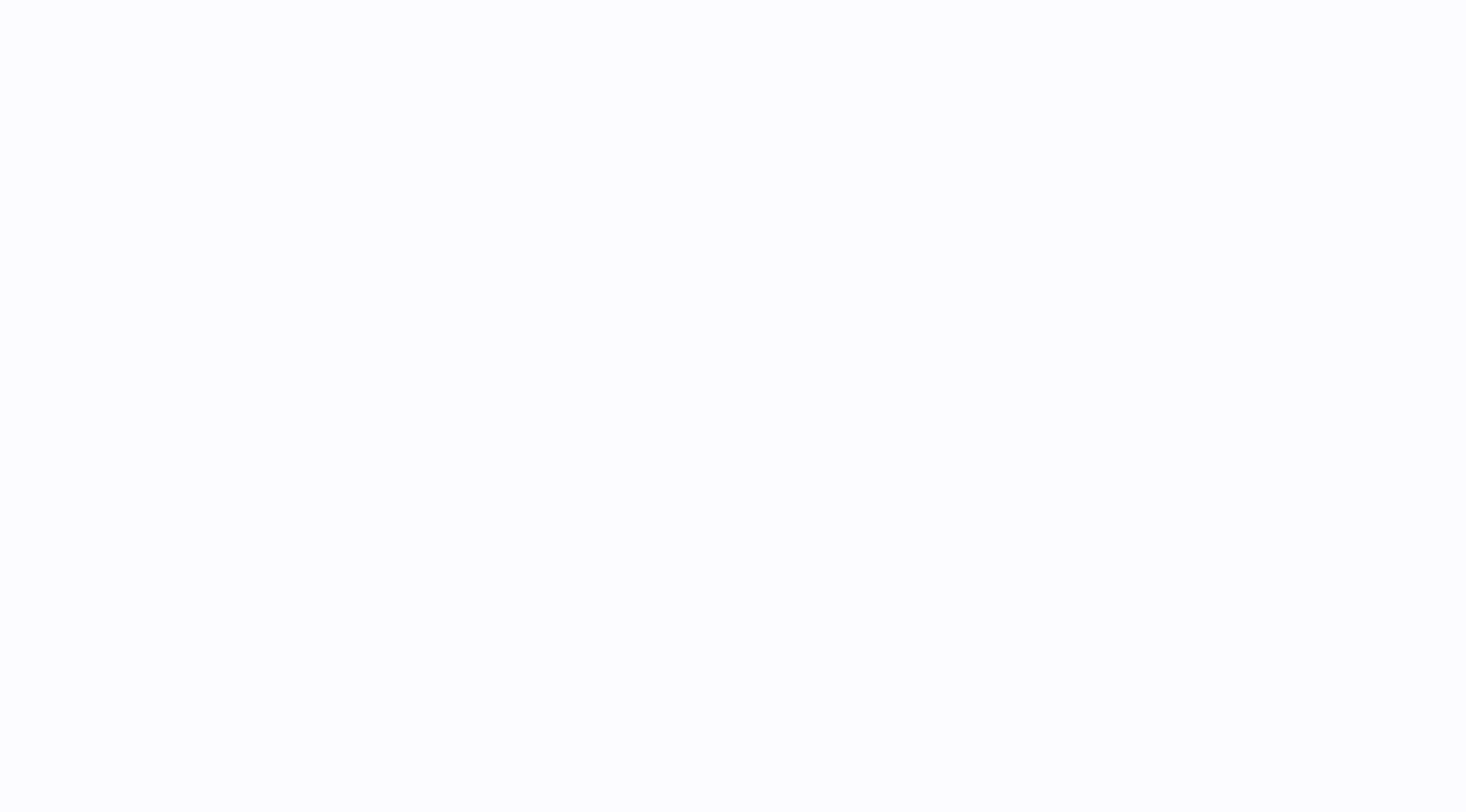
select select
select select "****"
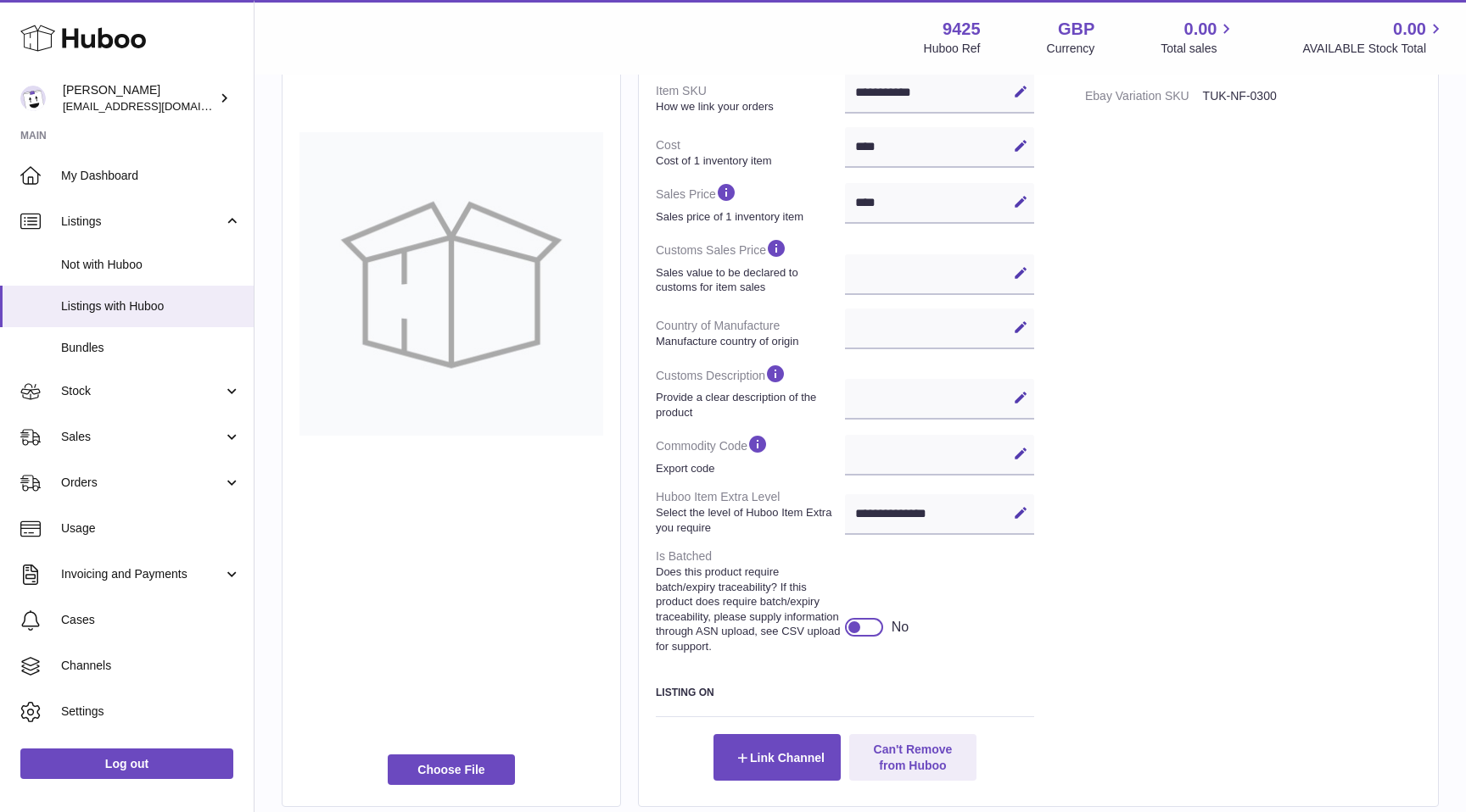
scroll to position [483, 0]
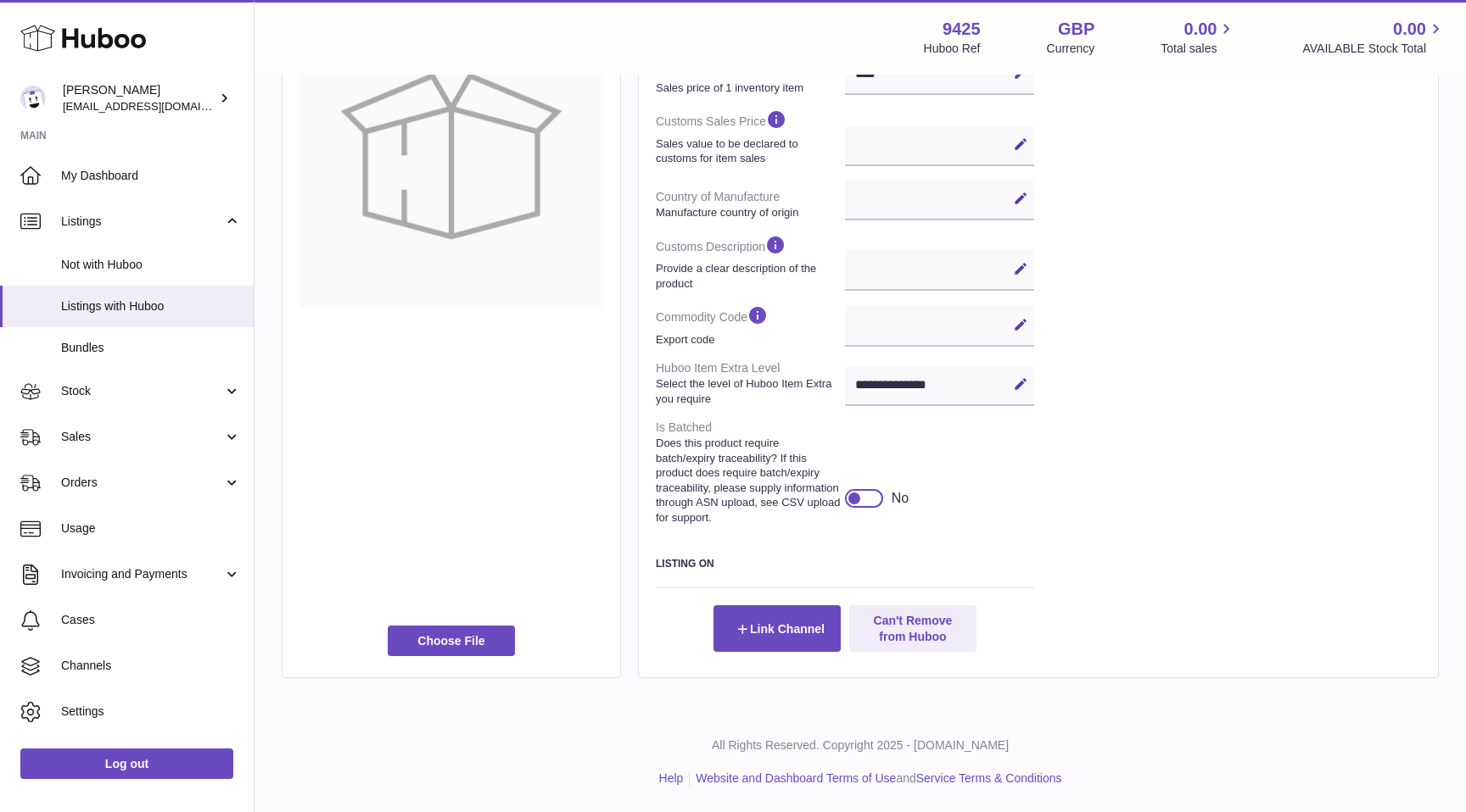
click at [866, 503] on div at bounding box center [864, 499] width 38 height 19
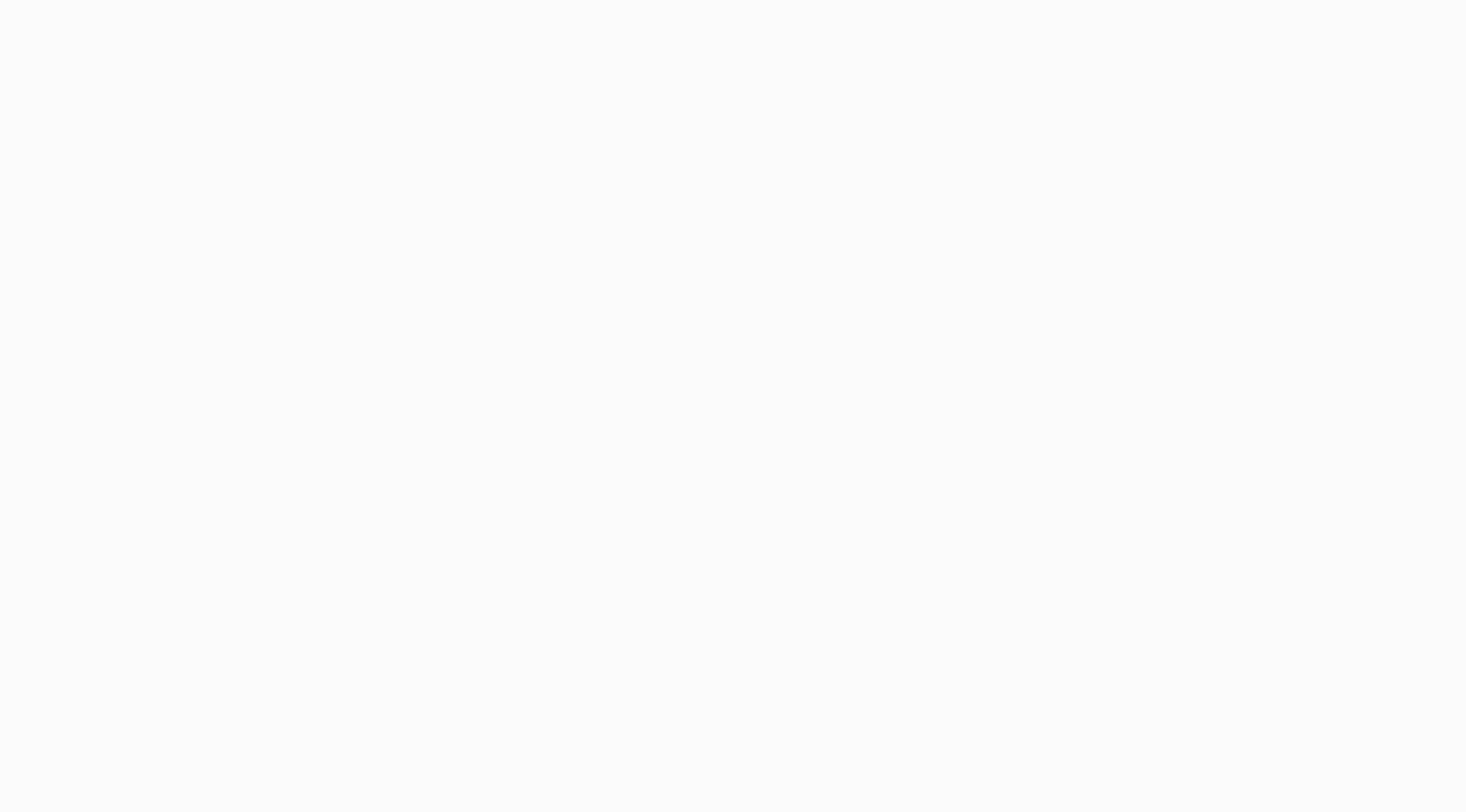
select select
select select "****"
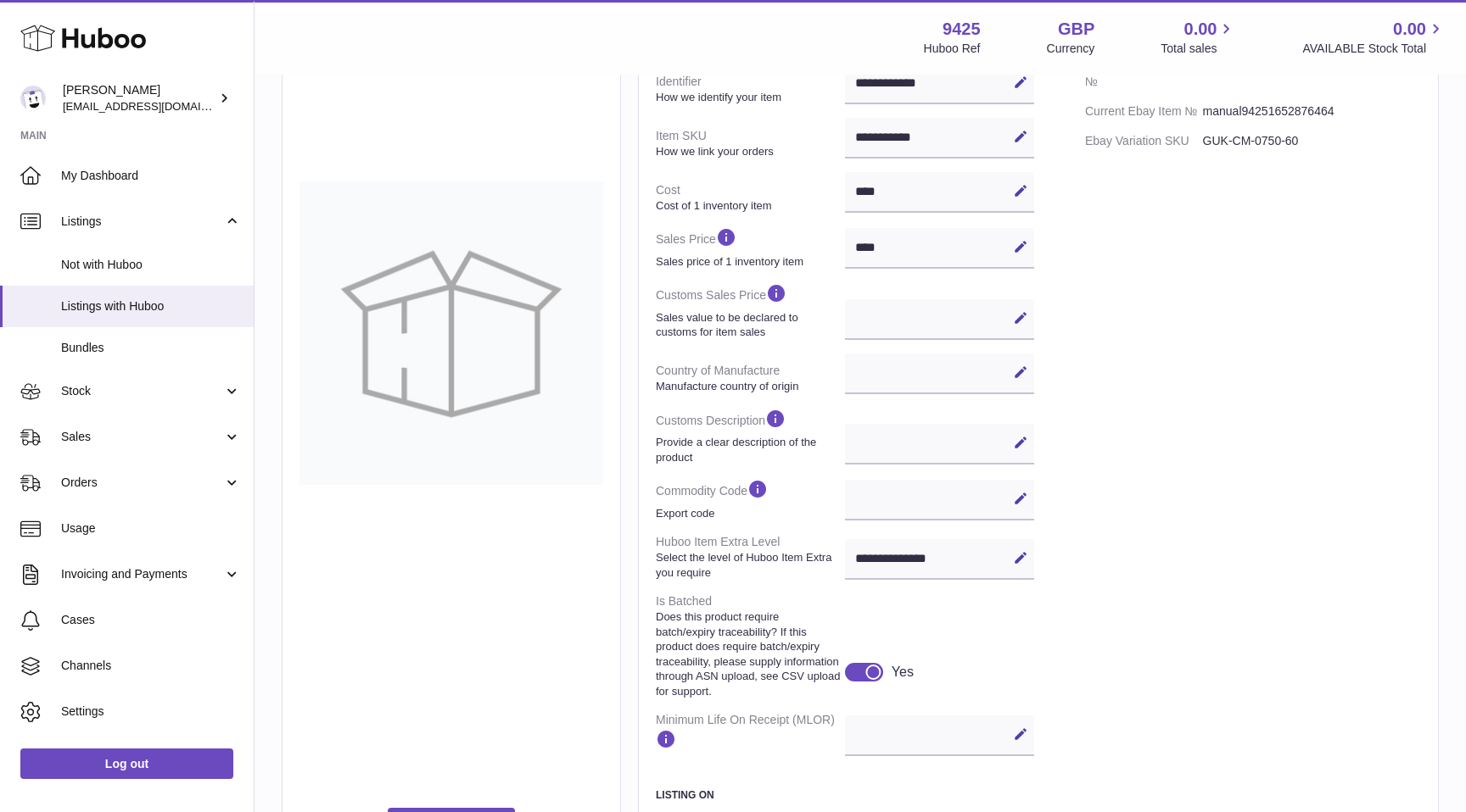
scroll to position [358, 0]
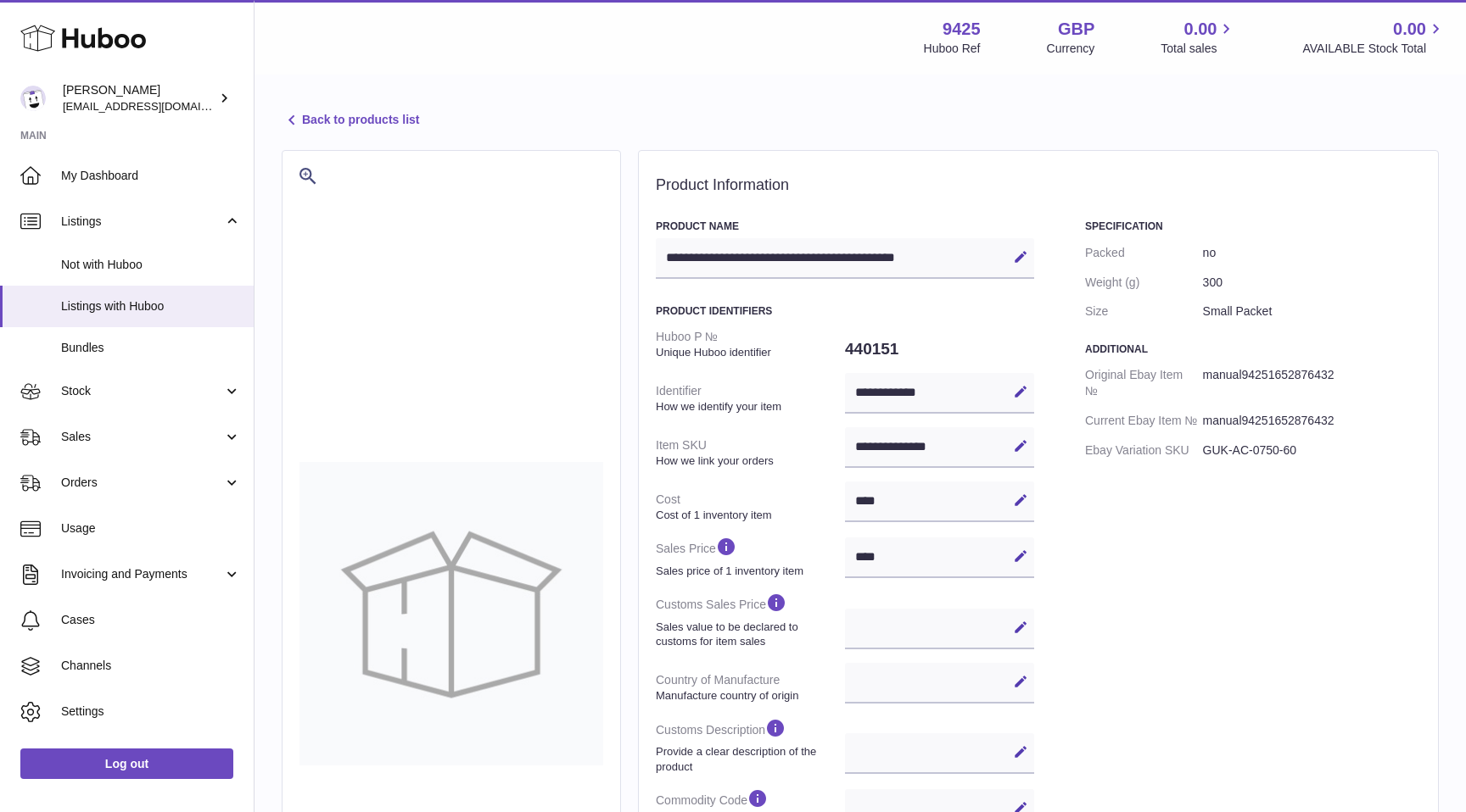
select select
select select "****"
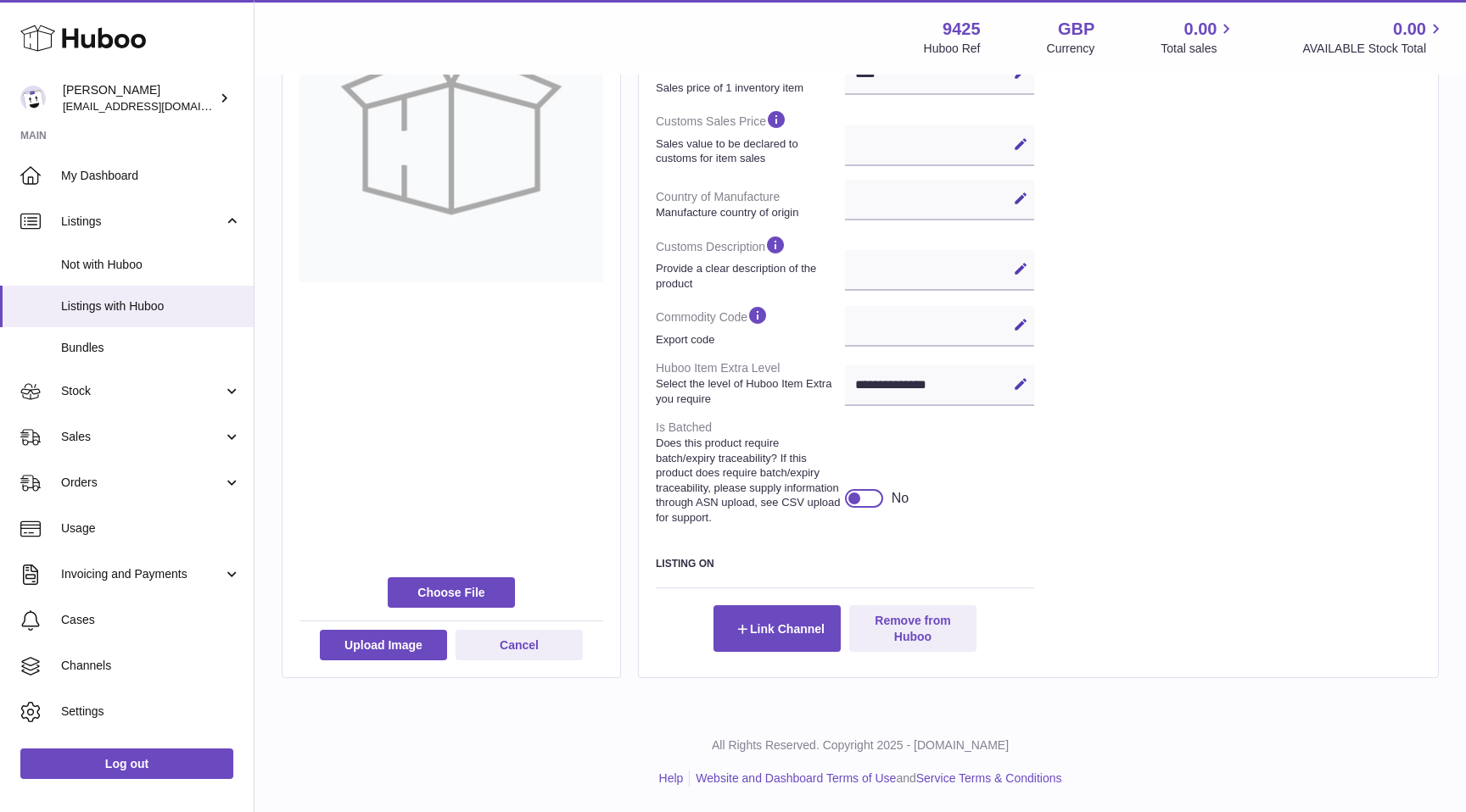
click at [860, 505] on div at bounding box center [864, 499] width 38 height 19
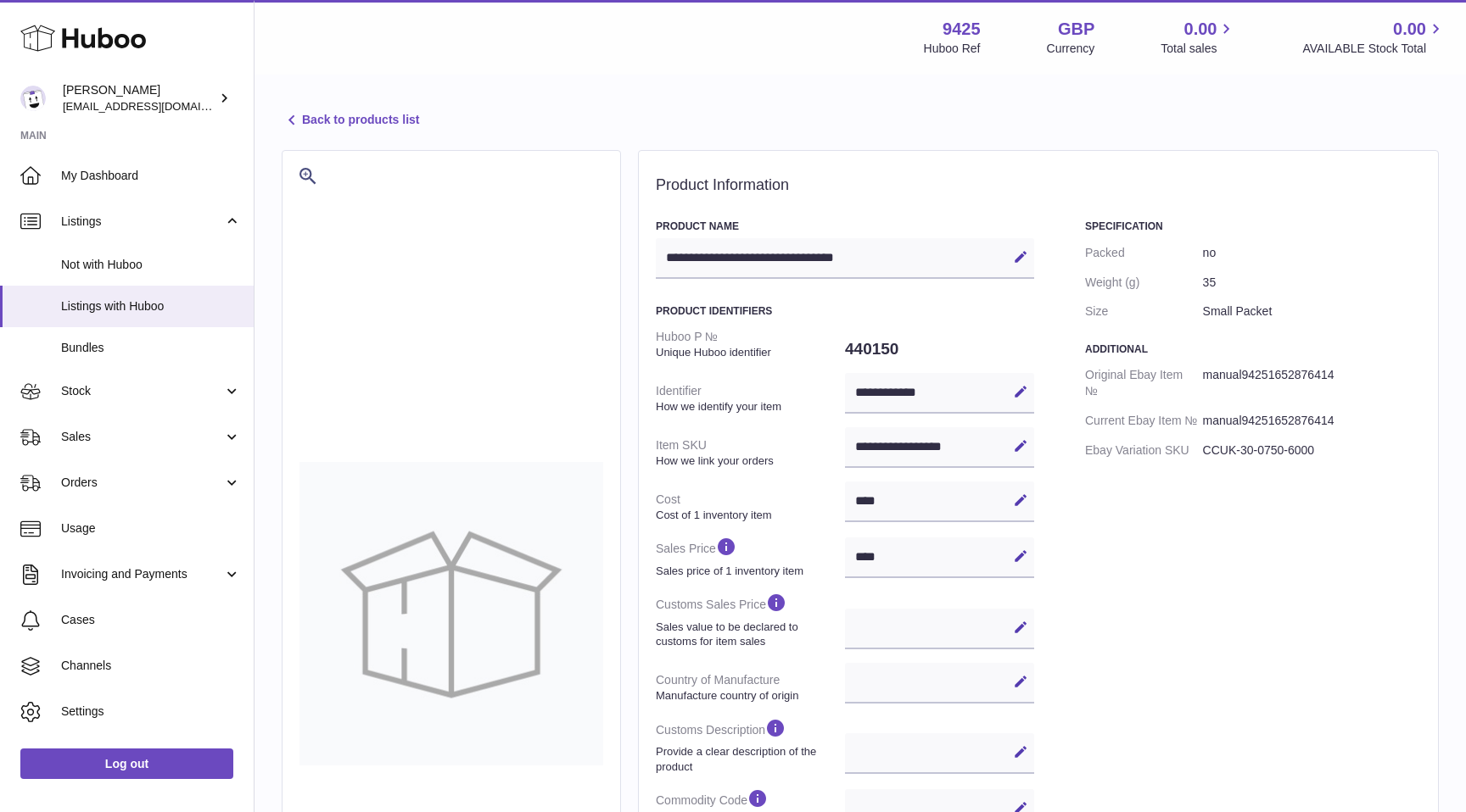
select select
select select "****"
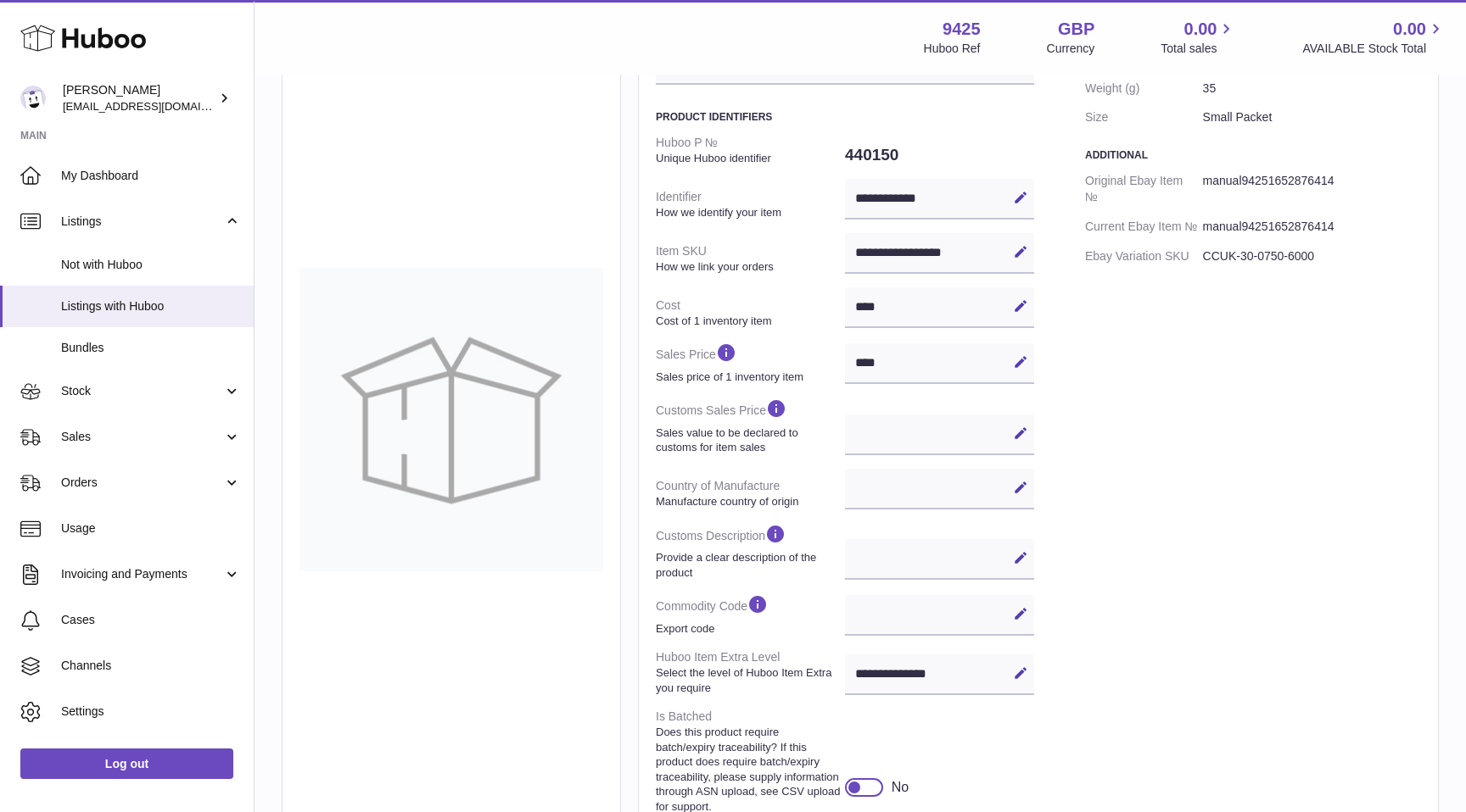
scroll to position [483, 0]
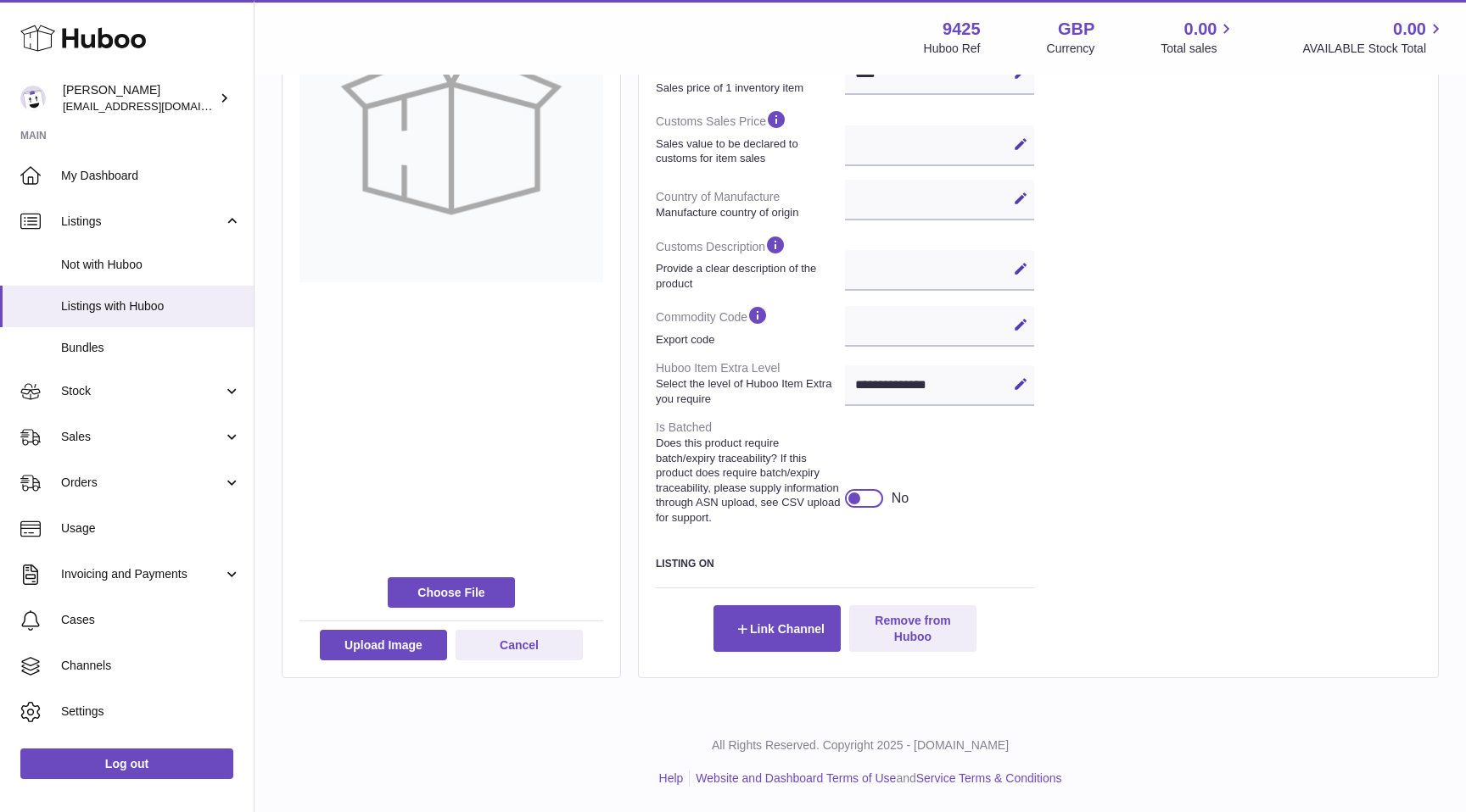
click at [854, 498] on div at bounding box center [854, 499] width 15 height 15
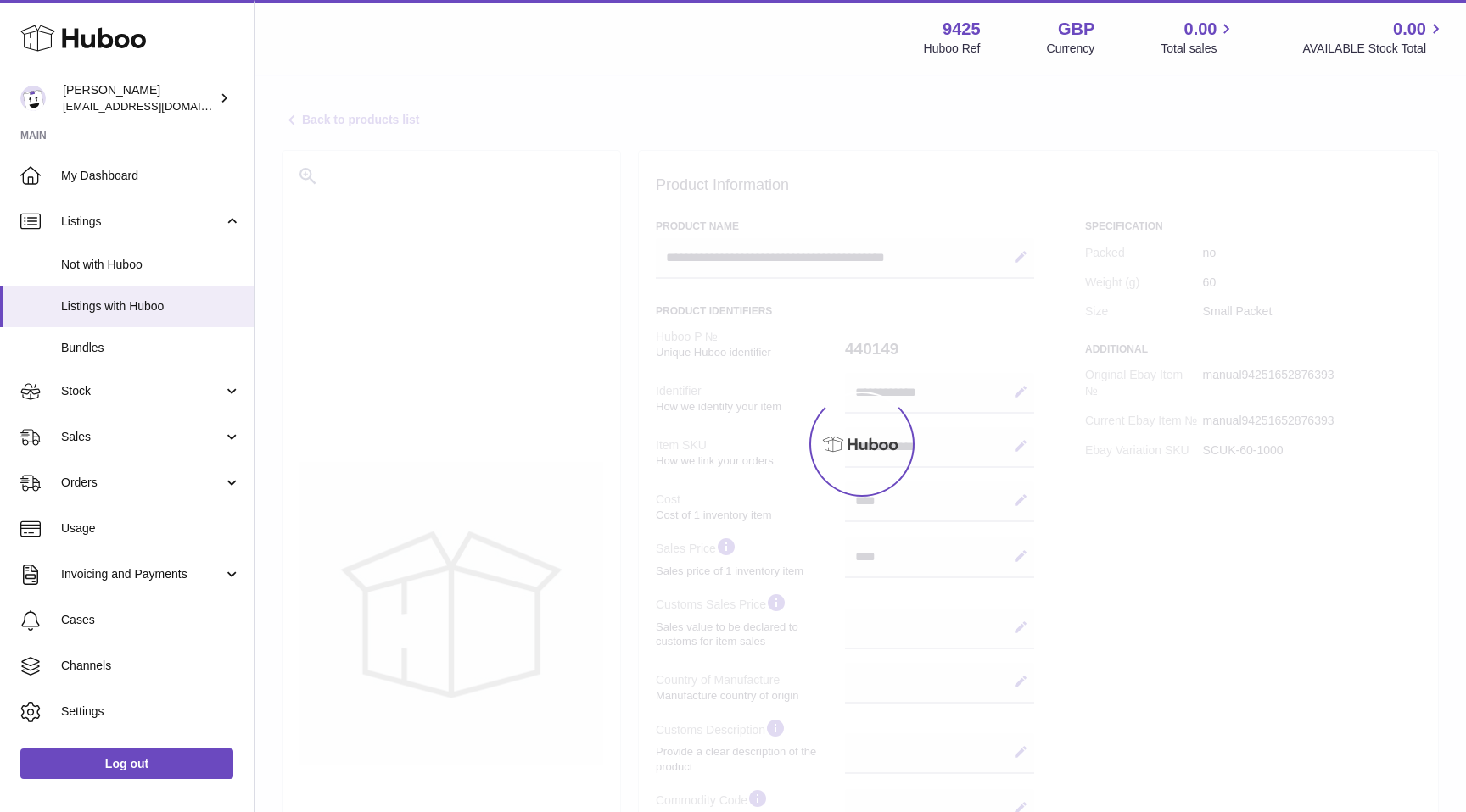
select select
select select "****"
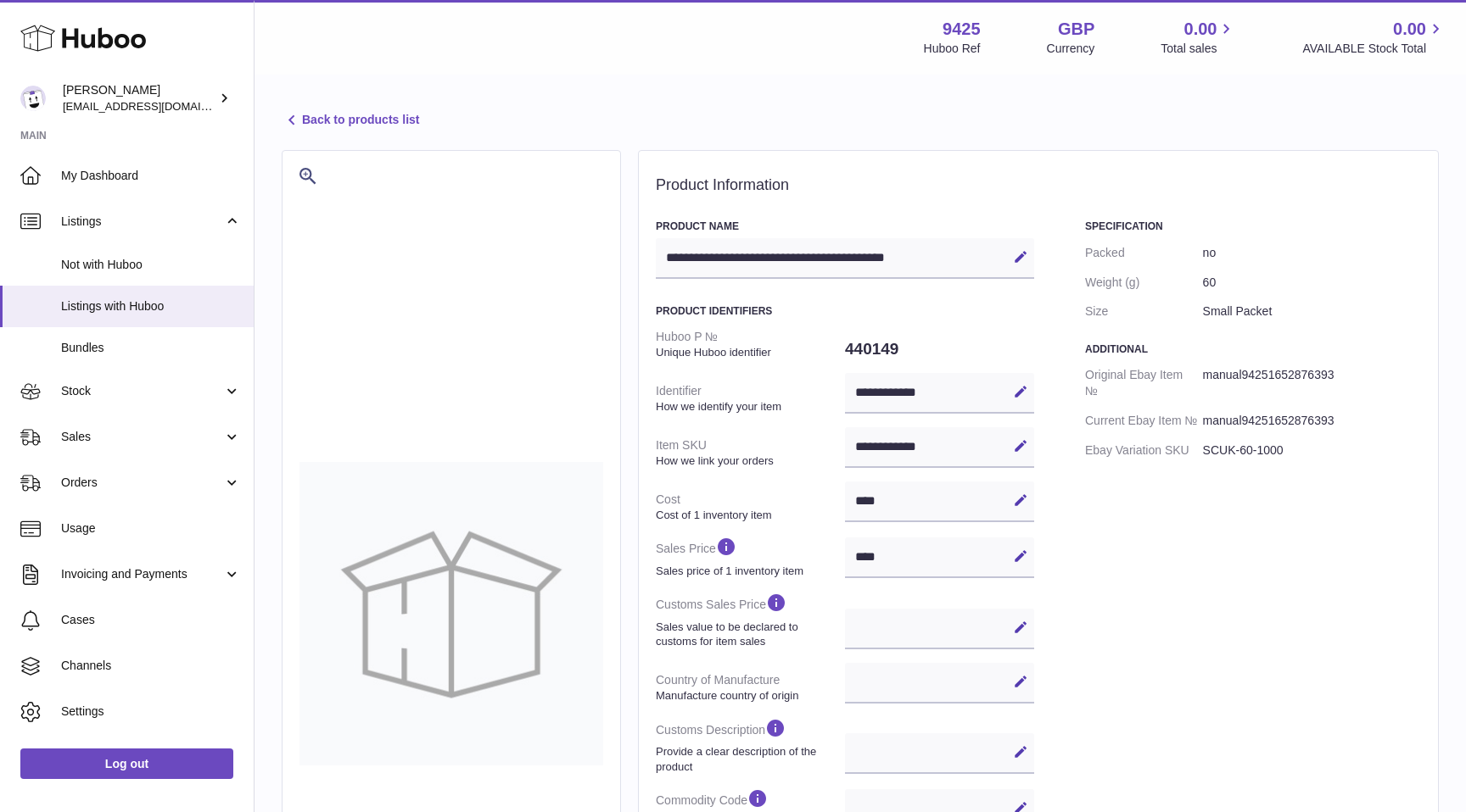
scroll to position [483, 0]
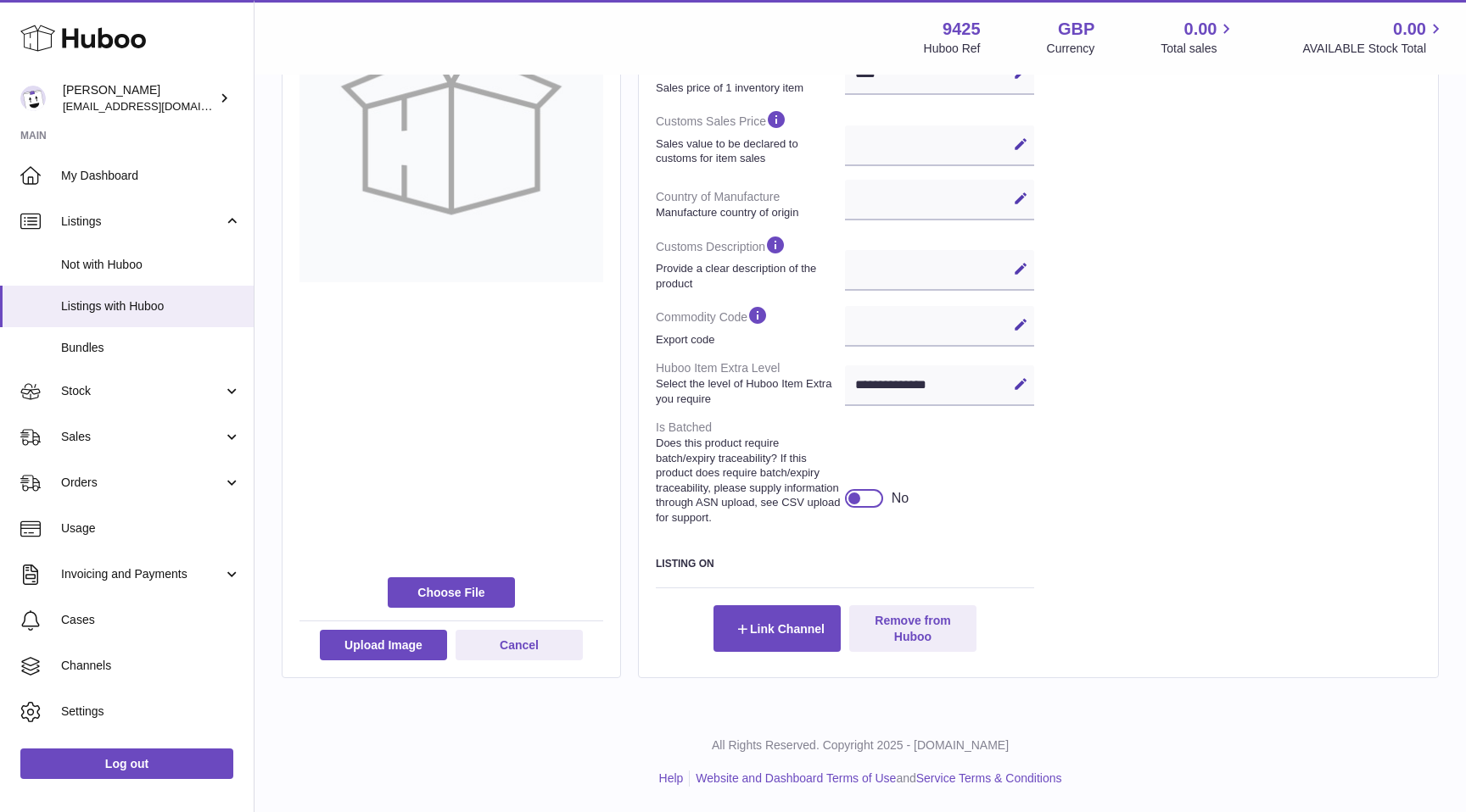
click at [869, 499] on div at bounding box center [864, 499] width 38 height 19
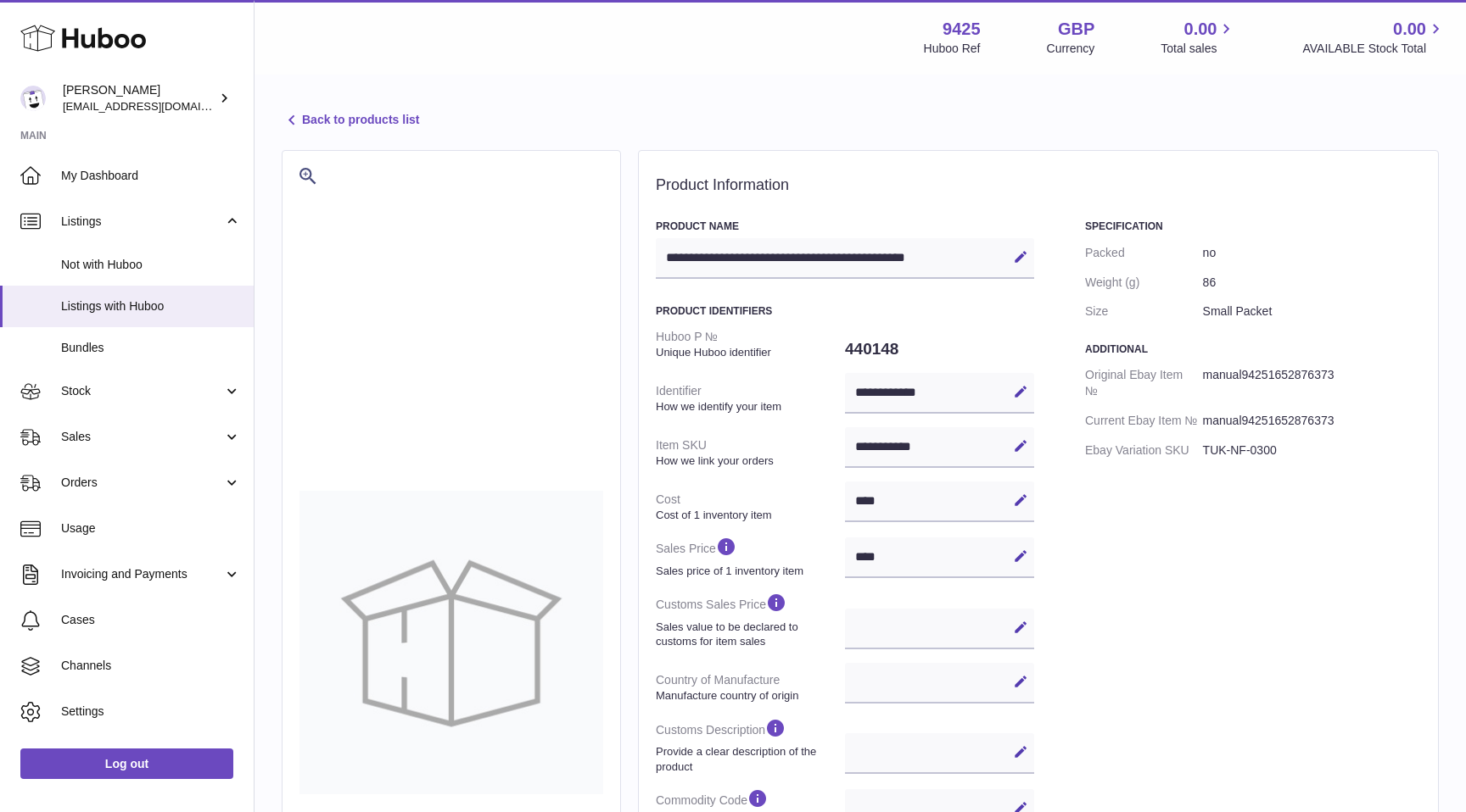
select select
select select "****"
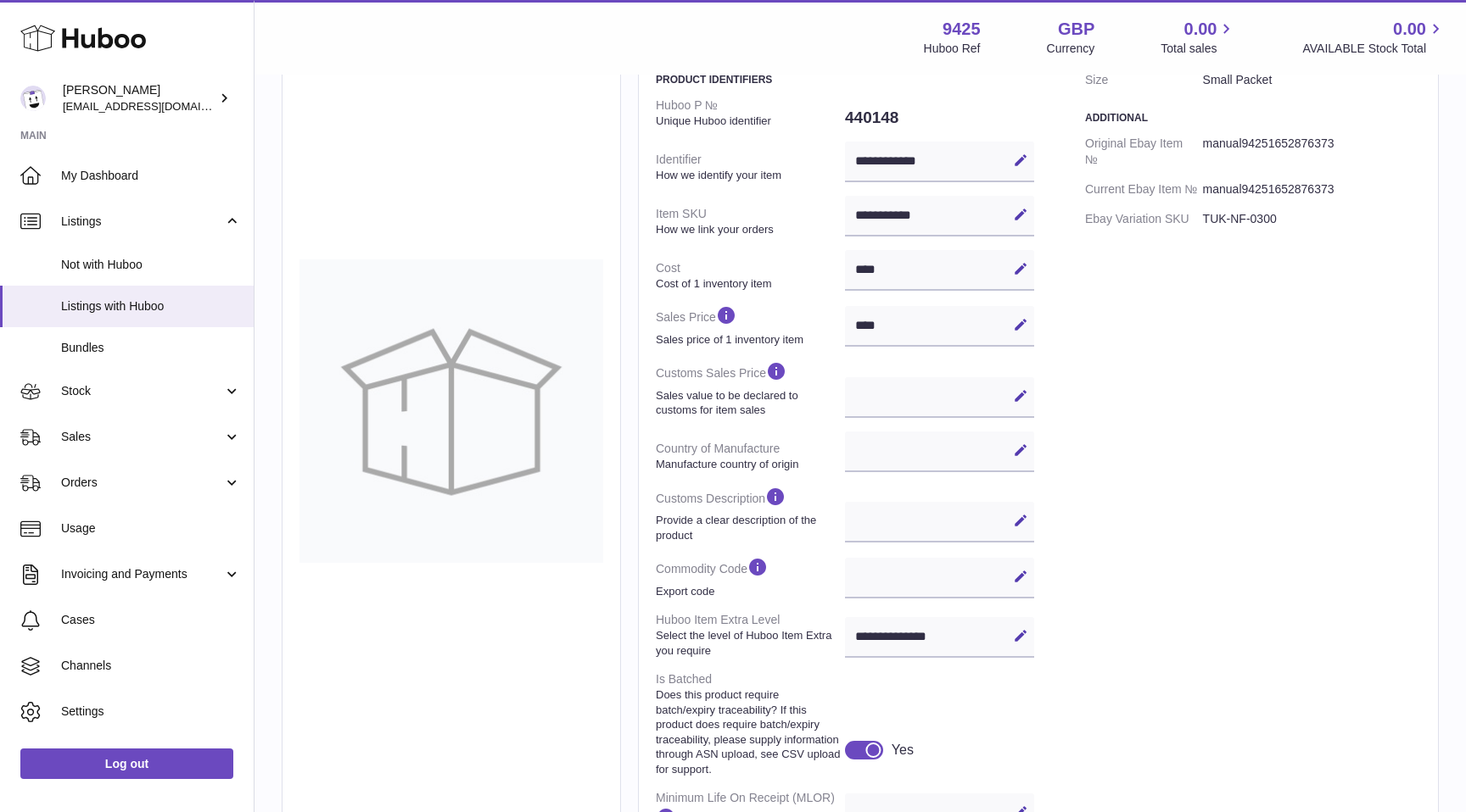
scroll to position [540, 0]
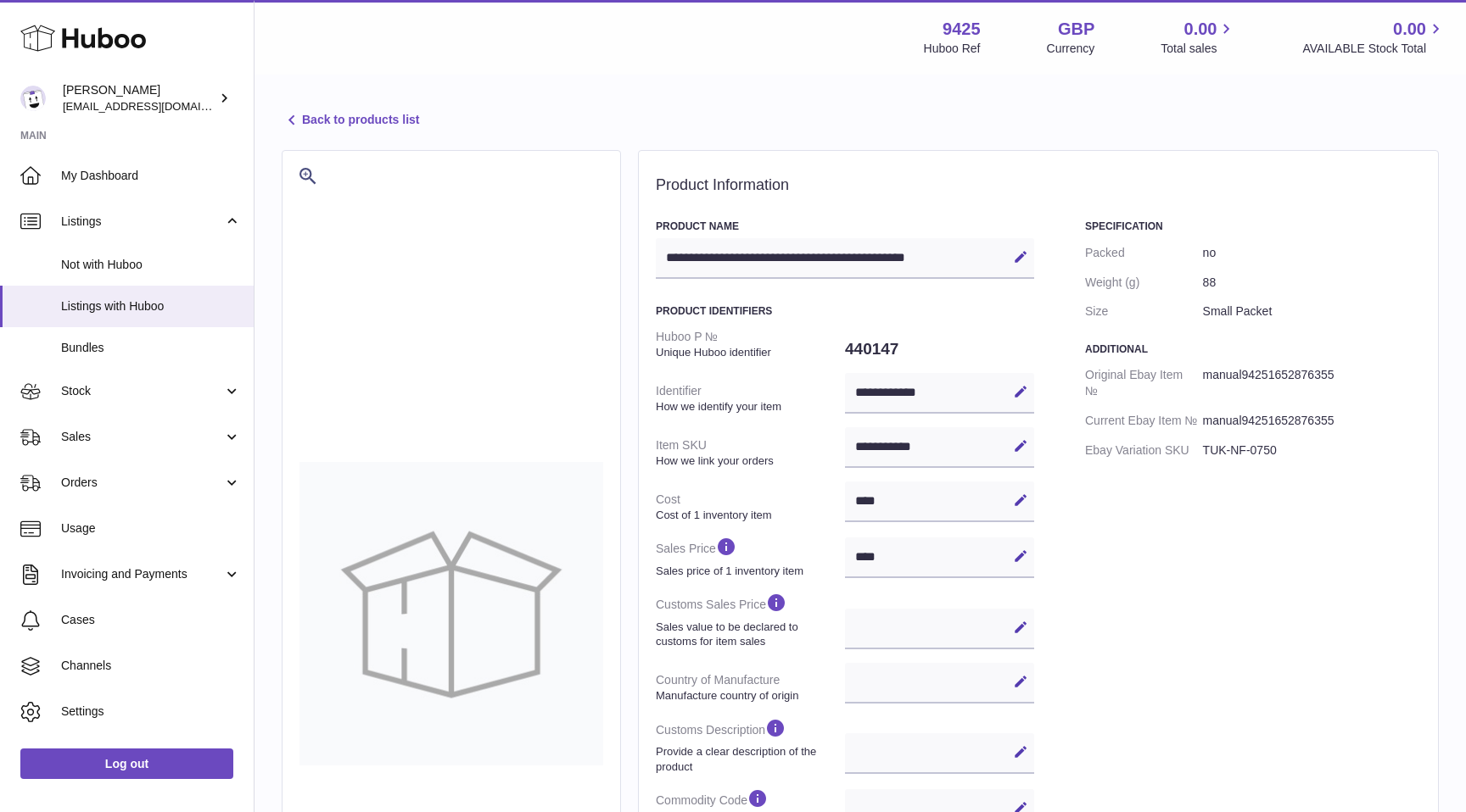
select select
select select "****"
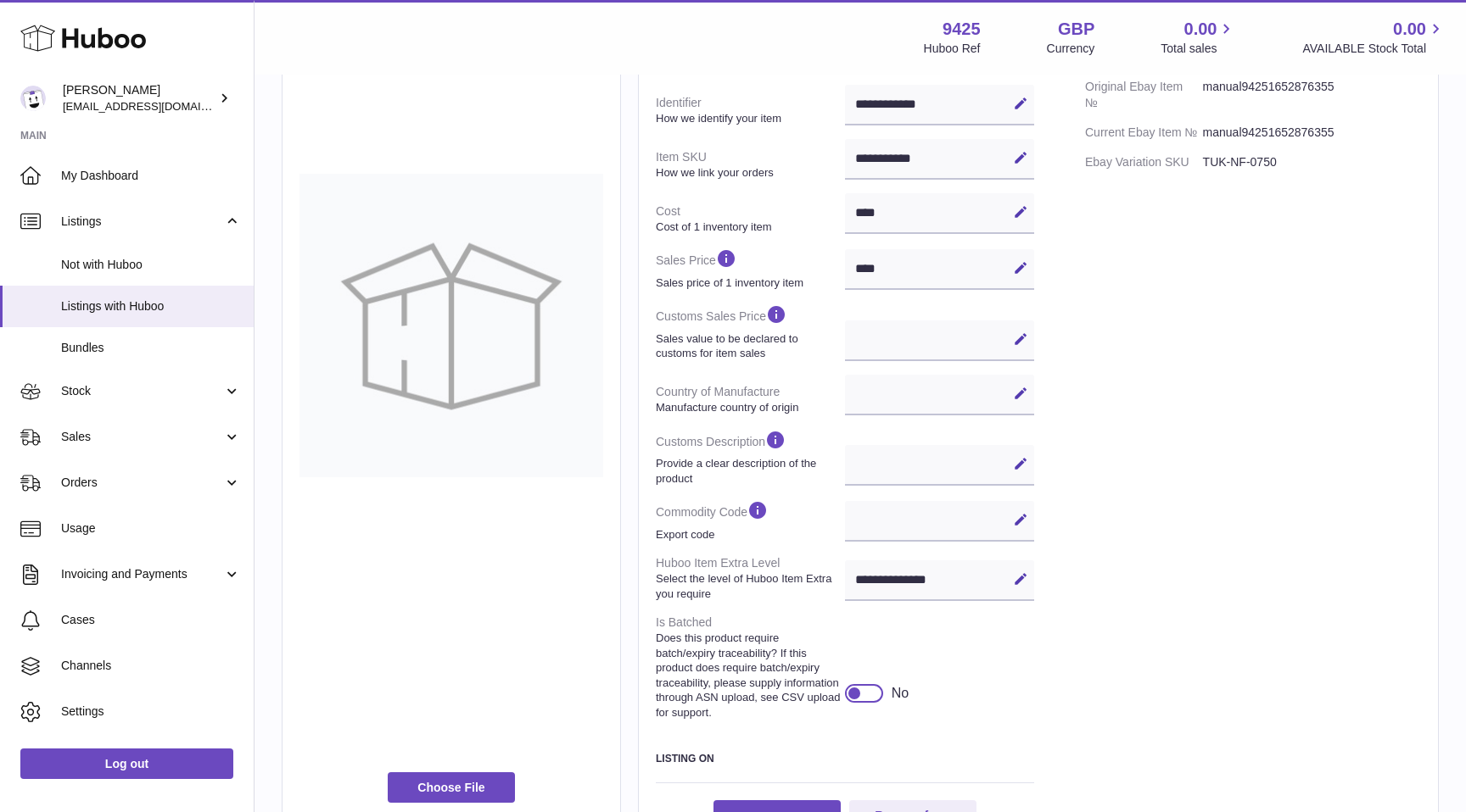
scroll to position [483, 0]
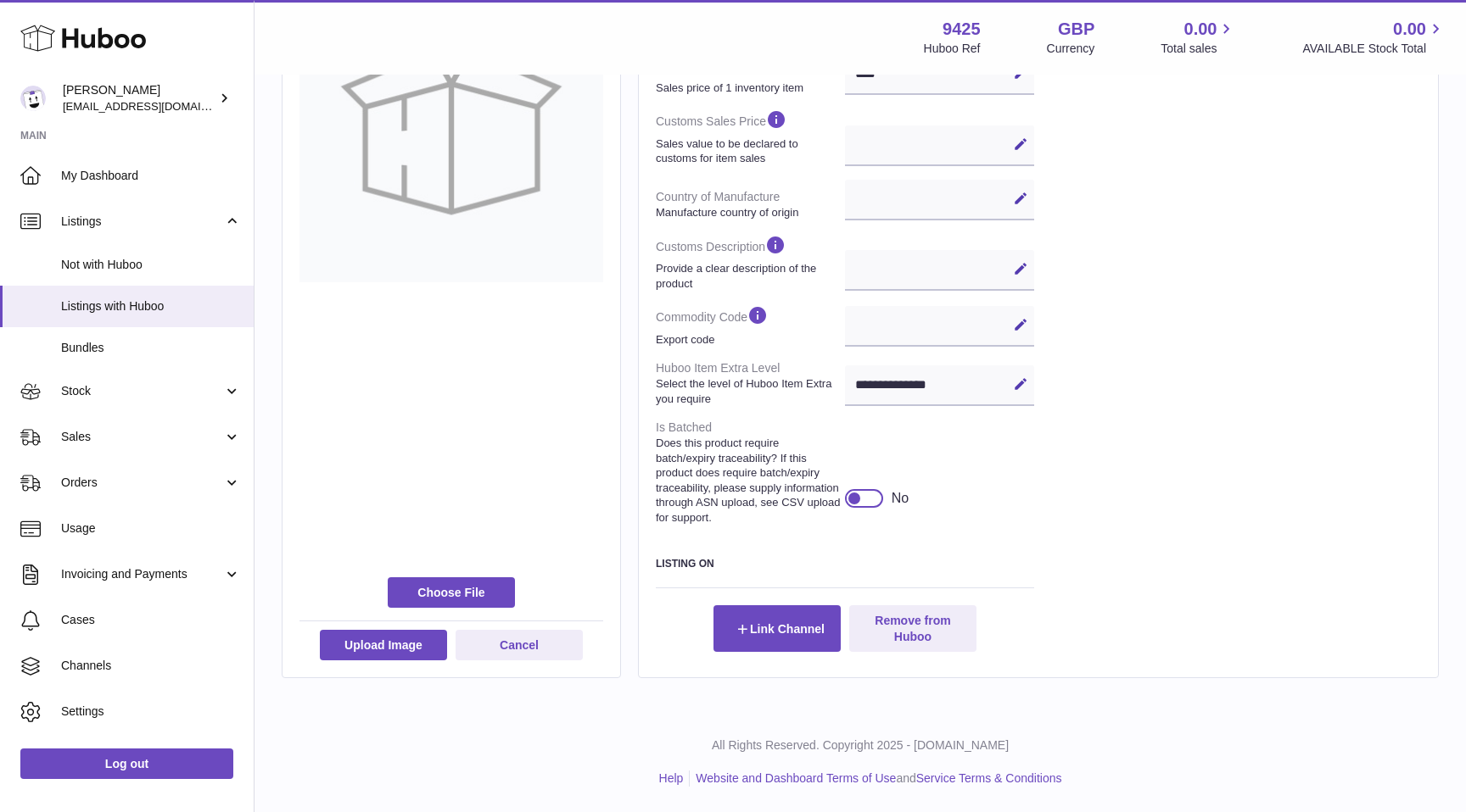
click at [871, 503] on div at bounding box center [864, 499] width 38 height 19
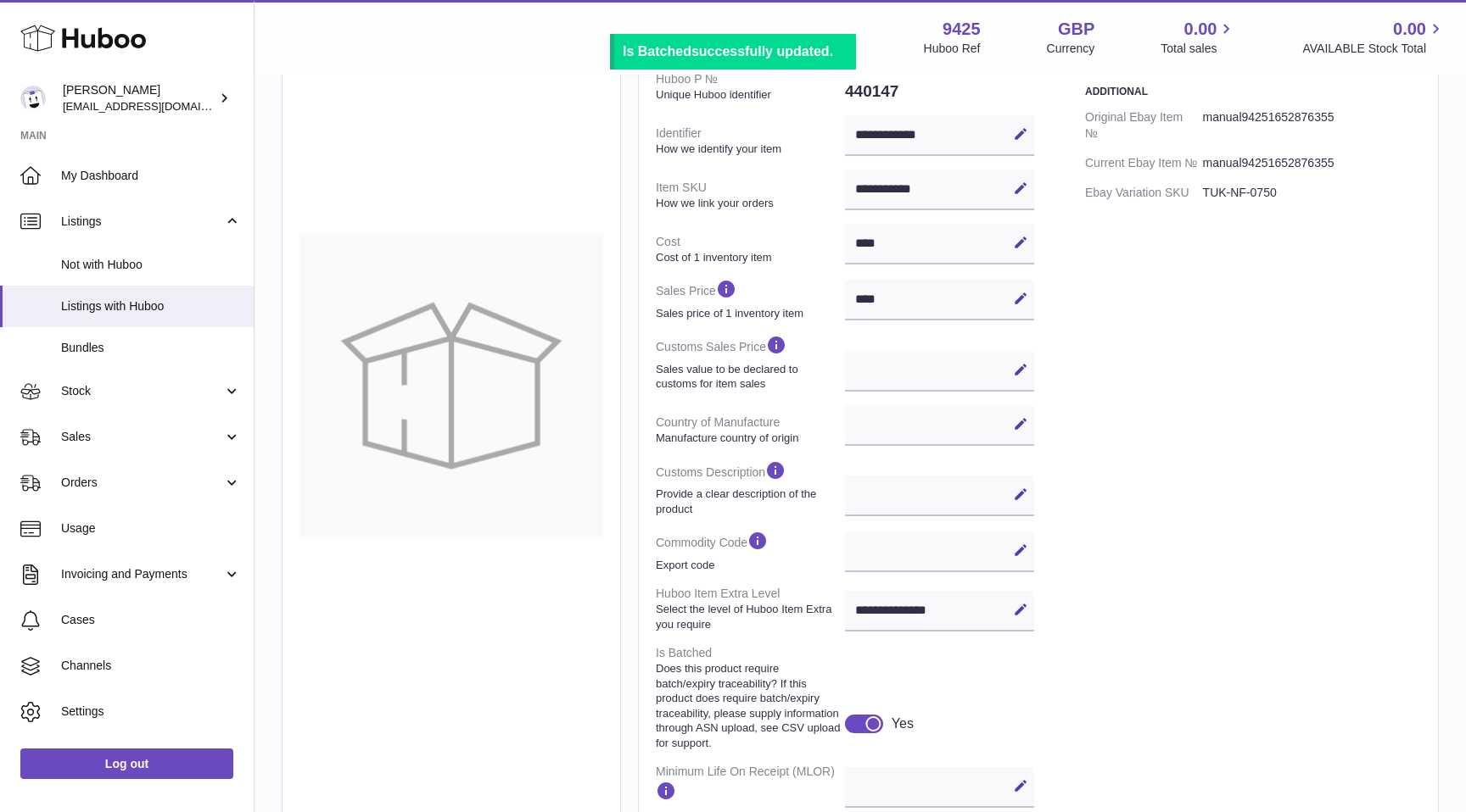
scroll to position [0, 0]
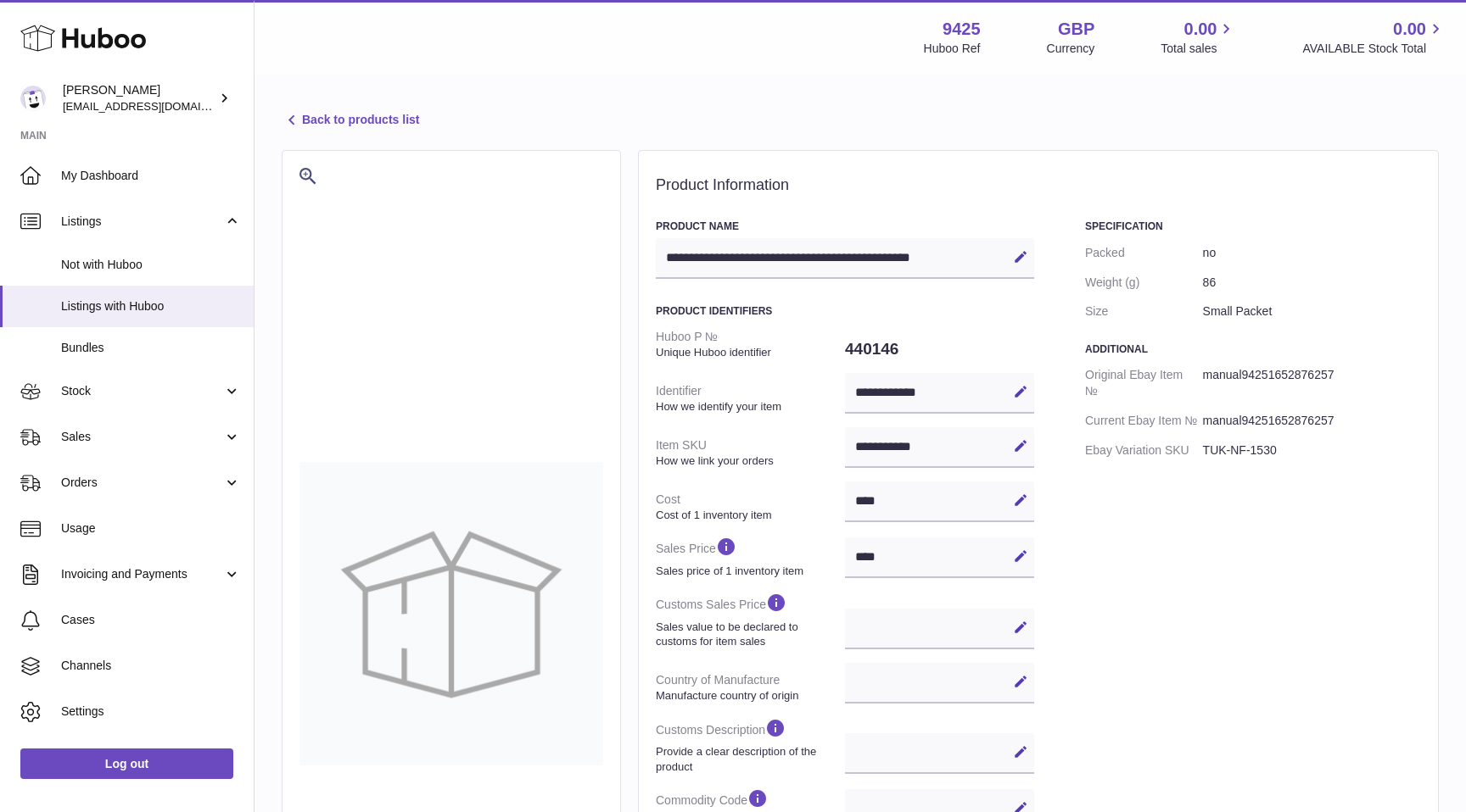
select select
select select "****"
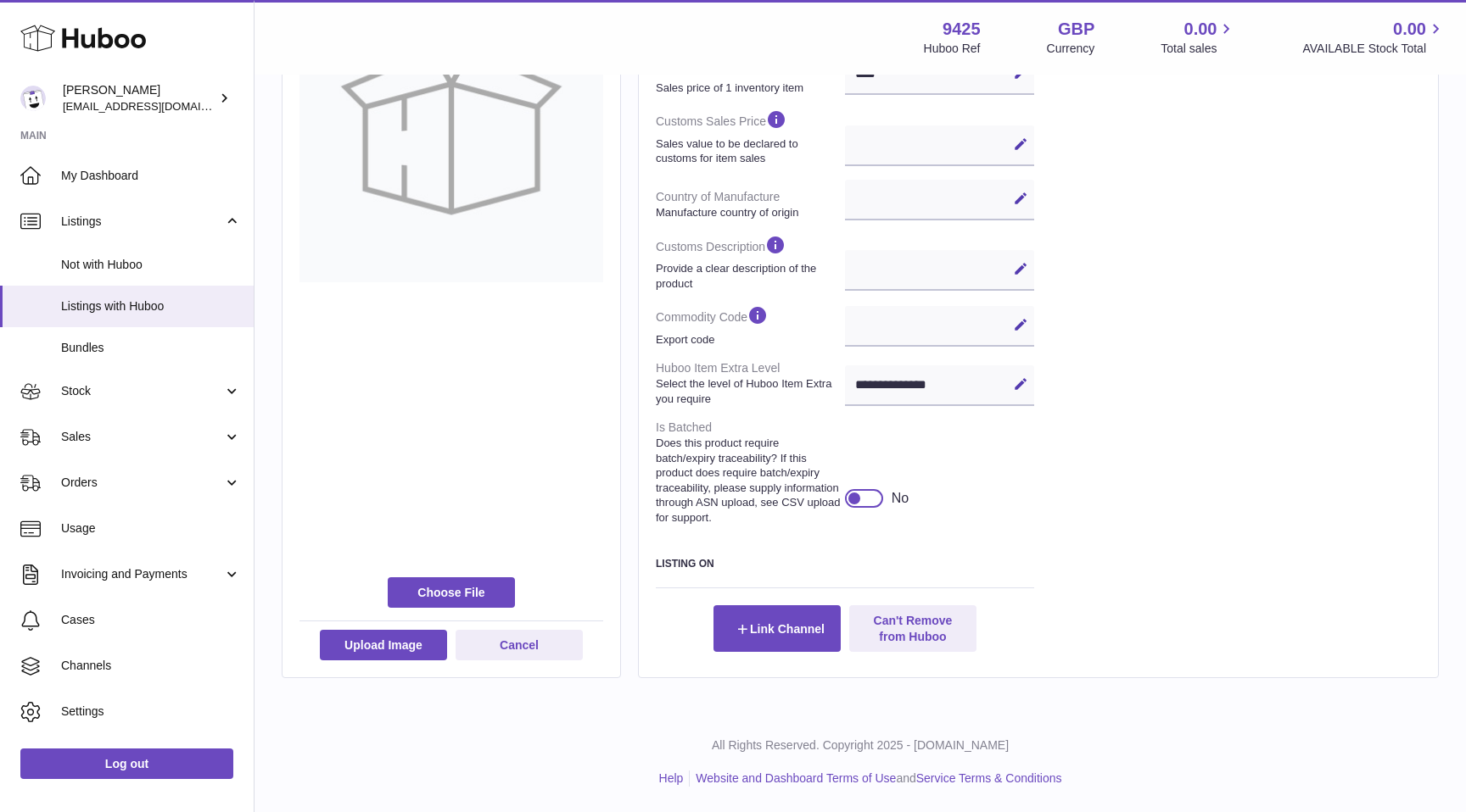
click at [869, 496] on div at bounding box center [864, 499] width 38 height 19
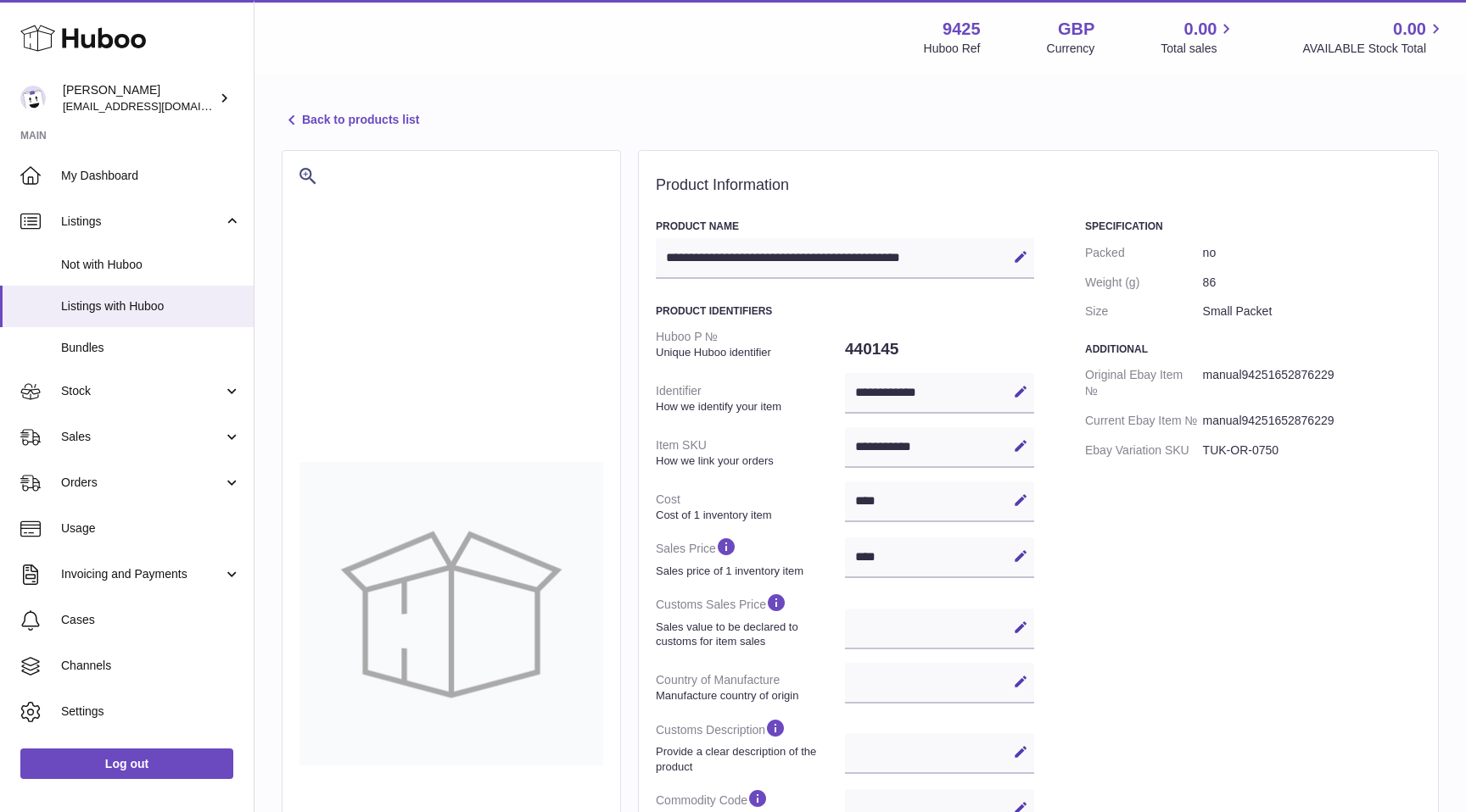
select select
select select "****"
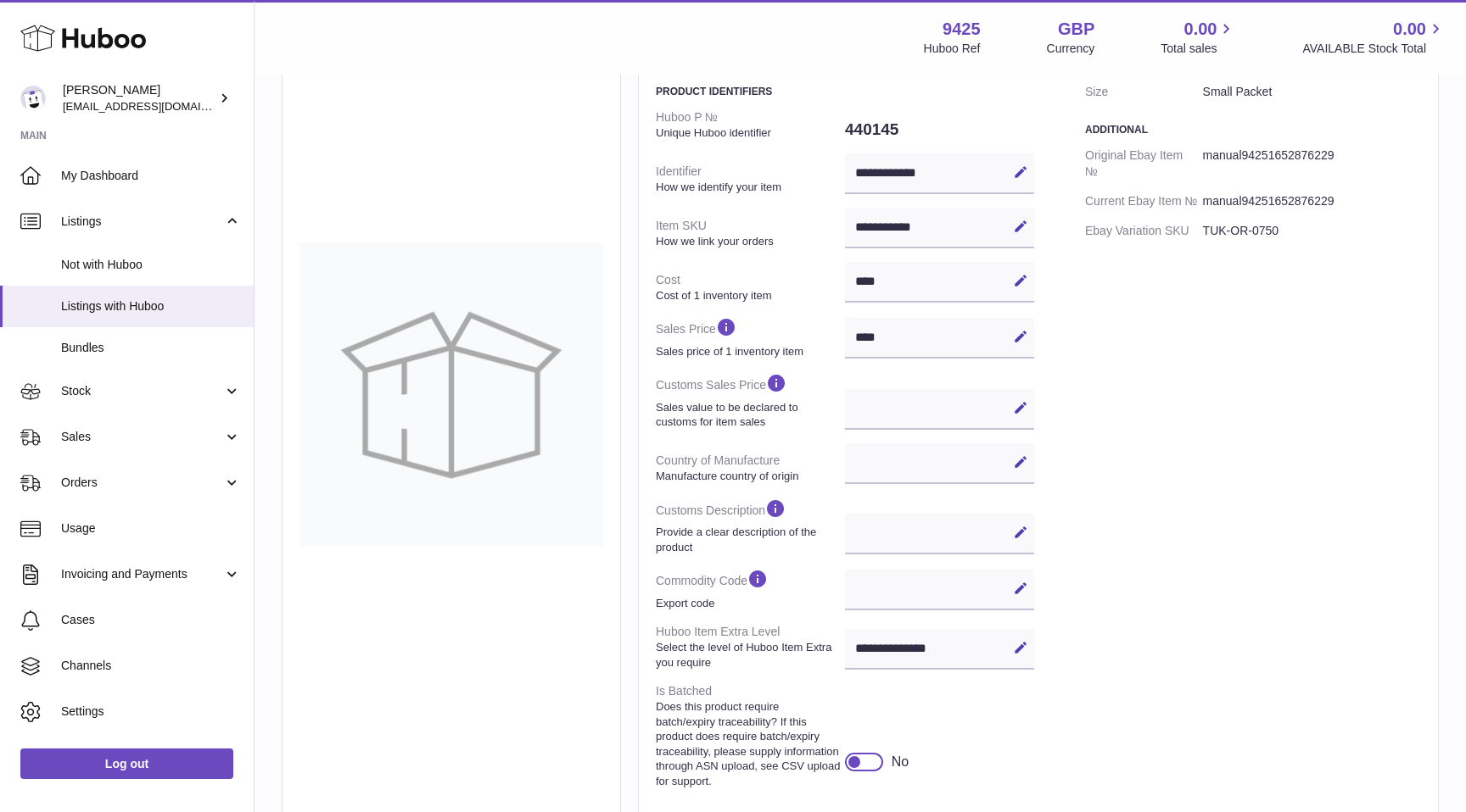
scroll to position [483, 0]
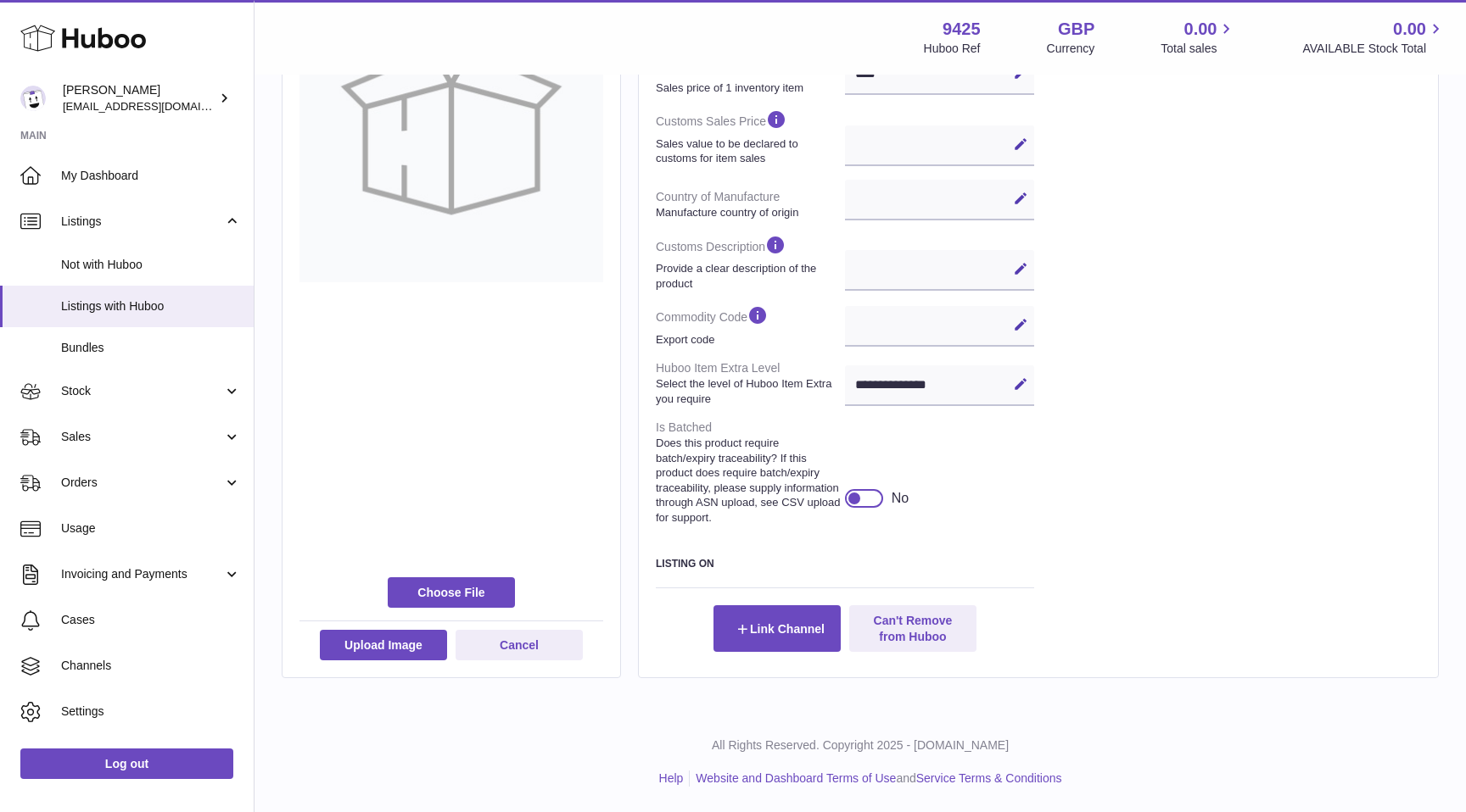
click at [868, 496] on div at bounding box center [864, 499] width 38 height 19
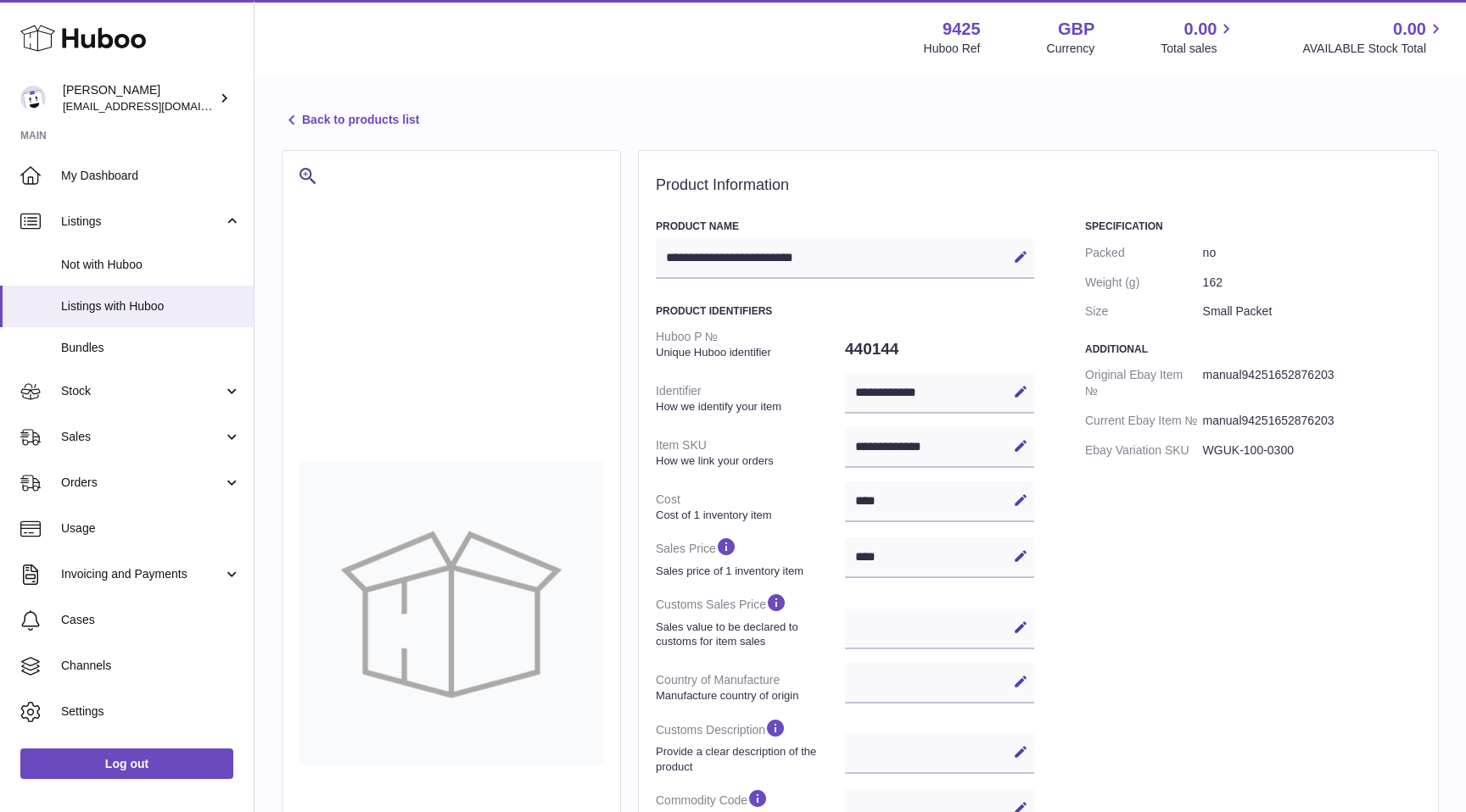
select select
select select "****"
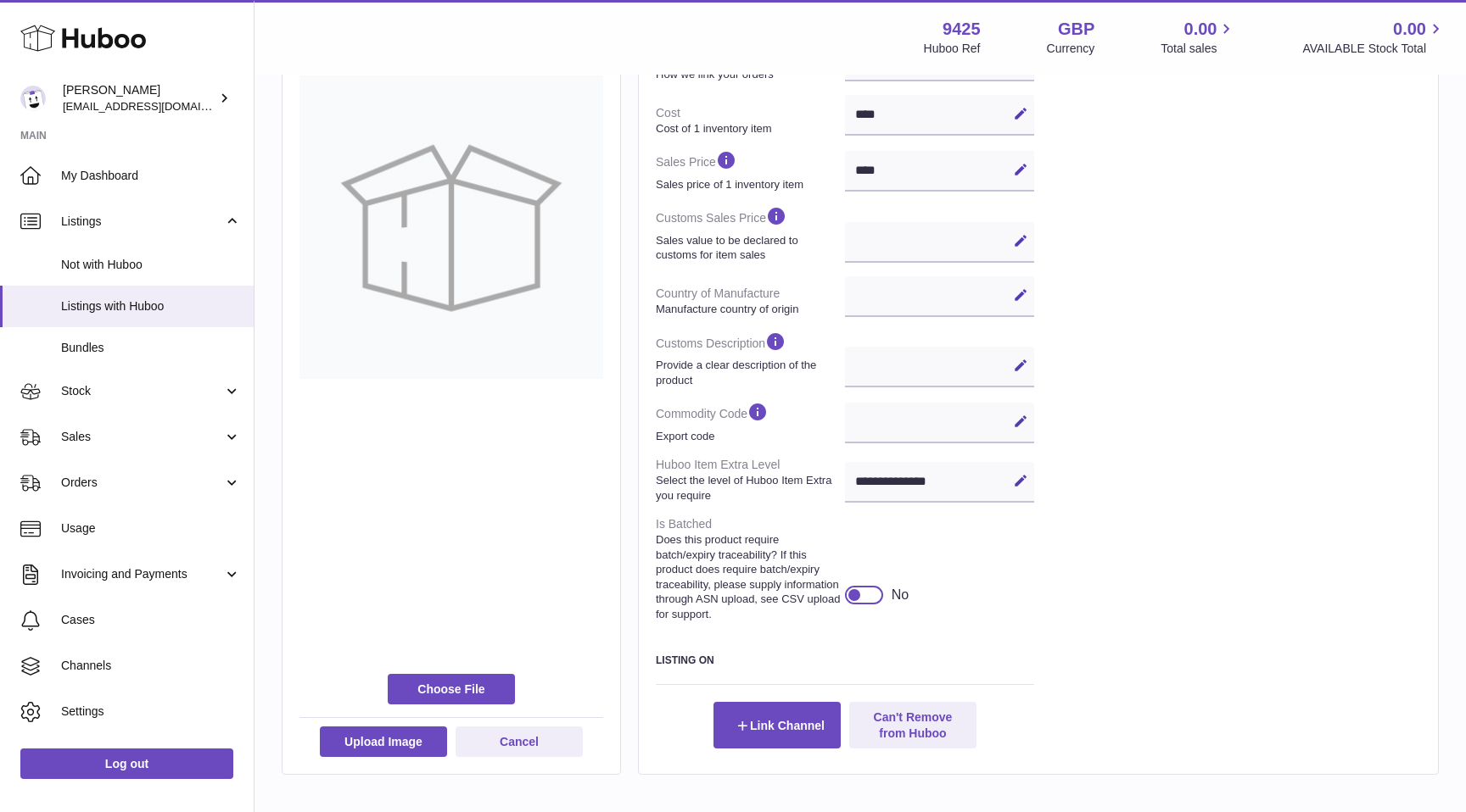
scroll to position [483, 0]
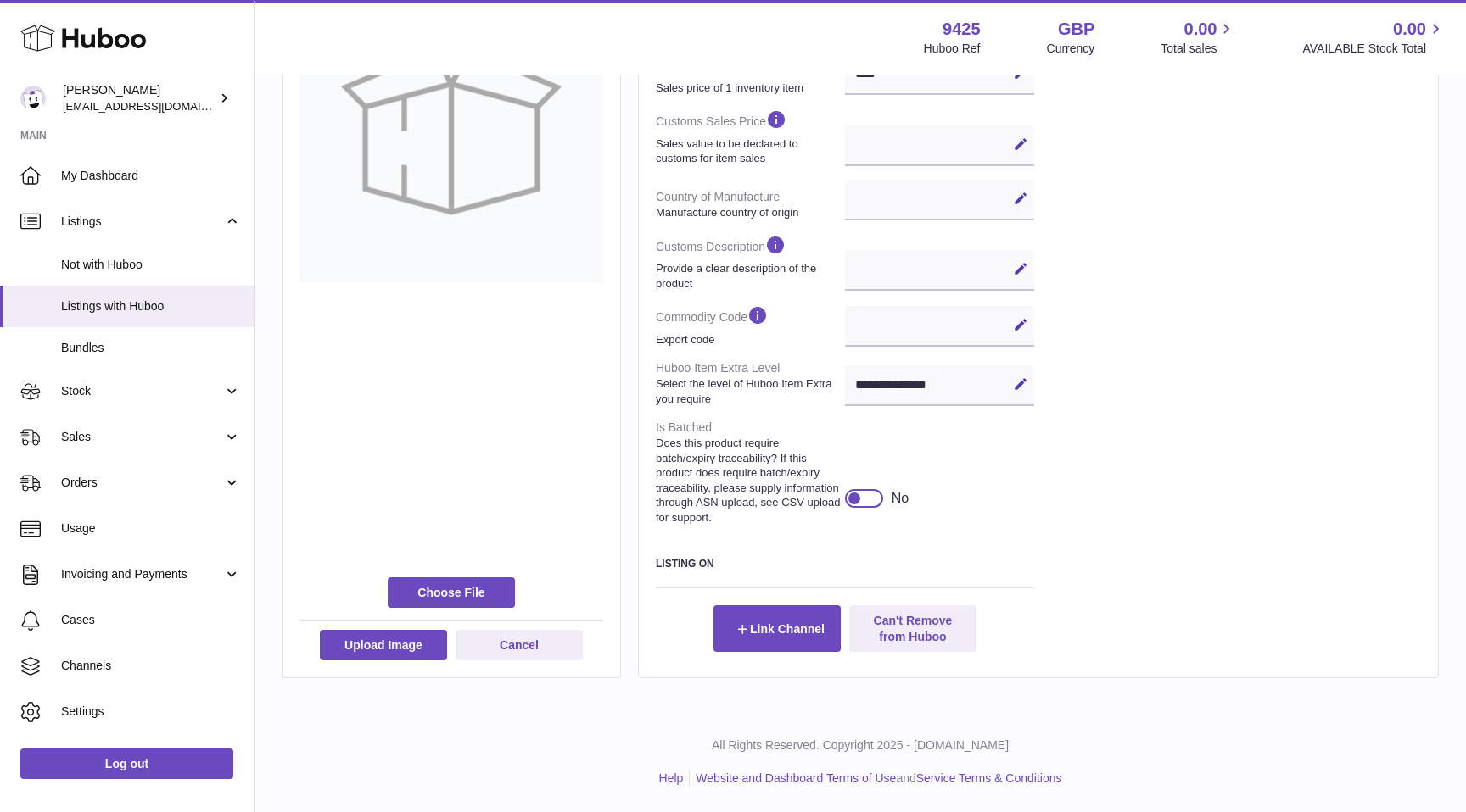
click at [860, 500] on div at bounding box center [854, 499] width 15 height 15
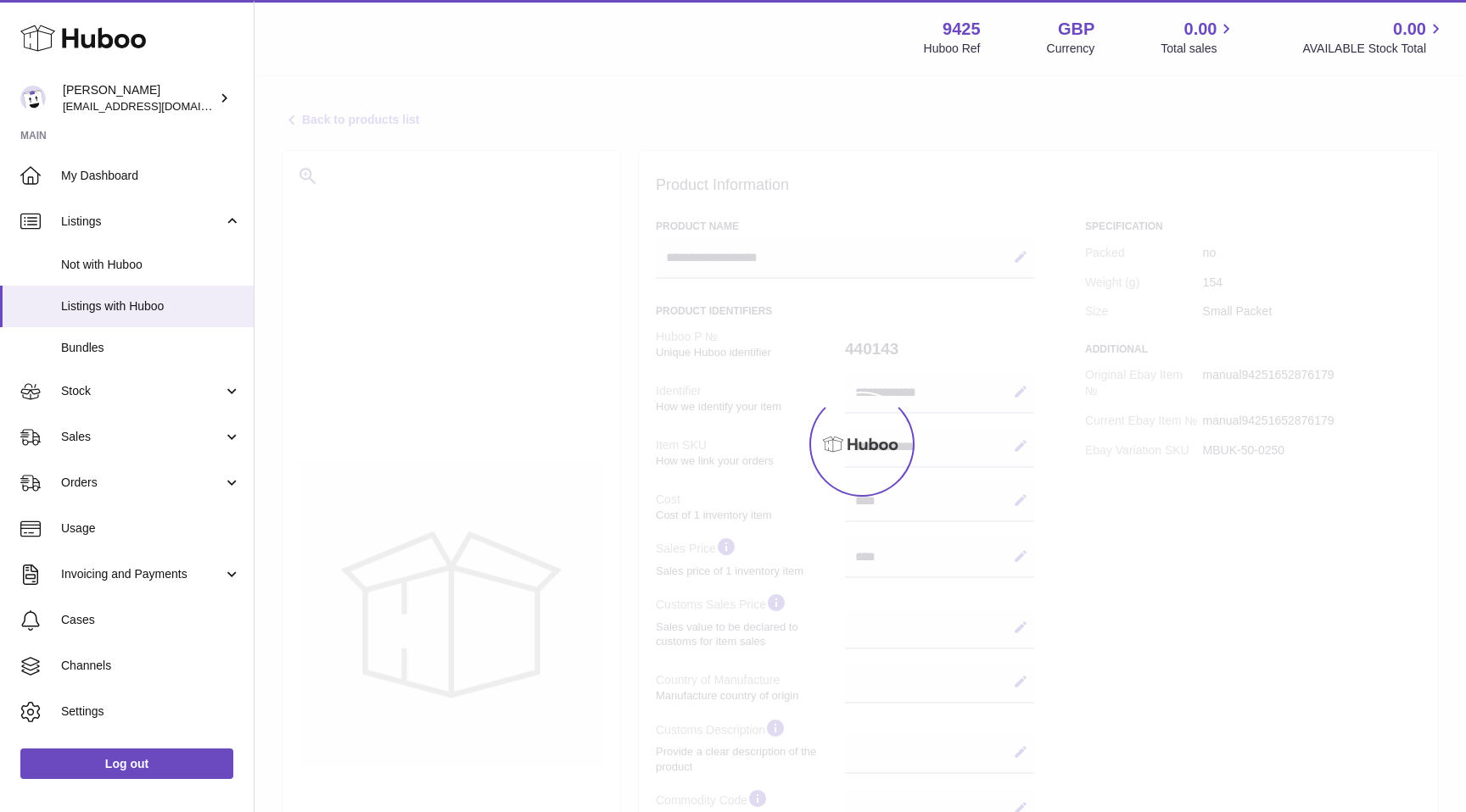
select select
select select "****"
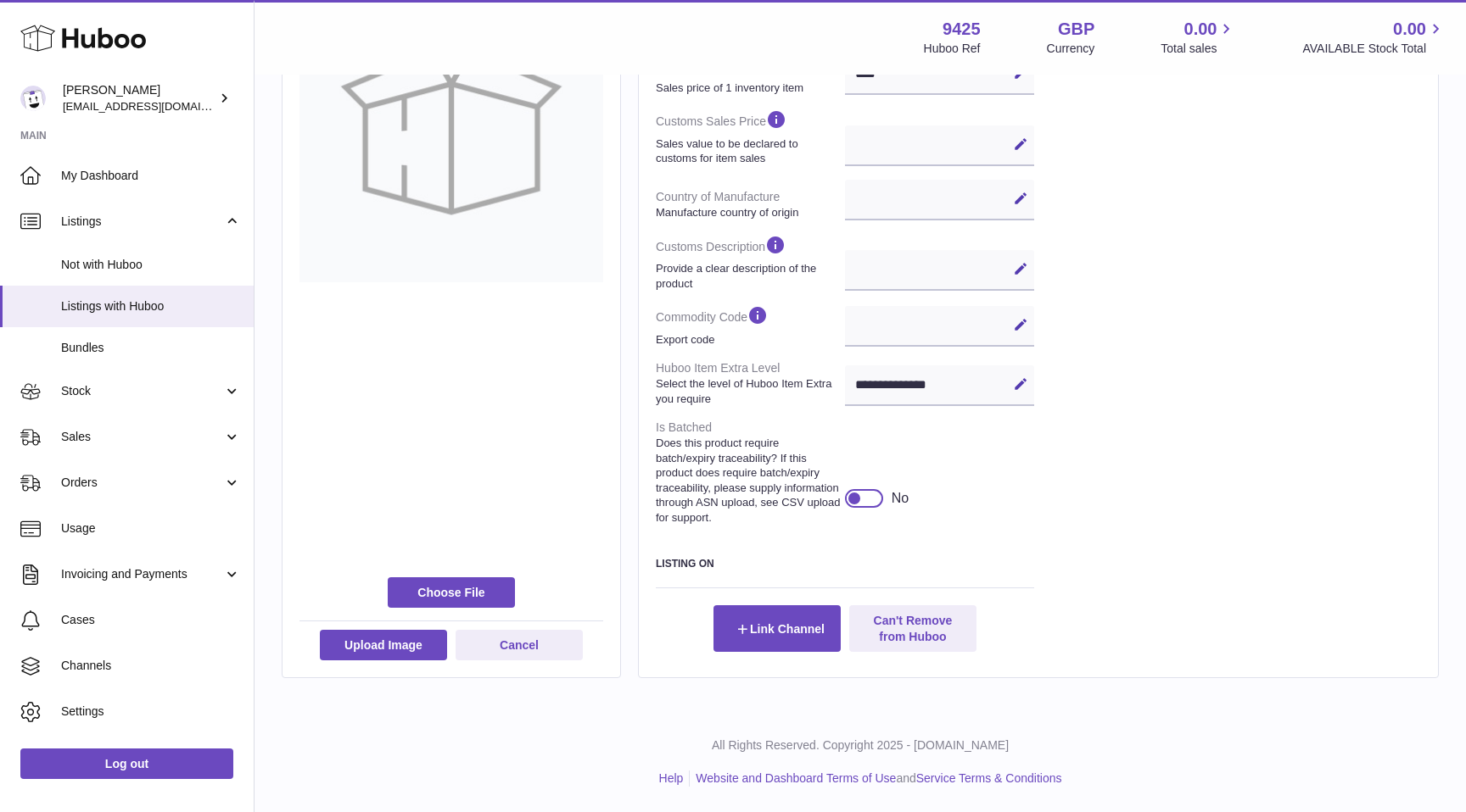
click at [864, 497] on div at bounding box center [864, 499] width 38 height 19
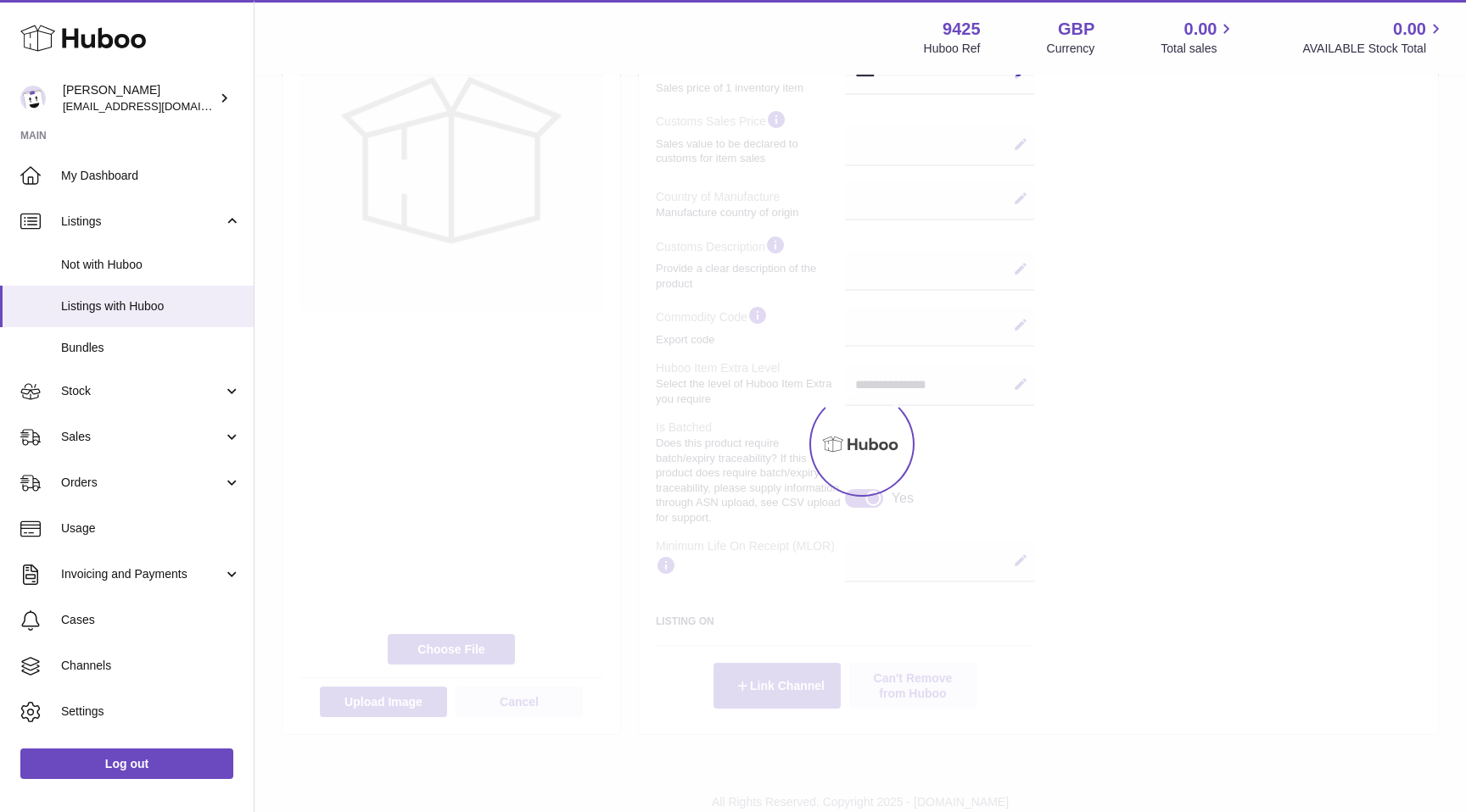
scroll to position [511, 0]
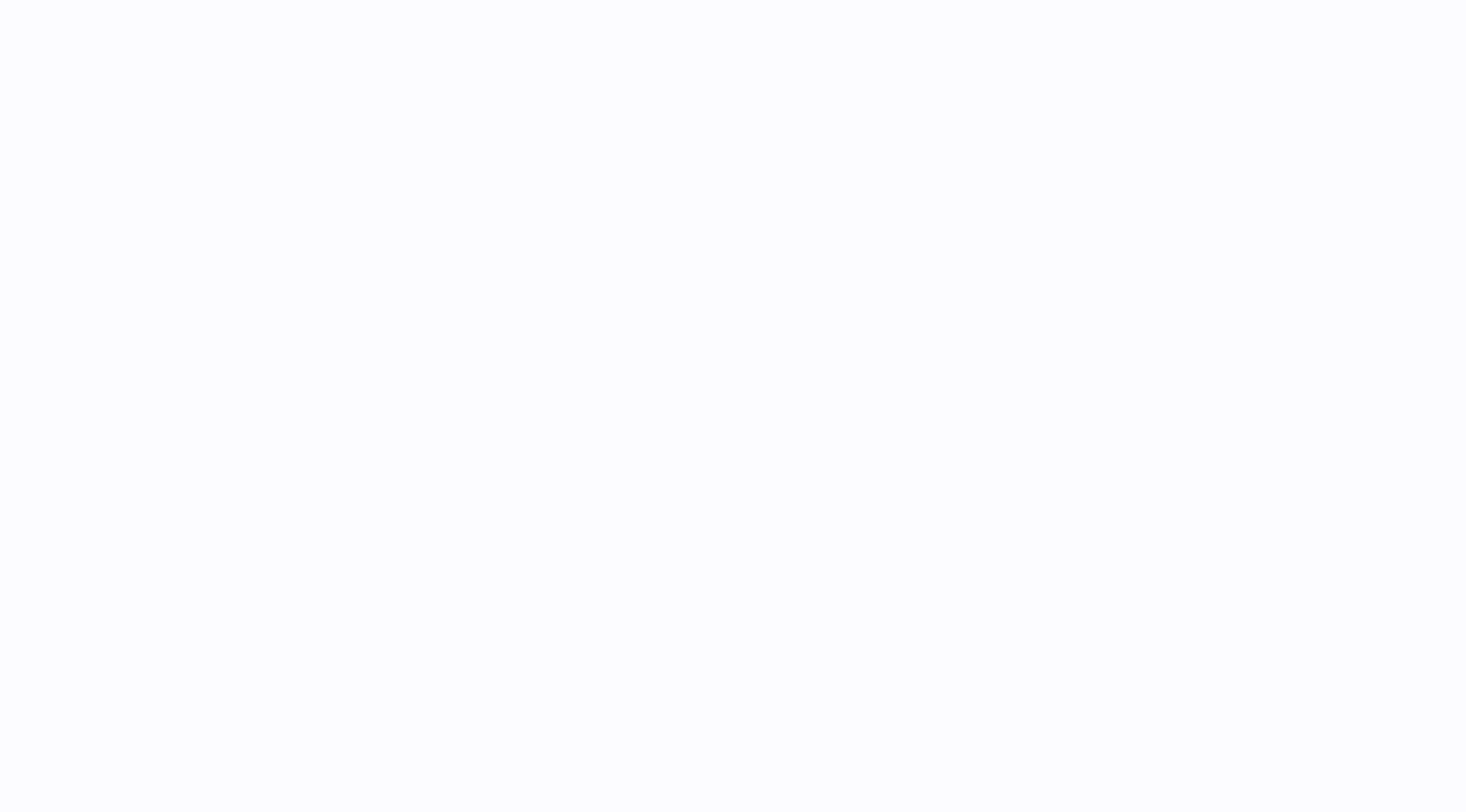
select select "***"
select select "****"
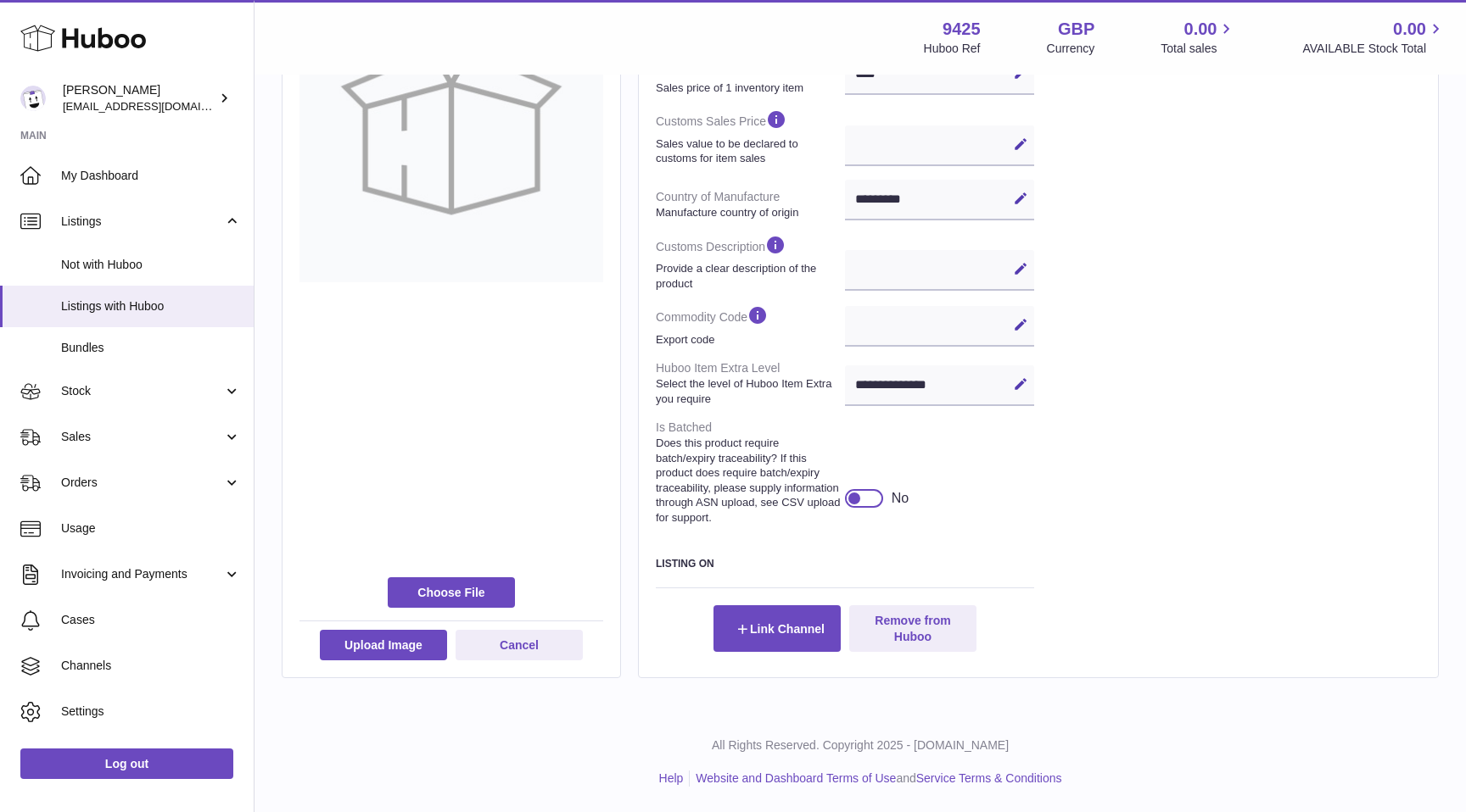
click at [863, 491] on div at bounding box center [864, 499] width 38 height 19
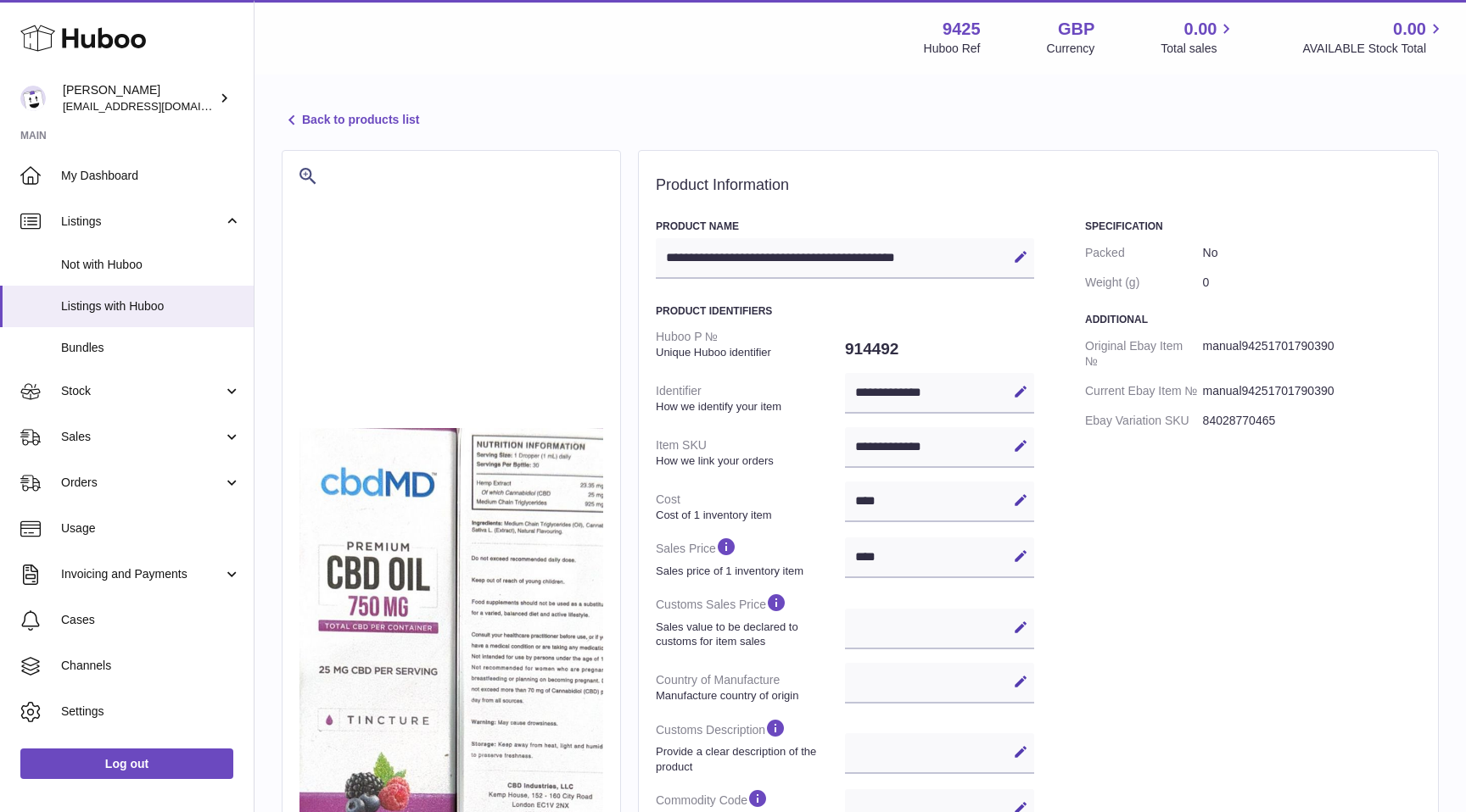
select select
select select "****"
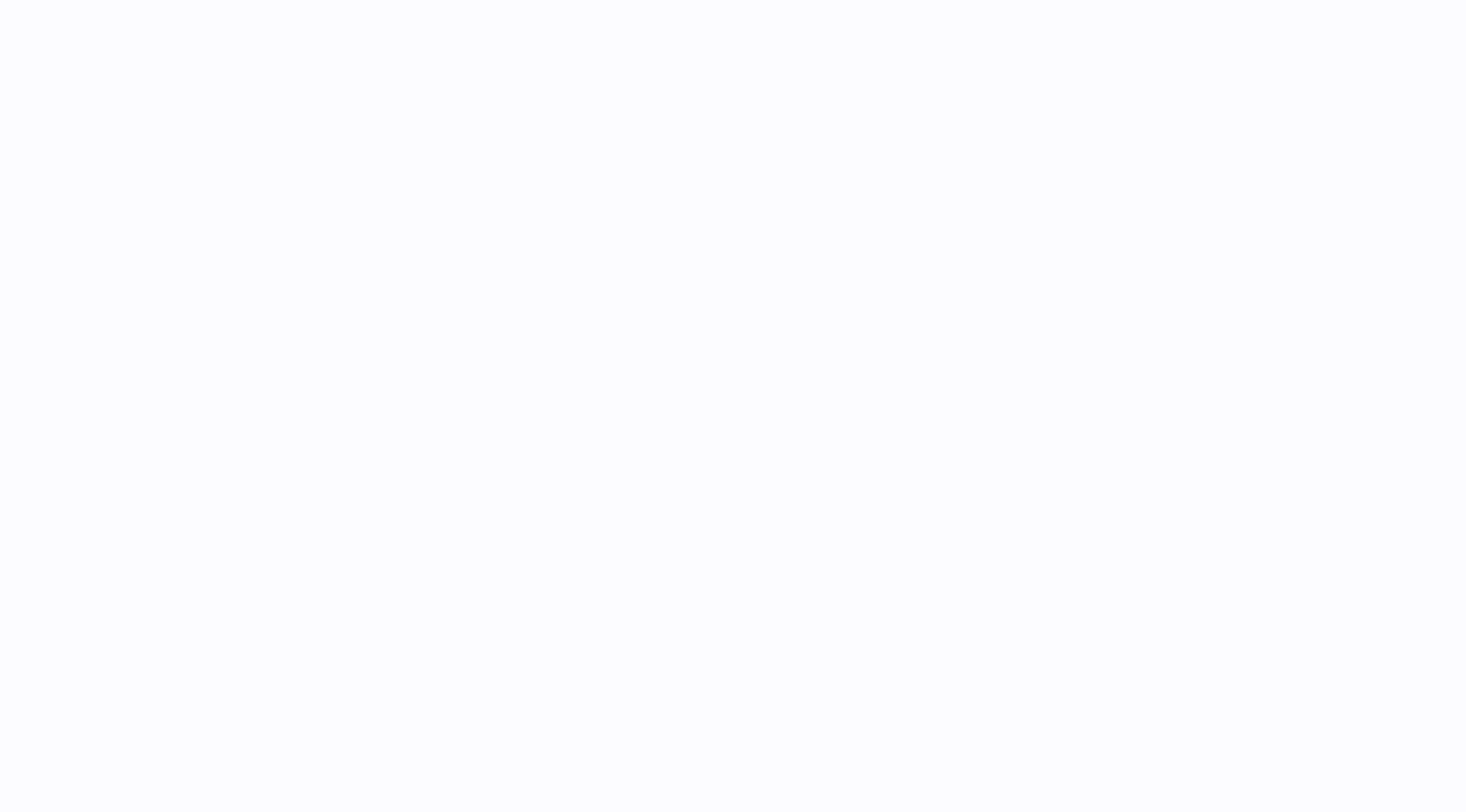
select select
select select "****"
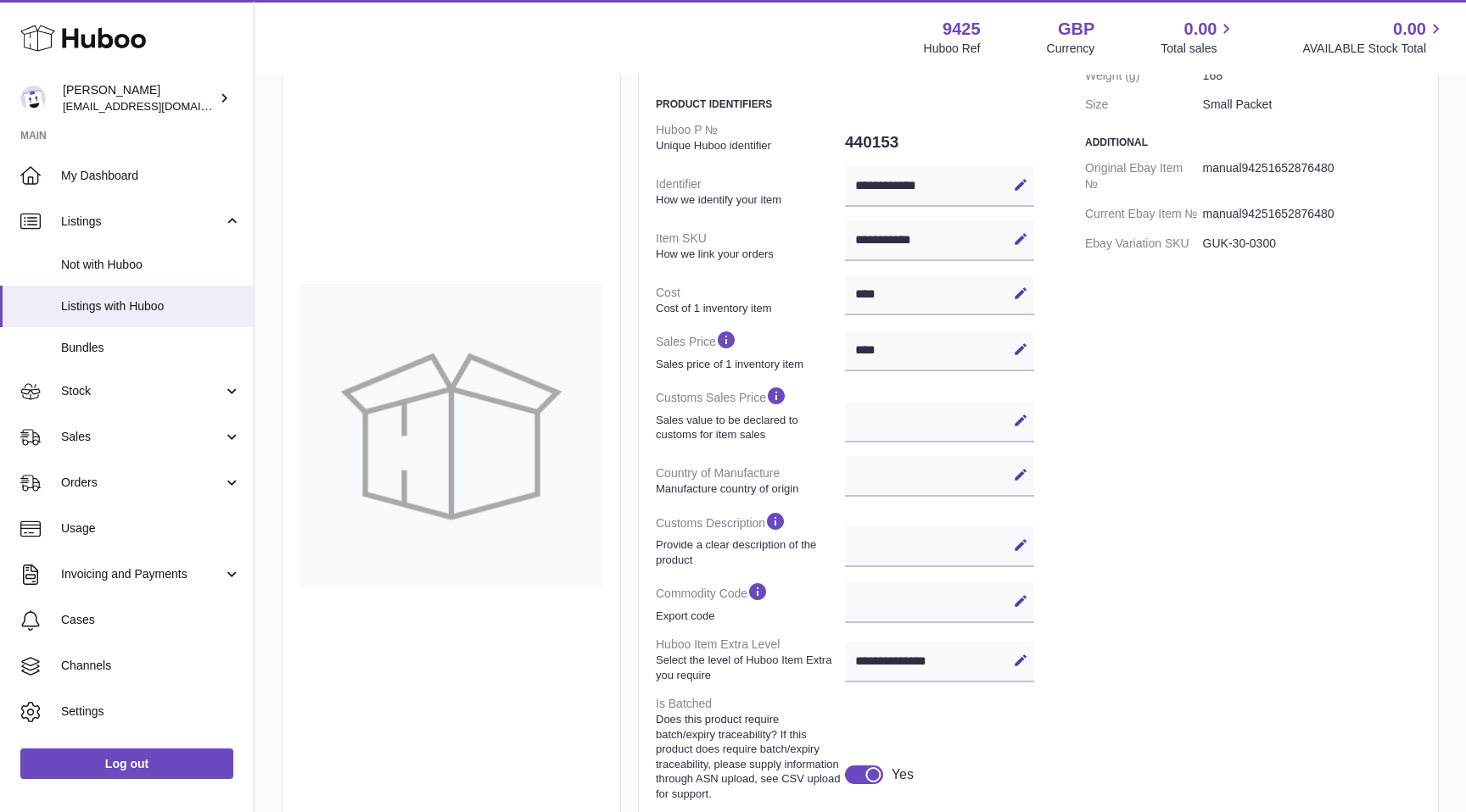
scroll to position [540, 0]
